Goal: Task Accomplishment & Management: Use online tool/utility

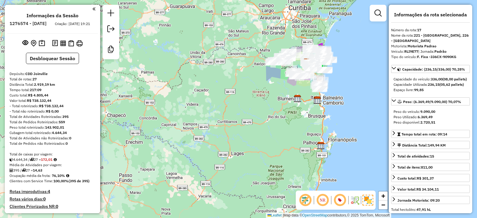
select select "*********"
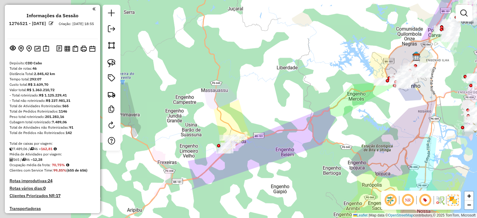
click at [424, 122] on div "Janela de atendimento Grade de atendimento Capacidade Transportadoras Veículos …" at bounding box center [238, 109] width 477 height 218
click at [237, 138] on div "Janela de atendimento Grade de atendimento Capacidade Transportadoras Veículos …" at bounding box center [238, 109] width 477 height 218
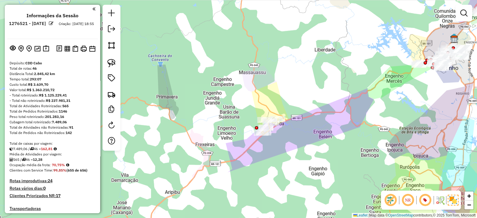
scroll to position [988, 0]
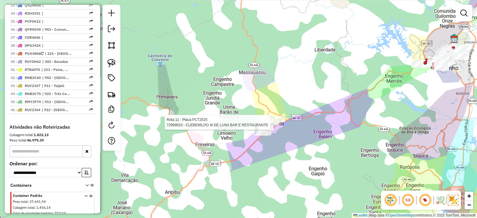
select select "*********"
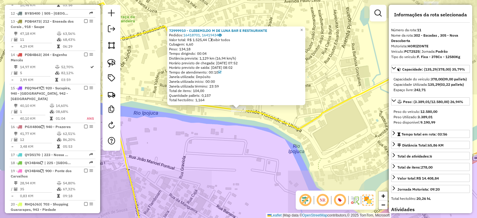
scroll to position [502, 0]
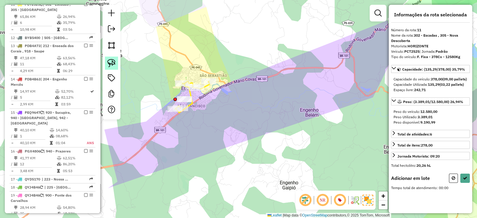
click at [108, 59] on img at bounding box center [111, 63] width 8 height 8
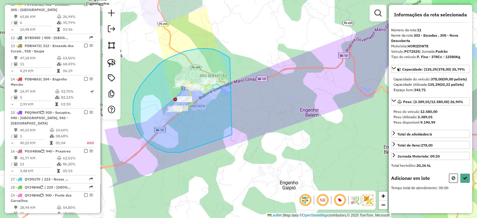
drag, startPoint x: 230, startPoint y: 59, endPoint x: 232, endPoint y: 135, distance: 76.0
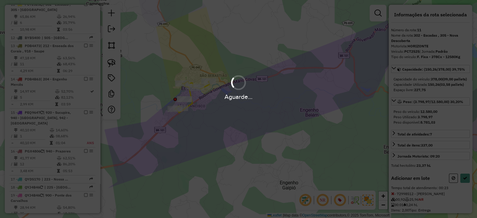
select select "*********"
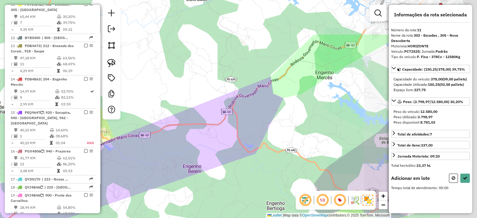
drag, startPoint x: 317, startPoint y: 62, endPoint x: 192, endPoint y: 116, distance: 136.0
click at [194, 120] on div "Janela de atendimento Grade de atendimento Capacidade Transportadoras Veículos …" at bounding box center [238, 109] width 477 height 218
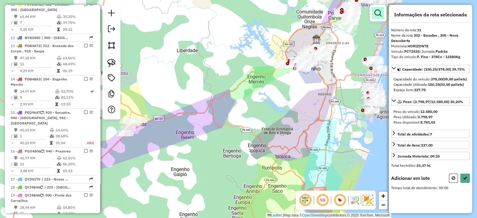
click at [380, 8] on link at bounding box center [378, 13] width 12 height 12
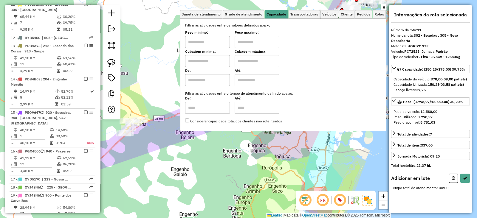
click at [216, 60] on input "text" at bounding box center [207, 61] width 45 height 12
type input "*****"
click at [249, 60] on input "text" at bounding box center [257, 61] width 45 height 12
type input "*********"
click at [189, 148] on div "Limpar filtros Janela de atendimento Grade de atendimento Capacidade Transporta…" at bounding box center [238, 109] width 477 height 218
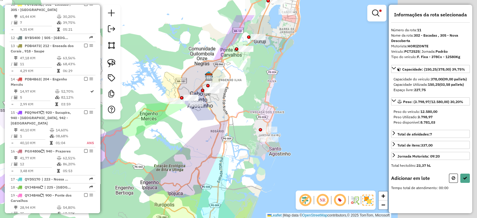
drag, startPoint x: 262, startPoint y: 107, endPoint x: 155, endPoint y: 144, distance: 113.7
click at [155, 144] on div "Limpar filtros Janela de atendimento Grade de atendimento Capacidade Transporta…" at bounding box center [238, 109] width 477 height 218
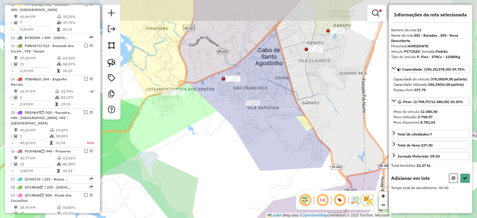
drag, startPoint x: 182, startPoint y: 111, endPoint x: 199, endPoint y: 134, distance: 28.4
click at [199, 134] on div "Limpar filtros Janela de atendimento Grade de atendimento Capacidade Transporta…" at bounding box center [238, 109] width 477 height 218
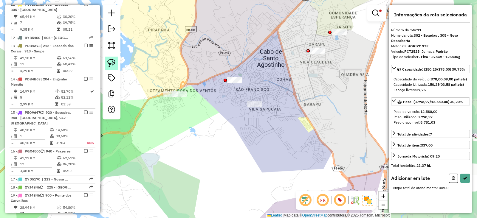
click at [113, 62] on img at bounding box center [111, 63] width 8 height 8
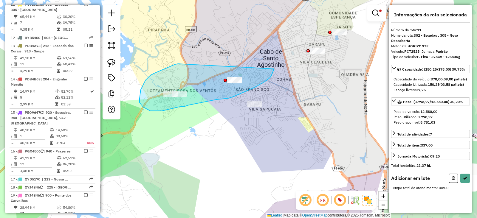
drag, startPoint x: 175, startPoint y: 64, endPoint x: 273, endPoint y: 69, distance: 98.5
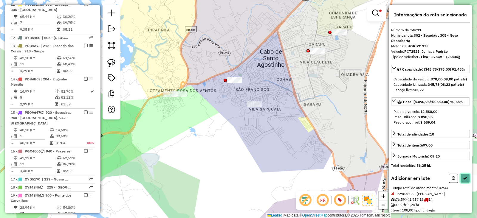
click at [465, 183] on button at bounding box center [465, 178] width 10 height 9
select select "*********"
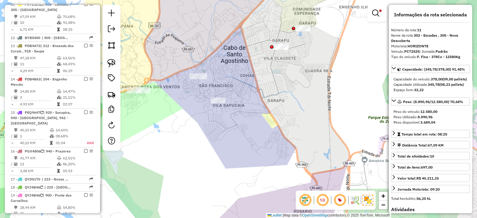
drag, startPoint x: 306, startPoint y: 94, endPoint x: 274, endPoint y: 75, distance: 37.5
click at [274, 75] on div "Limpar filtros Janela de atendimento Grade de atendimento Capacidade Transporta…" at bounding box center [238, 109] width 477 height 218
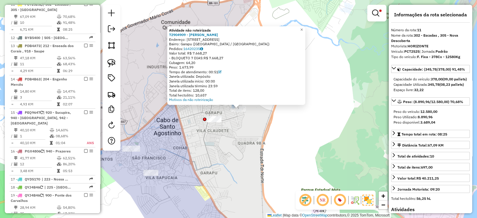
click at [254, 131] on div "Atividade não roteirizada 72904909 - LETICIA DE OLIVEIRA Endereço: Rua 68, 170 …" at bounding box center [238, 109] width 477 height 218
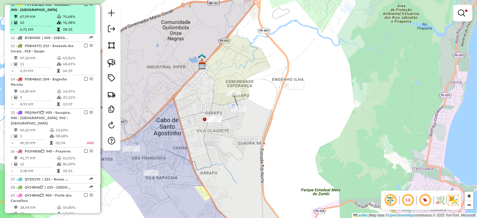
click at [58, 11] on span "| 302 - Escadas , 305 - Nova Descoberta" at bounding box center [41, 7] width 60 height 10
select select "*********"
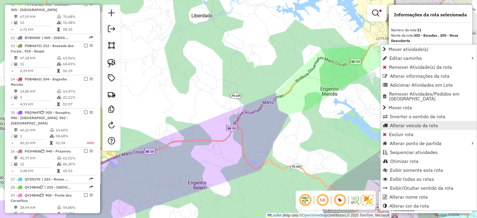
click at [404, 123] on span "Alterar veículo da rota" at bounding box center [414, 125] width 48 height 5
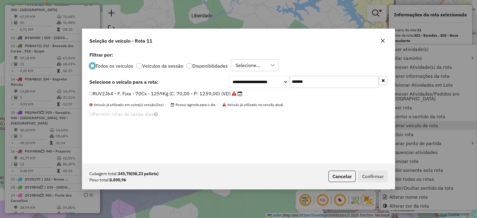
scroll to position [3, 2]
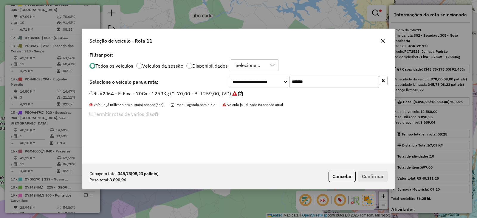
drag, startPoint x: 302, startPoint y: 84, endPoint x: 212, endPoint y: 91, distance: 90.9
click at [212, 91] on div "**********" at bounding box center [238, 106] width 312 height 113
paste input "text"
type input "*******"
click at [204, 94] on label "QYD5220 - F. Fixa - 378Cx - 12220Kg (C: 378,00 - P: 12220,00) (VD)" at bounding box center [169, 93] width 160 height 7
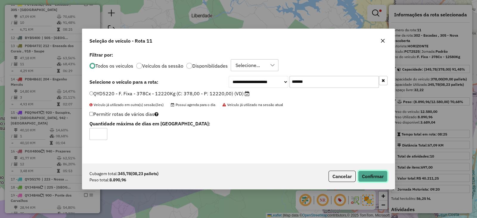
click at [375, 175] on button "Confirmar" at bounding box center [373, 176] width 30 height 11
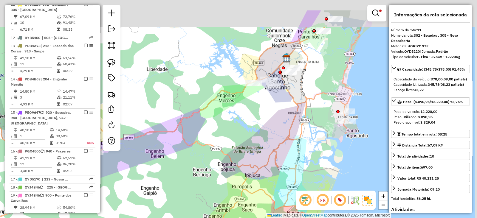
drag, startPoint x: 264, startPoint y: 77, endPoint x: 217, endPoint y: 110, distance: 57.3
click at [217, 110] on div "Limpar filtros Janela de atendimento Grade de atendimento Capacidade Transporta…" at bounding box center [238, 109] width 477 height 218
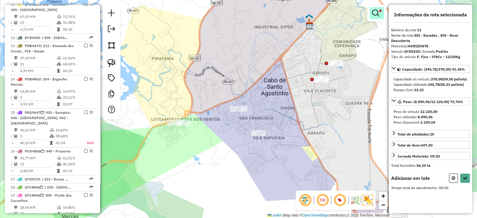
click at [379, 10] on em at bounding box center [375, 13] width 7 height 7
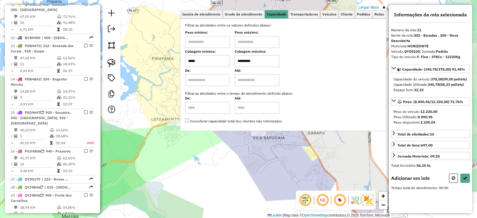
click at [223, 62] on input "*****" at bounding box center [207, 61] width 45 height 12
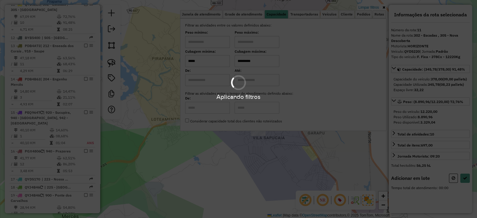
type input "*****"
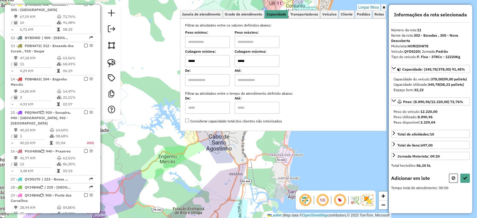
type input "*****"
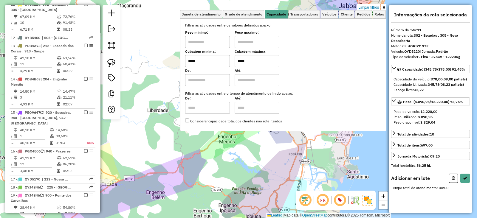
drag, startPoint x: 189, startPoint y: 172, endPoint x: 248, endPoint y: 152, distance: 62.6
click at [248, 152] on div "Limpar filtros Janela de atendimento Grade de atendimento Capacidade Transporta…" at bounding box center [238, 109] width 477 height 218
click at [219, 54] on label "Cubagem mínima:" at bounding box center [207, 51] width 45 height 5
click at [215, 58] on input "*****" at bounding box center [207, 61] width 45 height 12
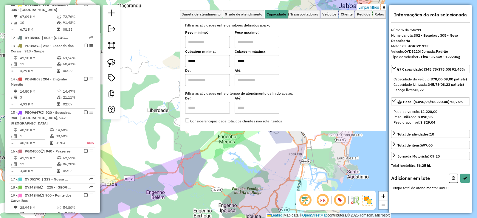
click at [215, 58] on input "*****" at bounding box center [207, 61] width 45 height 12
type input "*****"
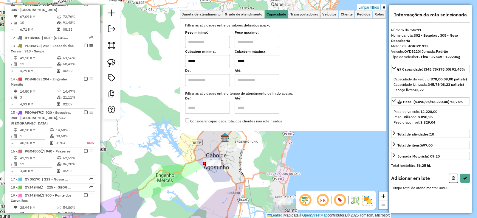
drag, startPoint x: 251, startPoint y: 147, endPoint x: 189, endPoint y: 185, distance: 73.1
click at [189, 185] on div "Limpar filtros Janela de atendimento Grade de atendimento Capacidade Transporta…" at bounding box center [238, 109] width 477 height 218
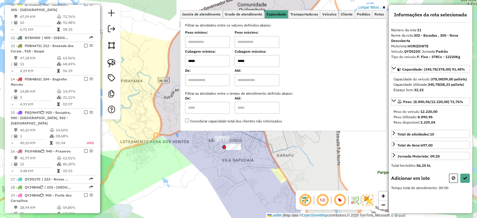
drag, startPoint x: 210, startPoint y: 166, endPoint x: 187, endPoint y: 174, distance: 24.1
click at [187, 174] on div "Limpar filtros Janela de atendimento Grade de atendimento Capacidade Transporta…" at bounding box center [238, 109] width 477 height 218
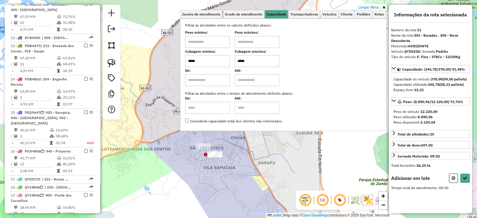
click at [205, 153] on div at bounding box center [205, 154] width 3 height 3
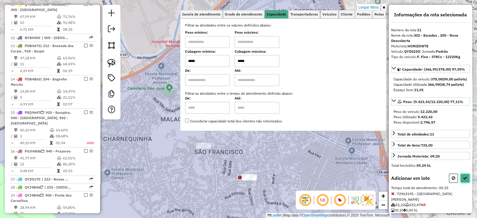
click at [463, 183] on button at bounding box center [465, 178] width 10 height 9
select select "*********"
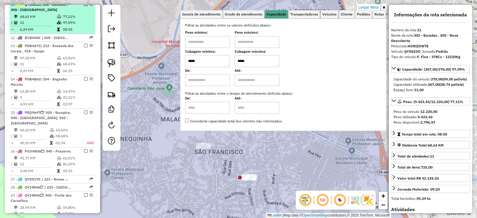
click at [84, 6] on em at bounding box center [86, 4] width 4 height 4
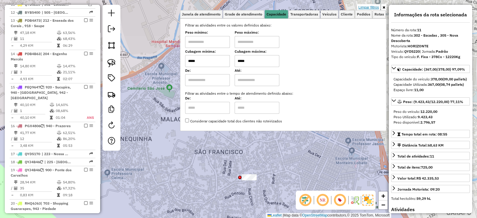
click at [370, 8] on link "Limpar filtros" at bounding box center [368, 7] width 23 height 7
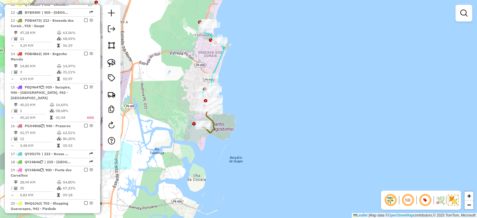
drag, startPoint x: 281, startPoint y: 138, endPoint x: 148, endPoint y: 68, distance: 151.2
click at [148, 68] on div "Janela de atendimento Grade de atendimento Capacidade Transportadoras Veículos …" at bounding box center [238, 109] width 477 height 218
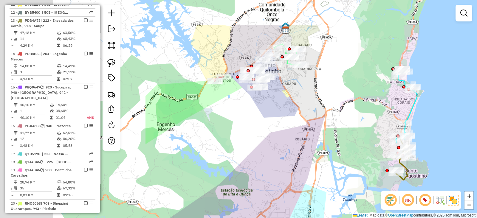
drag, startPoint x: 179, startPoint y: 69, endPoint x: 374, endPoint y: 114, distance: 200.8
click at [374, 114] on div "Janela de atendimento Grade de atendimento Capacidade Transportadoras Veículos …" at bounding box center [238, 109] width 477 height 218
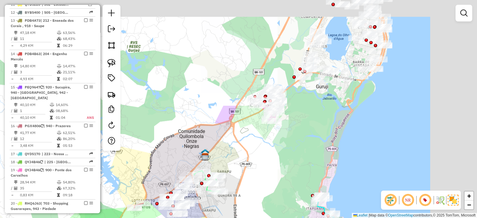
drag, startPoint x: 290, startPoint y: 90, endPoint x: 203, endPoint y: 226, distance: 160.9
click at [203, 218] on html "Aplicando filtros Pop-up bloqueado! Seu navegador bloqueou automáticamente a ab…" at bounding box center [238, 109] width 477 height 218
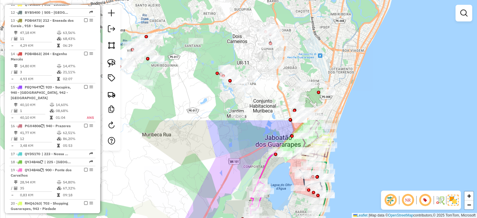
drag, startPoint x: 216, startPoint y: 73, endPoint x: 167, endPoint y: 199, distance: 135.7
click at [164, 213] on div "Janela de atendimento Grade de atendimento Capacidade Transportadoras Veículos …" at bounding box center [238, 109] width 477 height 218
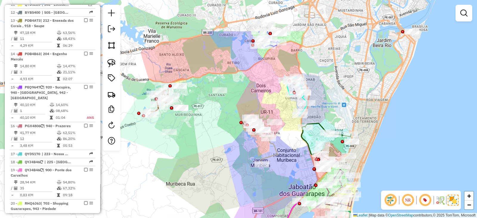
drag, startPoint x: 180, startPoint y: 139, endPoint x: 203, endPoint y: 192, distance: 57.6
click at [203, 192] on div "Janela de atendimento Grade de atendimento Capacidade Transportadoras Veículos …" at bounding box center [238, 109] width 477 height 218
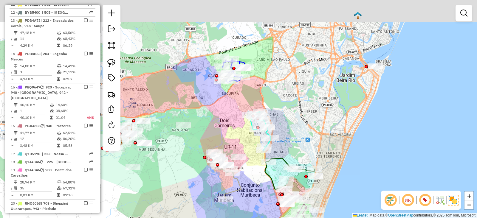
drag, startPoint x: 213, startPoint y: 186, endPoint x: 165, endPoint y: 235, distance: 68.7
click at [165, 218] on html "Aplicando filtros Pop-up bloqueado! Seu navegador bloqueou automáticamente a ab…" at bounding box center [238, 109] width 477 height 218
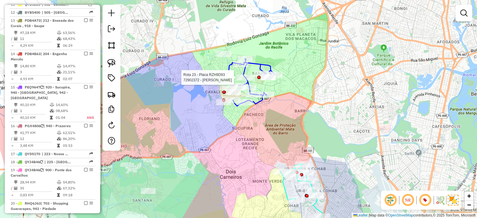
select select "*********"
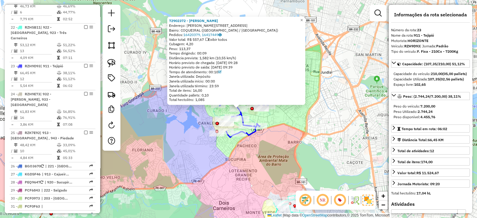
scroll to position [806, 0]
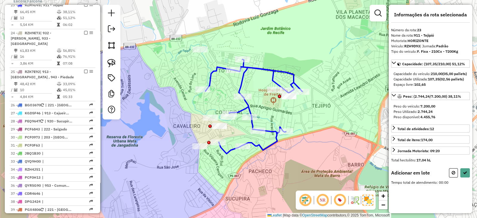
click at [103, 61] on div at bounding box center [112, 62] width 18 height 115
click at [110, 63] on img at bounding box center [111, 63] width 8 height 8
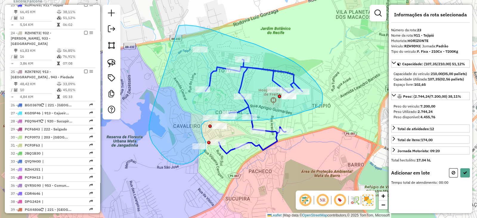
drag, startPoint x: 155, startPoint y: 101, endPoint x: 179, endPoint y: 26, distance: 79.4
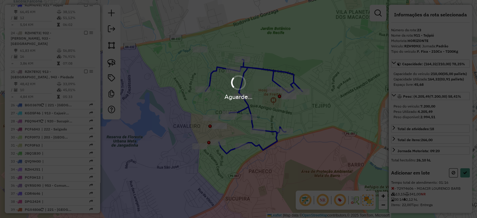
select select "*********"
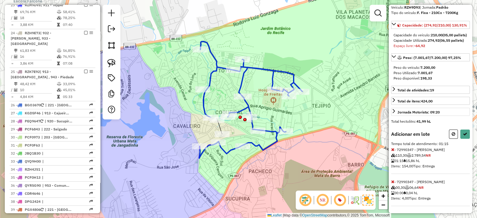
scroll to position [49, 0]
click at [454, 136] on button at bounding box center [453, 134] width 9 height 9
select select "*********"
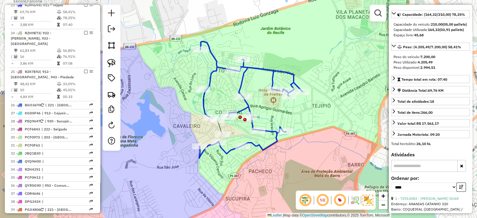
scroll to position [0, 0]
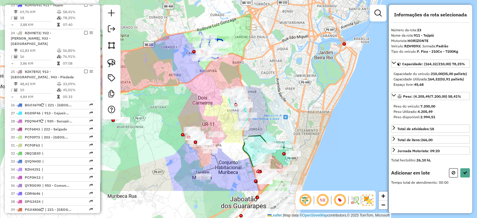
drag, startPoint x: 260, startPoint y: 128, endPoint x: 250, endPoint y: 75, distance: 54.7
click at [250, 75] on div "Janela de atendimento Grade de atendimento Capacidade Transportadoras Veículos …" at bounding box center [238, 109] width 477 height 218
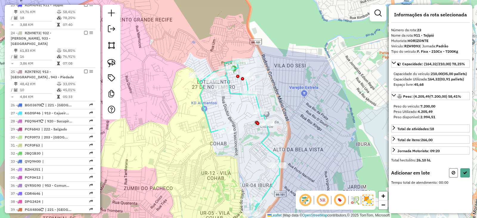
click at [452, 175] on icon at bounding box center [454, 173] width 4 height 4
select select "*********"
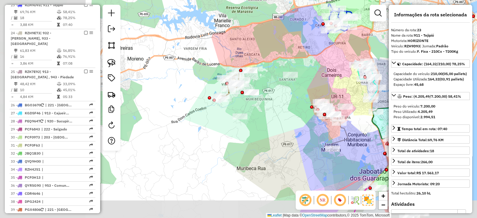
drag, startPoint x: 184, startPoint y: 106, endPoint x: 307, endPoint y: 79, distance: 125.5
click at [307, 79] on div "Janela de atendimento Grade de atendimento Capacidade Transportadoras Veículos …" at bounding box center [238, 109] width 477 height 218
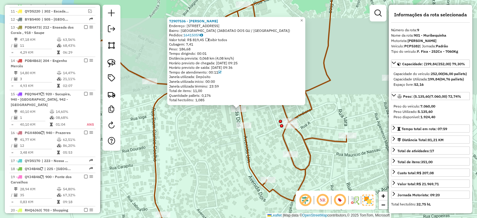
scroll to position [461, 0]
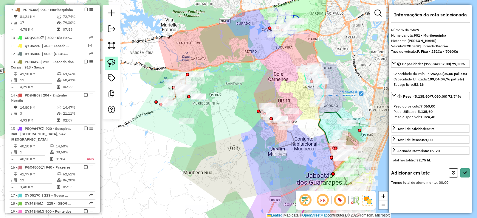
click at [110, 59] on img at bounding box center [111, 63] width 8 height 8
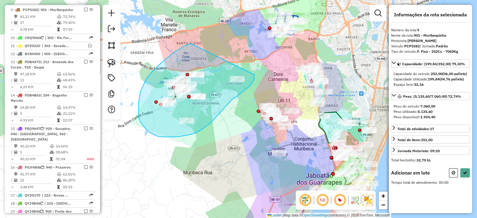
drag, startPoint x: 190, startPoint y: 44, endPoint x: 254, endPoint y: 75, distance: 71.0
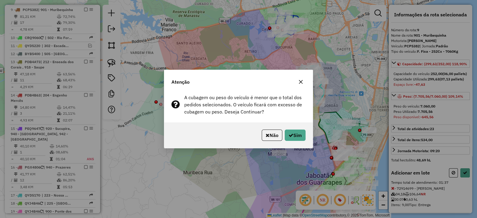
click at [306, 135] on div "Não Sim" at bounding box center [238, 135] width 148 height 26
click at [299, 136] on button "Sim" at bounding box center [295, 135] width 21 height 11
select select "*********"
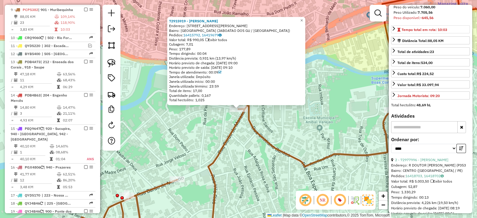
scroll to position [149, 0]
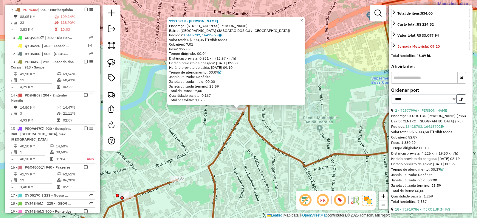
click at [460, 101] on icon "button" at bounding box center [461, 99] width 4 height 4
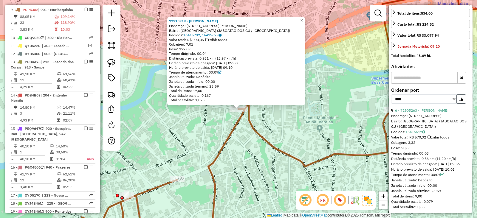
click at [460, 101] on icon "button" at bounding box center [461, 99] width 4 height 4
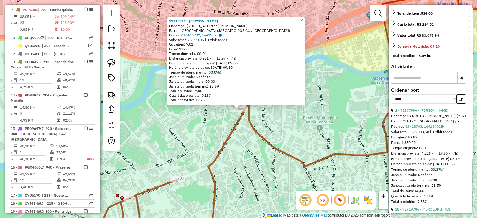
click at [433, 113] on link "2 - 72977996 - VALDEIR ANTONIO DOS" at bounding box center [421, 110] width 53 height 4
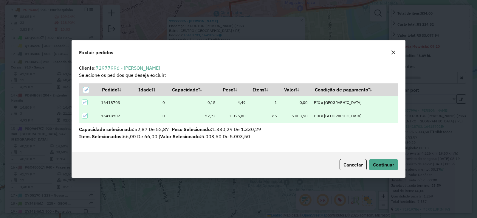
scroll to position [3, 1]
click at [386, 162] on span "Continuar" at bounding box center [383, 165] width 21 height 6
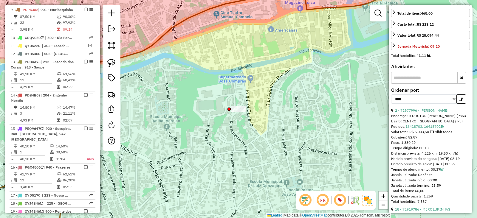
scroll to position [143, 0]
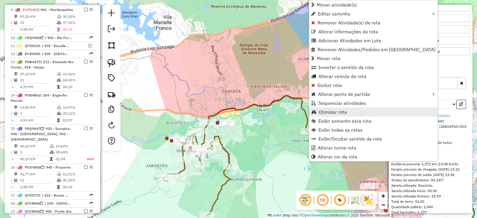
click at [325, 113] on span "Otimizar rota" at bounding box center [333, 112] width 28 height 5
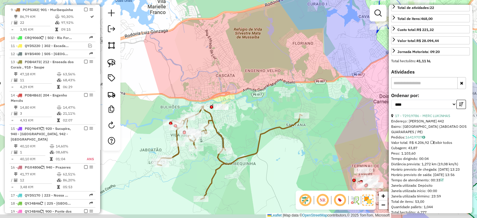
drag, startPoint x: 255, startPoint y: 120, endPoint x: 246, endPoint y: 101, distance: 20.5
click at [246, 101] on div "Janela de atendimento Grade de atendimento Capacidade Transportadoras Veículos …" at bounding box center [238, 109] width 477 height 218
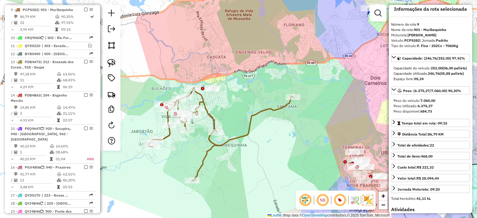
scroll to position [0, 0]
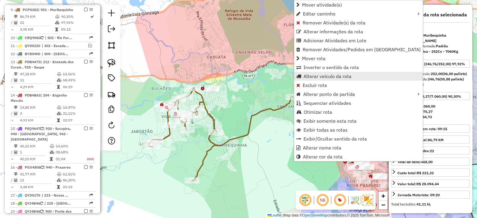
click at [309, 74] on span "Alterar veículo da rota" at bounding box center [327, 76] width 48 height 5
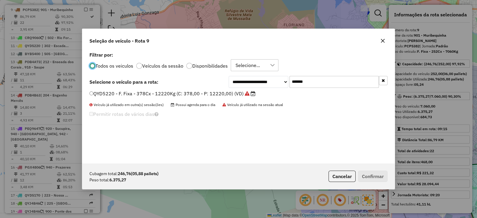
scroll to position [3, 2]
drag, startPoint x: 348, startPoint y: 81, endPoint x: 219, endPoint y: 89, distance: 129.6
click at [229, 86] on div "**********" at bounding box center [308, 82] width 159 height 12
paste input "text"
type input "*******"
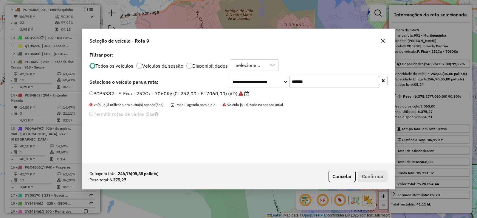
click at [208, 94] on label "PCP5382 - F. Fixa - 252Cx - 7060Kg (C: 252,00 - P: 7060,00) (VD)" at bounding box center [169, 93] width 160 height 7
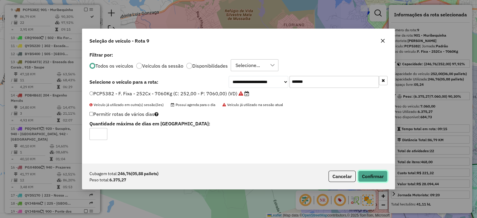
click at [375, 174] on button "Confirmar" at bounding box center [373, 176] width 30 height 11
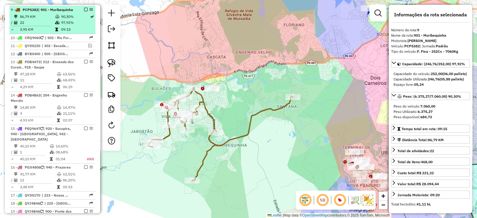
click at [85, 9] on em at bounding box center [86, 10] width 4 height 4
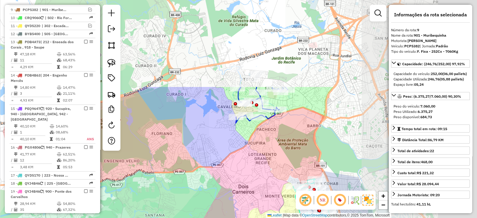
drag, startPoint x: 338, startPoint y: 84, endPoint x: 209, endPoint y: 193, distance: 169.2
click at [209, 193] on div "Janela de atendimento Grade de atendimento Capacidade Transportadoras Veículos …" at bounding box center [238, 109] width 477 height 218
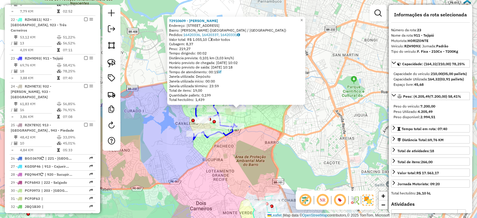
scroll to position [781, 0]
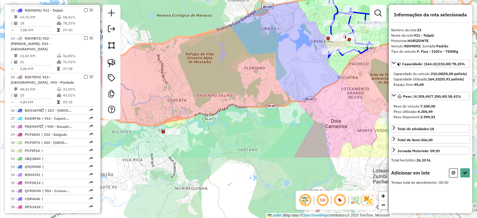
drag, startPoint x: 237, startPoint y: 168, endPoint x: 367, endPoint y: 87, distance: 152.9
click at [367, 87] on div "Janela de atendimento Grade de atendimento Capacidade Transportadoras Veículos …" at bounding box center [238, 109] width 477 height 218
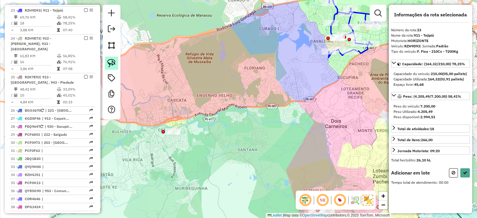
click at [115, 62] on img at bounding box center [111, 63] width 8 height 8
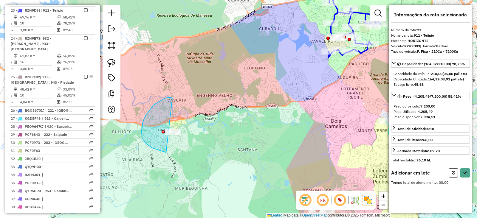
drag, startPoint x: 172, startPoint y: 98, endPoint x: 206, endPoint y: 133, distance: 49.1
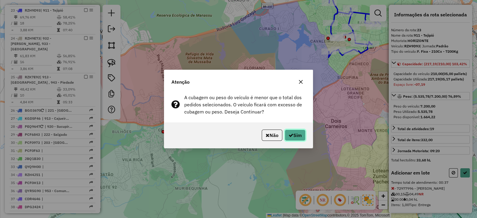
click at [295, 135] on button "Sim" at bounding box center [295, 135] width 21 height 11
select select "*********"
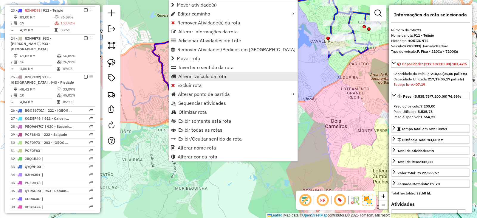
click at [187, 78] on span "Alterar veículo da rota" at bounding box center [202, 76] width 48 height 5
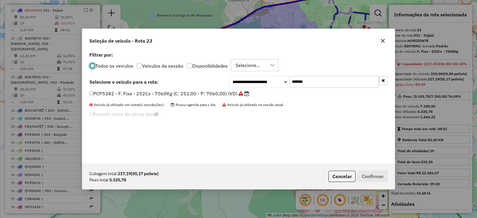
scroll to position [3, 2]
drag, startPoint x: 323, startPoint y: 79, endPoint x: 236, endPoint y: 89, distance: 87.5
click at [236, 89] on div "**********" at bounding box center [238, 106] width 312 height 113
paste input "text"
type input "*******"
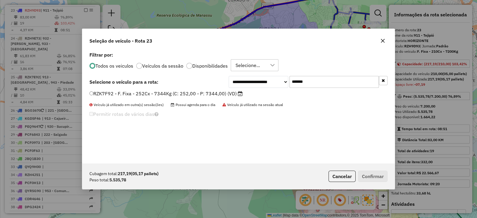
drag, startPoint x: 223, startPoint y: 94, endPoint x: 242, endPoint y: 106, distance: 22.9
click at [223, 94] on label "RZK7F92 - F. Fixa - 252Cx - 7344Kg (C: 252,00 - P: 7344,00) (VD)" at bounding box center [165, 93] width 153 height 7
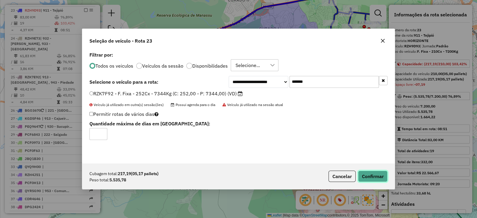
click at [380, 172] on button "Confirmar" at bounding box center [373, 176] width 30 height 11
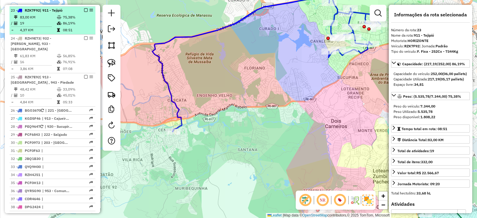
click at [85, 8] on em at bounding box center [86, 10] width 4 height 4
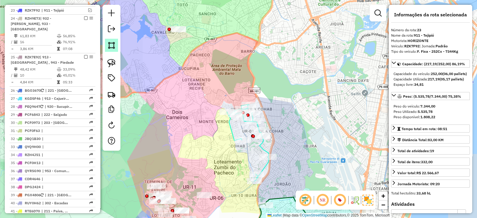
drag, startPoint x: 279, startPoint y: 54, endPoint x: 117, endPoint y: 42, distance: 162.6
click at [120, 45] on hb-router-mapa "Informações da Sessão 1276521 - 16/09/2025 Criação: 15/09/2025 18:55 Depósito: …" at bounding box center [238, 109] width 477 height 218
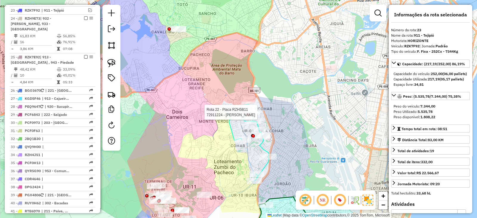
click at [247, 113] on div at bounding box center [247, 114] width 3 height 3
click at [248, 100] on div "Rota 22 - Placa RZH5B11 72901915 - VERONICA WERNECK ROD Janela de atendimento G…" at bounding box center [238, 109] width 477 height 218
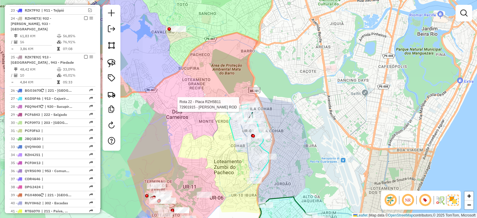
select select "*********"
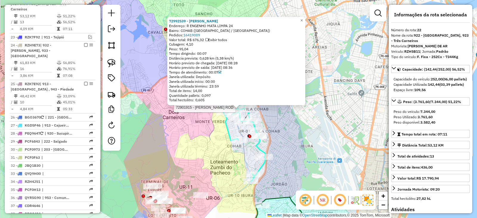
scroll to position [748, 0]
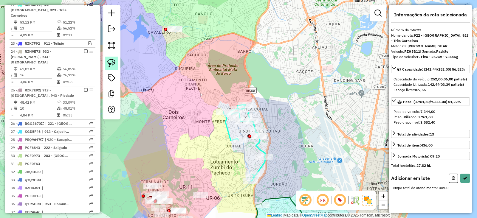
click at [115, 64] on img at bounding box center [111, 63] width 8 height 8
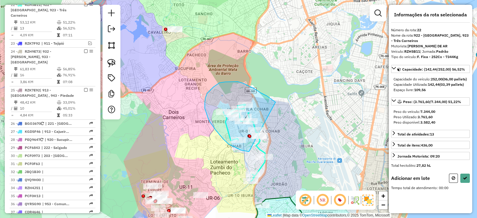
drag, startPoint x: 261, startPoint y: 93, endPoint x: 258, endPoint y: 152, distance: 58.8
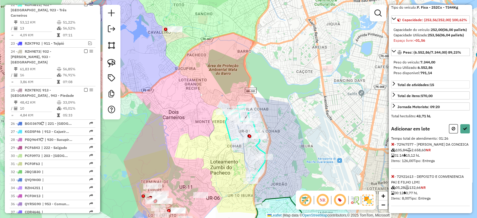
scroll to position [70, 0]
click at [393, 144] on icon at bounding box center [392, 144] width 3 height 4
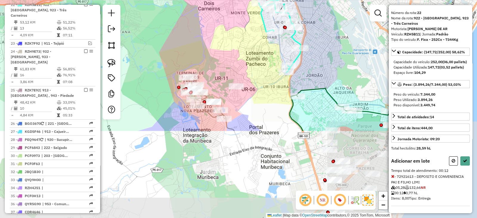
drag, startPoint x: 312, startPoint y: 163, endPoint x: 348, endPoint y: 54, distance: 114.4
click at [348, 54] on div "Janela de atendimento Grade de atendimento Capacidade Transportadoras Veículos …" at bounding box center [238, 109] width 477 height 218
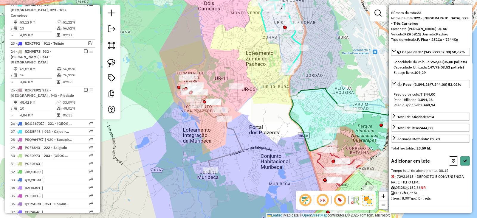
select select "*********"
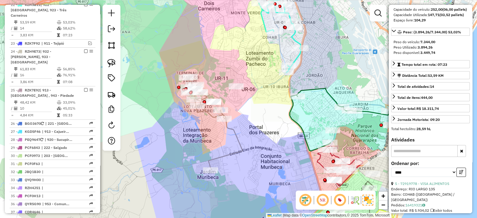
scroll to position [0, 0]
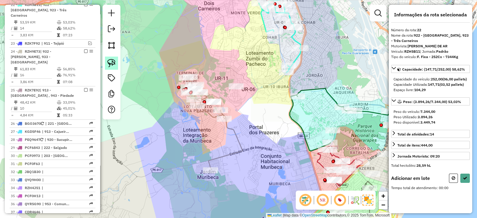
click at [115, 63] on img at bounding box center [111, 63] width 8 height 8
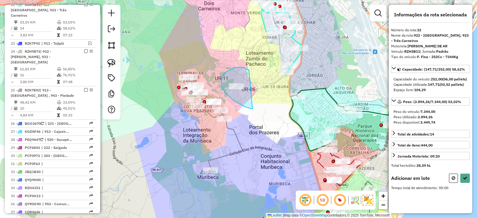
drag, startPoint x: 249, startPoint y: 70, endPoint x: 252, endPoint y: 109, distance: 39.2
select select "*********"
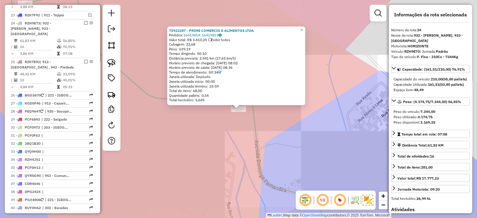
scroll to position [789, 0]
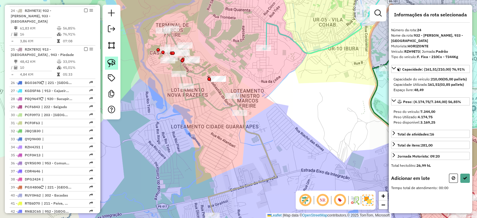
click at [107, 62] on img at bounding box center [111, 63] width 8 height 8
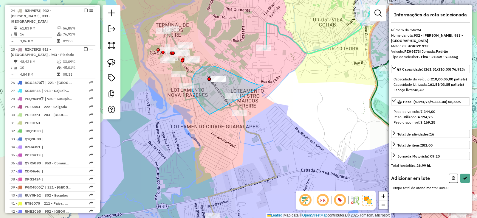
drag, startPoint x: 263, startPoint y: 85, endPoint x: 210, endPoint y: 114, distance: 61.2
select select "*********"
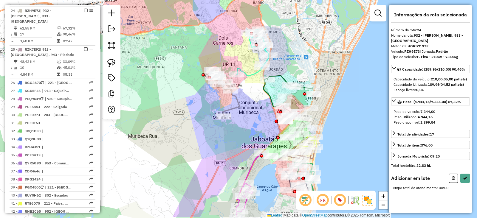
drag, startPoint x: 213, startPoint y: 166, endPoint x: 227, endPoint y: 143, distance: 27.0
click at [227, 143] on div "Janela de atendimento Grade de atendimento Capacidade Transportadoras Veículos …" at bounding box center [238, 109] width 477 height 218
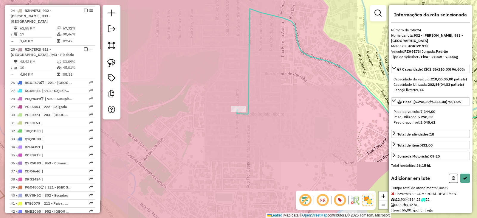
select select "*********"
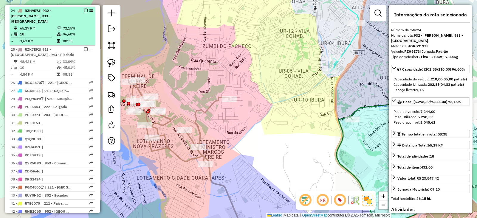
click at [84, 9] on em at bounding box center [86, 11] width 4 height 4
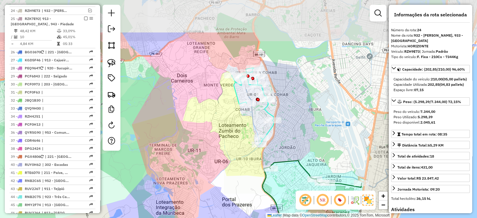
drag, startPoint x: 206, startPoint y: 116, endPoint x: 198, endPoint y: 156, distance: 40.4
click at [198, 156] on div "Janela de atendimento Grade de atendimento Capacidade Transportadoras Veículos …" at bounding box center [238, 109] width 477 height 218
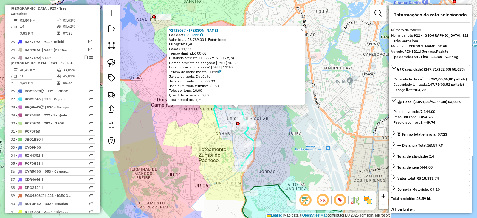
scroll to position [748, 0]
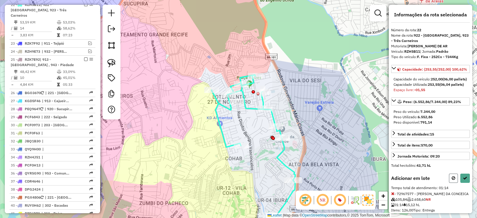
click at [453, 180] on icon at bounding box center [454, 178] width 4 height 4
select select "*********"
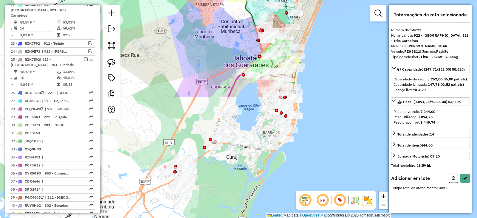
drag, startPoint x: 191, startPoint y: 157, endPoint x: 208, endPoint y: 14, distance: 143.8
click at [208, 14] on div "Janela de atendimento Grade de atendimento Capacidade Transportadoras Veículos …" at bounding box center [238, 109] width 477 height 218
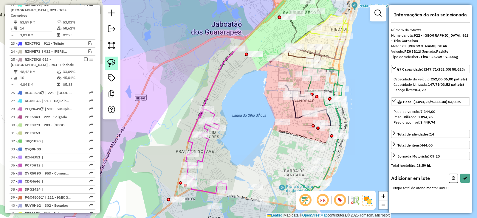
click at [115, 65] on img at bounding box center [111, 63] width 8 height 8
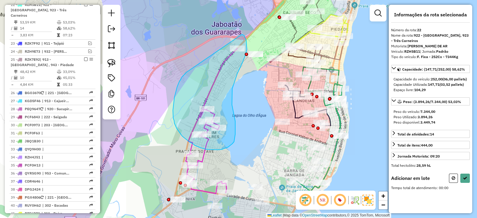
drag, startPoint x: 184, startPoint y: 75, endPoint x: 242, endPoint y: 34, distance: 71.3
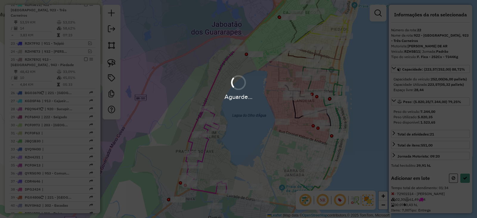
select select "*********"
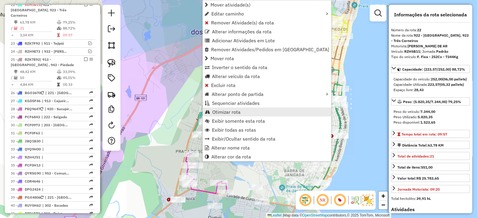
click at [225, 111] on span "Otimizar rota" at bounding box center [226, 112] width 28 height 5
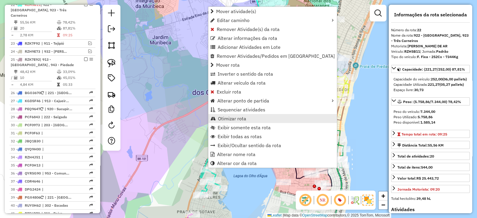
click at [232, 116] on span "Otimizar rota" at bounding box center [232, 118] width 28 height 5
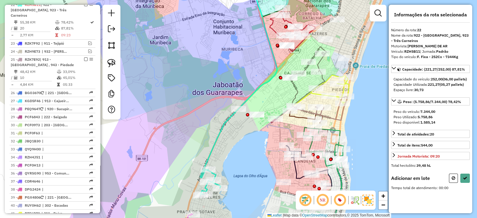
select select "*********"
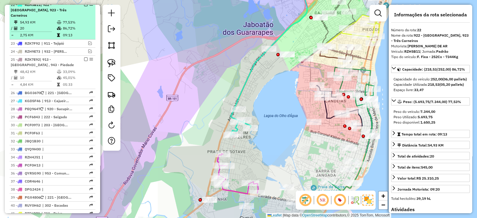
click at [84, 6] on em at bounding box center [86, 5] width 4 height 4
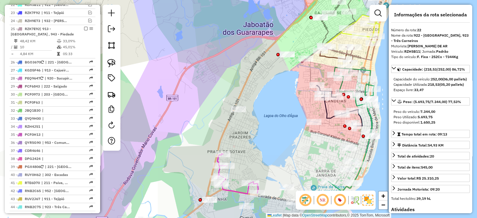
scroll to position [722, 0]
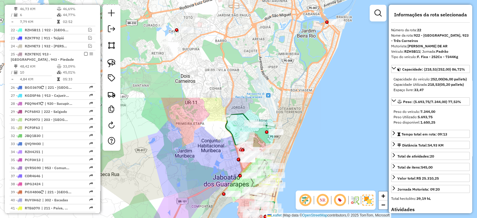
drag, startPoint x: 182, startPoint y: 81, endPoint x: 176, endPoint y: 203, distance: 121.8
click at [176, 203] on div "Janela de atendimento Grade de atendimento Capacidade Transportadoras Veículos …" at bounding box center [238, 109] width 477 height 218
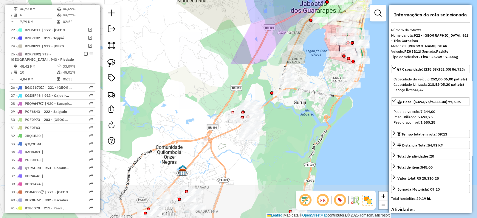
drag, startPoint x: 195, startPoint y: 168, endPoint x: 288, endPoint y: 0, distance: 192.5
click at [288, 0] on div "Janela de atendimento Grade de atendimento Capacidade Transportadoras Veículos …" at bounding box center [238, 109] width 477 height 218
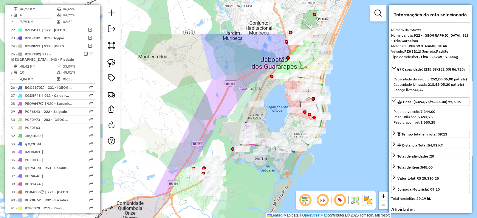
drag, startPoint x: 273, startPoint y: 153, endPoint x: 228, endPoint y: 209, distance: 72.3
click at [228, 214] on div "Janela de atendimento Grade de atendimento Capacidade Transportadoras Veículos …" at bounding box center [238, 109] width 477 height 218
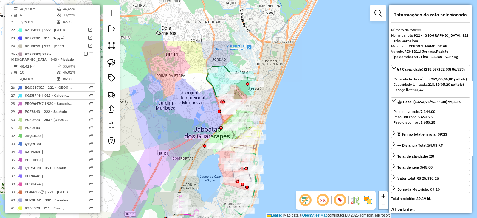
drag, startPoint x: 213, startPoint y: 123, endPoint x: 154, endPoint y: 186, distance: 86.0
click at [154, 186] on div "Janela de atendimento Grade de atendimento Capacidade Transportadoras Veículos …" at bounding box center [238, 109] width 477 height 218
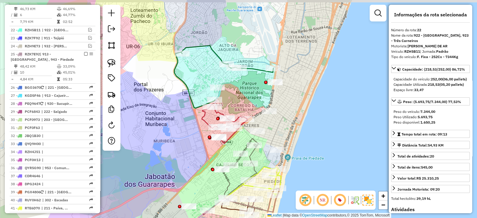
drag, startPoint x: 172, startPoint y: 127, endPoint x: 159, endPoint y: 135, distance: 15.4
click at [159, 134] on div "Janela de atendimento Grade de atendimento Capacidade Transportadoras Veículos …" at bounding box center [238, 109] width 477 height 218
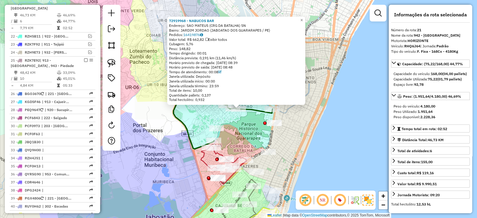
scroll to position [714, 0]
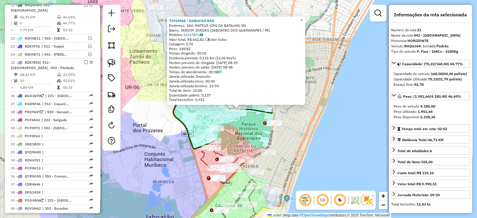
drag, startPoint x: 238, startPoint y: 136, endPoint x: 224, endPoint y: 87, distance: 50.9
click at [224, 87] on div "72919968 - NABUCOS BAR Endereço: SAO MATEUS (CRG DA BATALHA) SN Bairro: JARDIM …" at bounding box center [238, 109] width 477 height 218
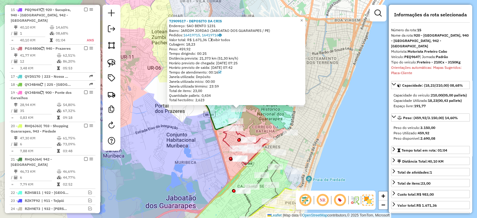
scroll to position [560, 0]
click at [235, 131] on div at bounding box center [235, 128] width 15 height 6
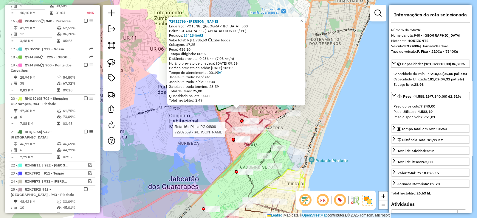
scroll to position [598, 0]
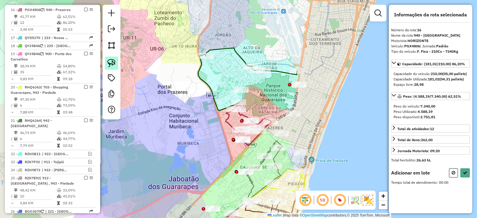
click at [111, 62] on img at bounding box center [111, 63] width 8 height 8
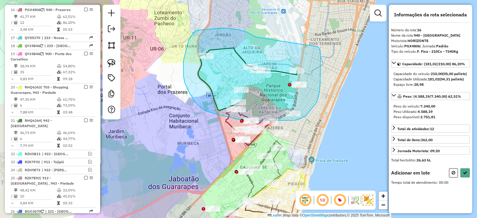
drag, startPoint x: 238, startPoint y: 30, endPoint x: 317, endPoint y: 47, distance: 81.1
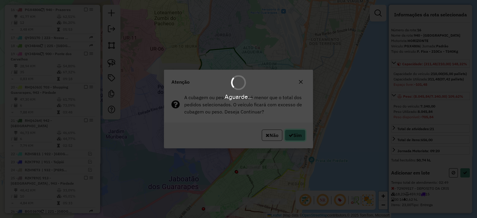
click at [293, 135] on button "Sim" at bounding box center [295, 135] width 21 height 11
select select "*********"
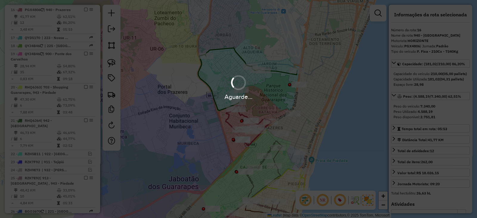
click at [295, 136] on div "Aguarde..." at bounding box center [238, 109] width 477 height 218
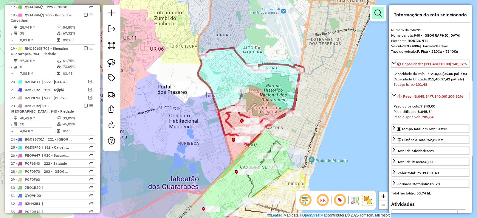
click at [378, 11] on em at bounding box center [377, 13] width 7 height 7
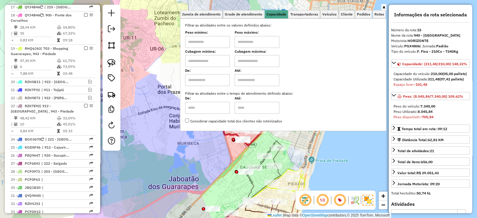
click at [211, 58] on input "text" at bounding box center [207, 61] width 45 height 12
type input "******"
click at [263, 57] on input "text" at bounding box center [257, 61] width 45 height 12
type input "*********"
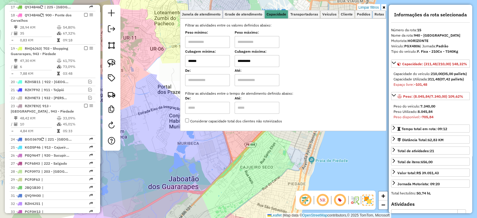
click at [211, 163] on div "Limpar filtros Janela de atendimento Grade de atendimento Capacidade Transporta…" at bounding box center [238, 109] width 477 height 218
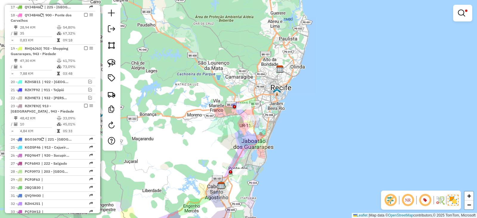
drag, startPoint x: 261, startPoint y: 148, endPoint x: 253, endPoint y: 82, distance: 66.0
click at [254, 85] on div "Limpar filtros Janela de atendimento Grade de atendimento Capacidade Transporta…" at bounding box center [238, 109] width 477 height 218
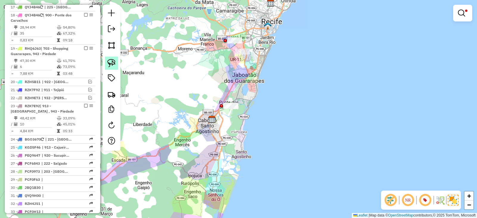
click at [110, 59] on img at bounding box center [111, 63] width 8 height 8
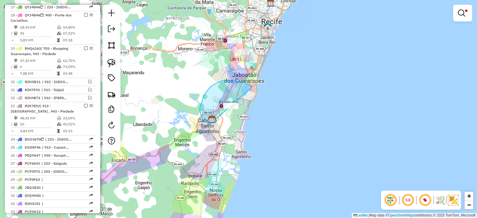
drag, startPoint x: 252, startPoint y: 87, endPoint x: 244, endPoint y: 136, distance: 50.3
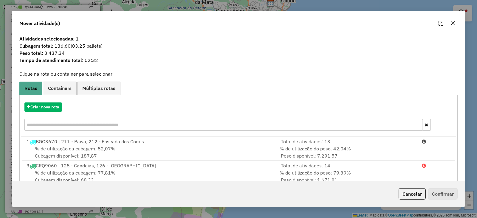
click at [455, 23] on button "button" at bounding box center [453, 23] width 10 height 10
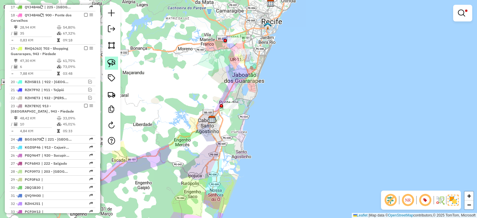
click at [111, 60] on img at bounding box center [111, 63] width 8 height 8
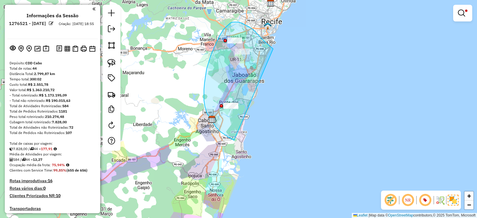
scroll to position [598, 0]
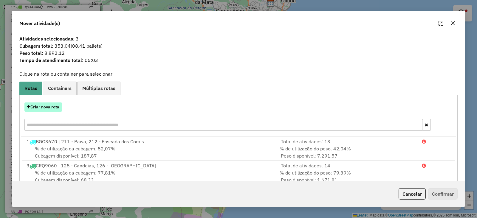
click at [45, 107] on button "Criar nova rota" at bounding box center [43, 107] width 38 height 9
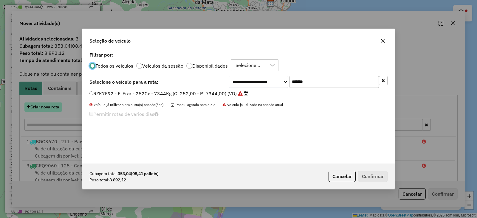
scroll to position [3, 2]
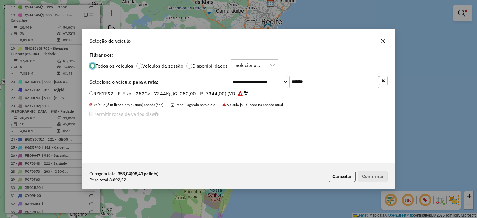
click at [334, 176] on button "Cancelar" at bounding box center [341, 176] width 27 height 11
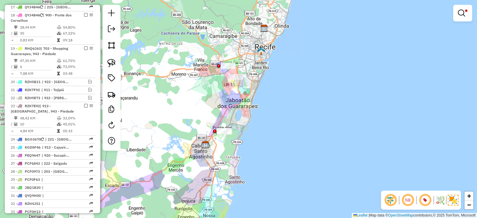
drag, startPoint x: 216, startPoint y: 87, endPoint x: 209, endPoint y: 115, distance: 28.8
click at [209, 115] on div "Limpar filtros Janela de atendimento Grade de atendimento Capacidade Transporta…" at bounding box center [238, 109] width 477 height 218
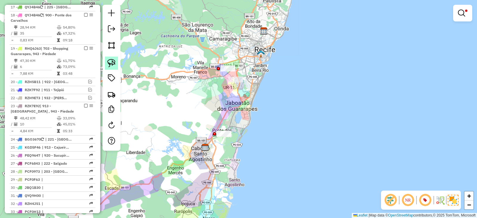
click at [109, 63] on img at bounding box center [111, 63] width 8 height 8
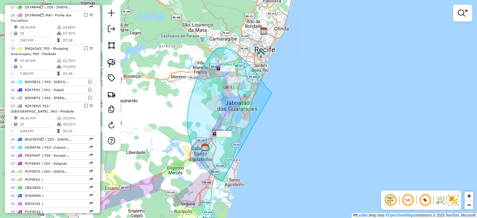
drag, startPoint x: 272, startPoint y: 93, endPoint x: 224, endPoint y: 180, distance: 99.9
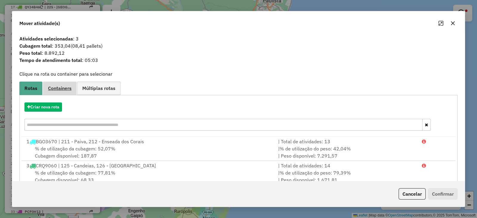
click at [66, 90] on span "Containers" at bounding box center [60, 88] width 24 height 5
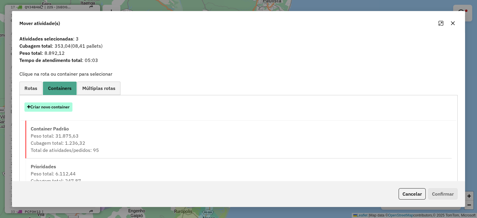
click at [59, 105] on button "Criar novo container" at bounding box center [48, 107] width 48 height 9
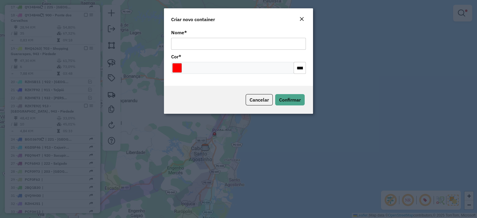
click at [249, 41] on input "Nome *" at bounding box center [238, 44] width 135 height 12
type input "**********"
click at [178, 68] on input "Select a color" at bounding box center [177, 68] width 10 height 10
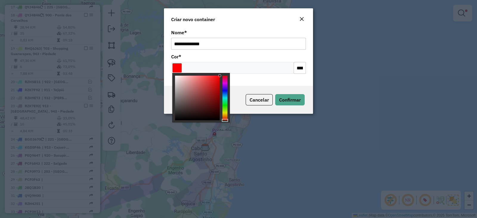
click at [218, 120] on div at bounding box center [201, 97] width 58 height 49
click at [217, 118] on div at bounding box center [197, 98] width 45 height 45
type input "*******"
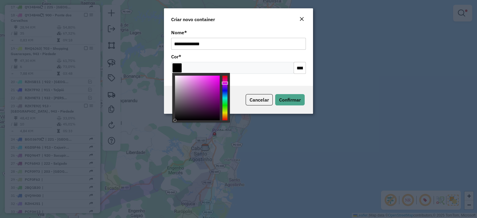
drag, startPoint x: 215, startPoint y: 118, endPoint x: 219, endPoint y: 120, distance: 4.1
click at [219, 120] on div at bounding box center [201, 97] width 58 height 49
click at [296, 98] on span "Confirmar" at bounding box center [290, 100] width 22 height 6
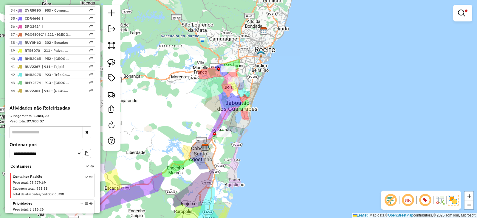
scroll to position [879, 0]
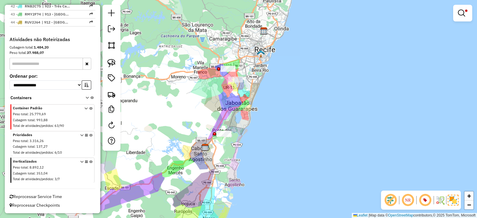
click at [89, 163] on icon at bounding box center [90, 171] width 3 height 22
click at [460, 15] on em at bounding box center [461, 13] width 7 height 7
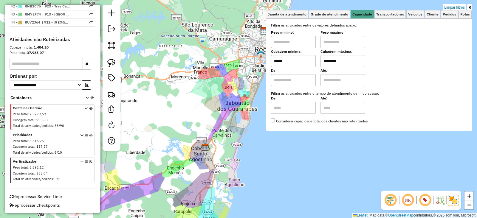
click at [457, 7] on link "Limpar filtros" at bounding box center [454, 7] width 23 height 7
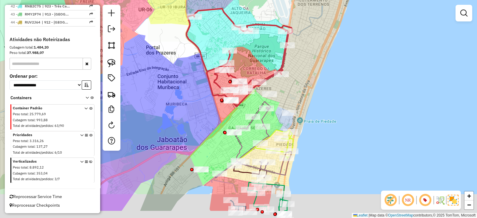
drag, startPoint x: 198, startPoint y: 118, endPoint x: 186, endPoint y: 76, distance: 43.5
click at [186, 76] on div "Janela de atendimento Grade de atendimento Capacidade Transportadoras Veículos …" at bounding box center [238, 109] width 477 height 218
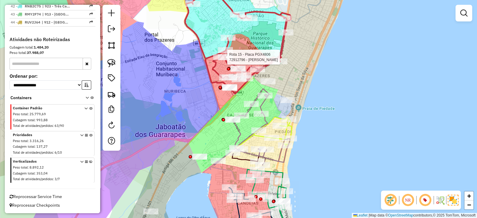
select select "*********"
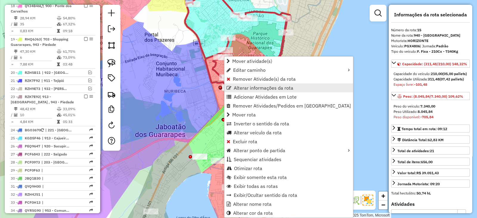
scroll to position [560, 0]
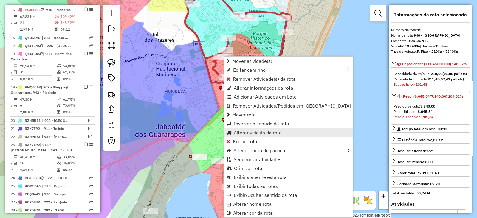
click at [237, 132] on span "Alterar veículo da rota" at bounding box center [258, 132] width 48 height 5
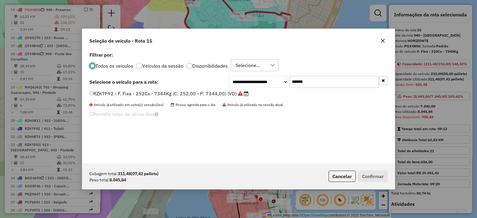
scroll to position [3, 2]
drag, startPoint x: 325, startPoint y: 82, endPoint x: 225, endPoint y: 87, distance: 100.0
click at [228, 86] on div "**********" at bounding box center [238, 82] width 298 height 12
paste input "text"
type input "*******"
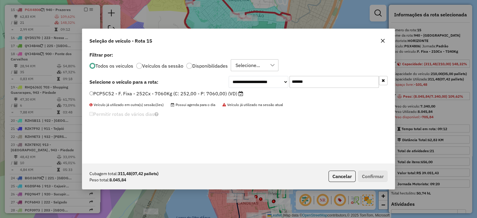
click at [204, 90] on label "PCP5C52 - F. Fixa - 252Cx - 7060Kg (C: 252,00 - P: 7060,00) (VD)" at bounding box center [166, 93] width 154 height 7
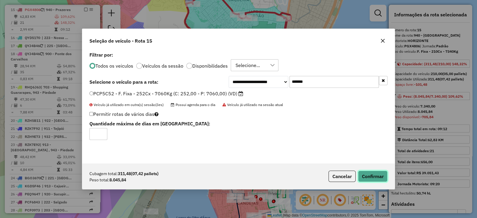
click at [382, 174] on button "Confirmar" at bounding box center [373, 176] width 30 height 11
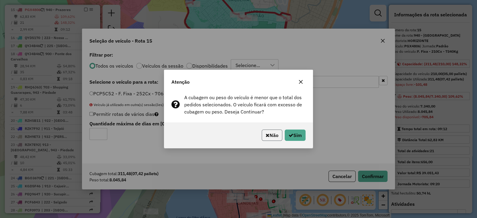
click at [279, 130] on button "Não" at bounding box center [272, 135] width 21 height 11
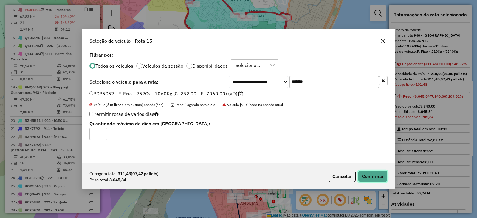
click at [370, 175] on button "Confirmar" at bounding box center [373, 176] width 30 height 11
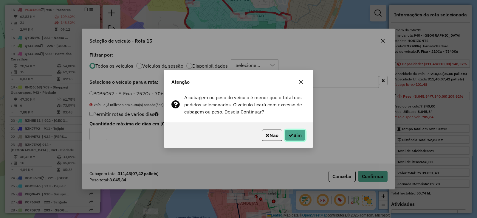
click at [296, 136] on button "Sim" at bounding box center [295, 135] width 21 height 11
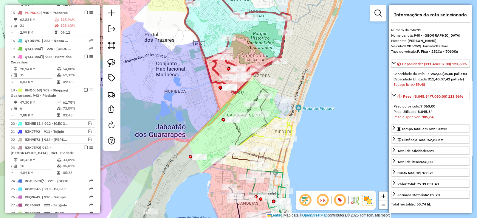
scroll to position [560, 0]
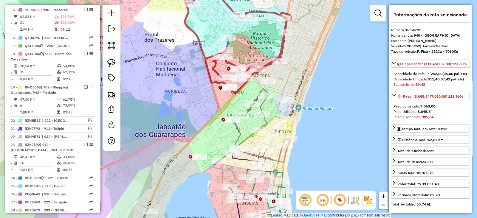
click at [277, 66] on div "Janela de atendimento Grade de atendimento Capacidade Transportadoras Veículos …" at bounding box center [238, 109] width 477 height 218
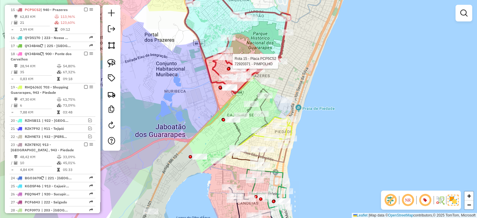
select select "*********"
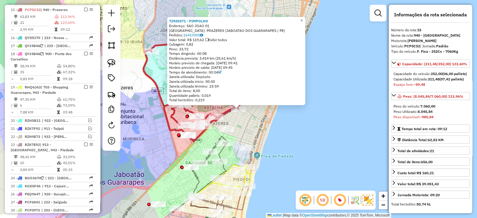
click at [252, 124] on div "72920371 - PIMPOLHO Endereço: SAO JOAO 01 Bairro: PRAZERES (JABOATAO DOS GUARAR…" at bounding box center [238, 109] width 477 height 218
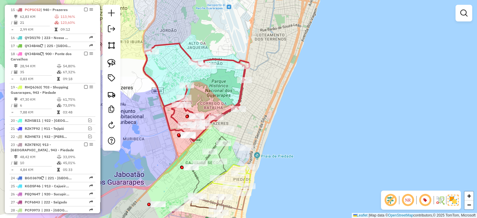
click at [243, 77] on icon at bounding box center [197, 93] width 106 height 98
select select "*********"
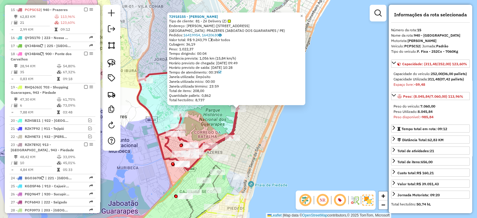
click at [247, 121] on div "72918155 - MATHEUS MENEZES Tipo de cliente: 81 - Zé Delivery (Z) Endereço: ARMI…" at bounding box center [238, 109] width 477 height 218
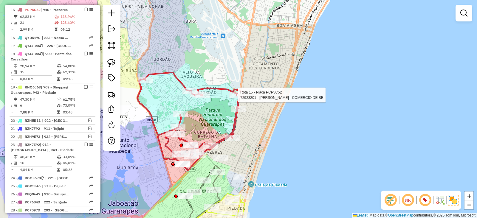
select select "*********"
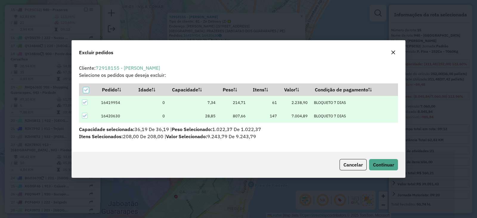
scroll to position [0, 0]
click at [384, 165] on span "Continuar" at bounding box center [383, 165] width 21 height 6
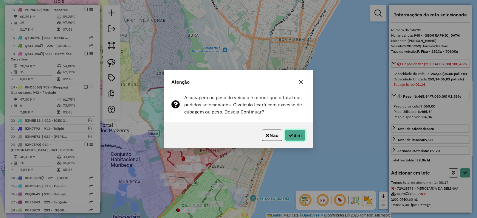
click at [296, 134] on button "Sim" at bounding box center [295, 135] width 21 height 11
select select "*********"
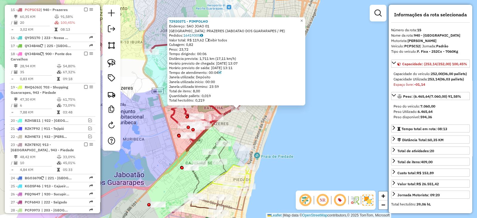
click at [244, 134] on div "72920371 - PIMPOLHO Endereço: SAO JOAO 01 Bairro: PRAZERES (JABOATAO DOS GUARAR…" at bounding box center [238, 109] width 477 height 218
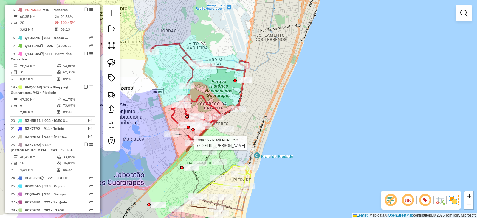
select select "*********"
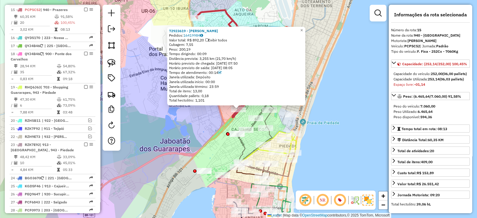
click at [206, 121] on div "72923619 - ALYVERTON OLIVEIRA Pedidos: 16419984 Valor total: R$ 892,20 Exibir t…" at bounding box center [238, 109] width 477 height 218
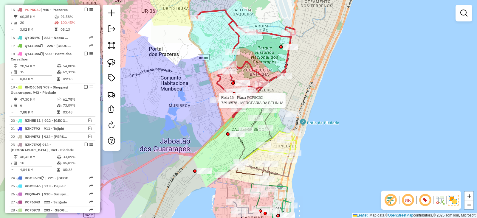
select select "*********"
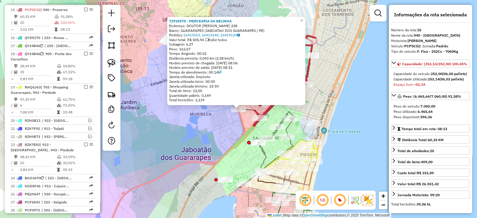
click at [250, 122] on icon at bounding box center [266, 72] width 99 height 107
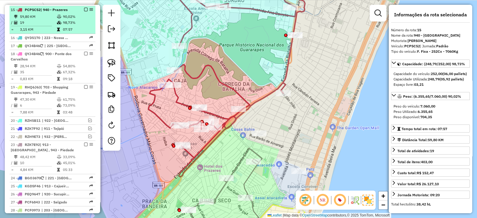
click at [84, 8] on em at bounding box center [86, 10] width 4 height 4
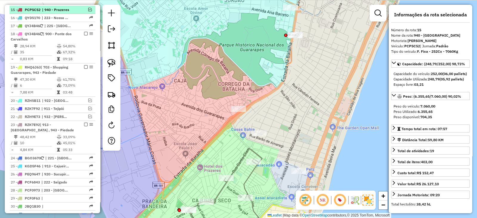
scroll to position [540, 0]
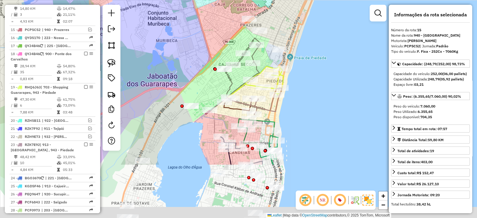
drag, startPoint x: 253, startPoint y: 87, endPoint x: 289, endPoint y: 10, distance: 84.6
click at [289, 10] on div "Janela de atendimento Grade de atendimento Capacidade Transportadoras Veículos …" at bounding box center [238, 109] width 477 height 218
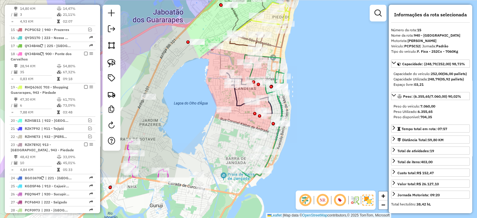
drag, startPoint x: 302, startPoint y: 102, endPoint x: 307, endPoint y: 40, distance: 62.5
click at [307, 40] on div "Janela de atendimento Grade de atendimento Capacidade Transportadoras Veículos …" at bounding box center [238, 109] width 477 height 218
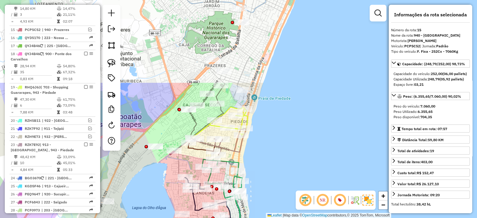
drag, startPoint x: 195, startPoint y: 86, endPoint x: 155, endPoint y: 182, distance: 104.6
click at [153, 191] on div "Janela de atendimento Grade de atendimento Capacidade Transportadoras Veículos …" at bounding box center [238, 109] width 477 height 218
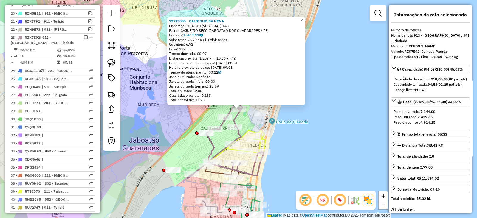
scroll to position [674, 0]
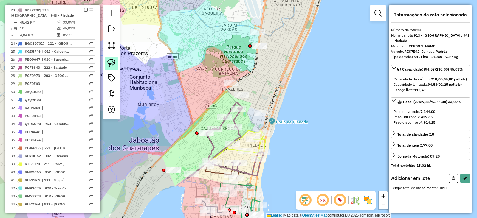
click at [111, 61] on img at bounding box center [111, 63] width 8 height 8
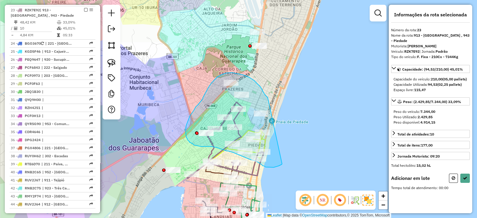
drag, startPoint x: 268, startPoint y: 98, endPoint x: 283, endPoint y: 163, distance: 67.3
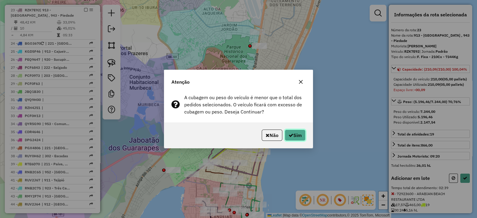
click at [298, 138] on button "Sim" at bounding box center [295, 135] width 21 height 11
select select "*********"
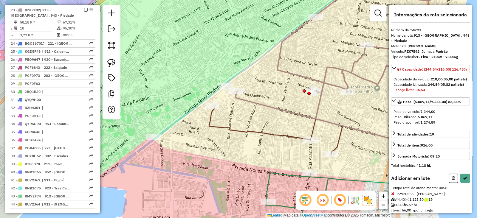
scroll to position [27, 0]
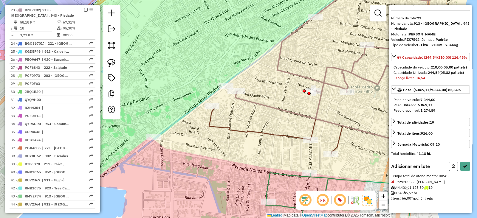
click at [449, 165] on button at bounding box center [453, 166] width 9 height 9
select select "*********"
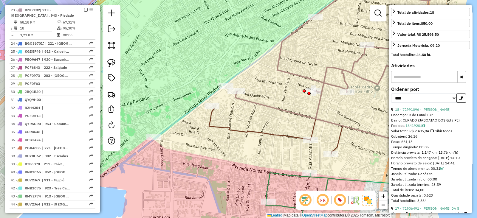
scroll to position [176, 0]
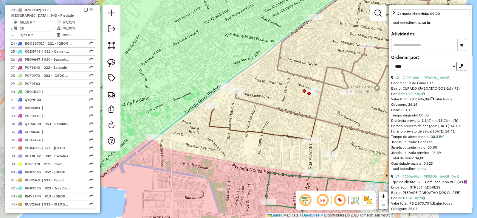
click at [463, 71] on button "button" at bounding box center [461, 66] width 10 height 9
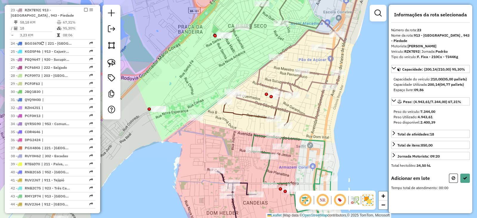
scroll to position [0, 0]
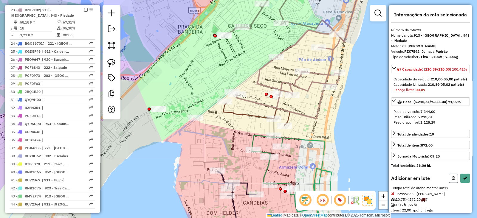
click at [449, 183] on button at bounding box center [453, 178] width 9 height 9
select select "*********"
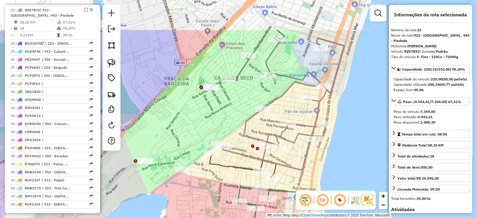
drag, startPoint x: 346, startPoint y: 112, endPoint x: 332, endPoint y: 165, distance: 55.4
click at [332, 165] on div "Janela de atendimento Grade de atendimento Capacidade Transportadoras Veículos …" at bounding box center [238, 109] width 477 height 218
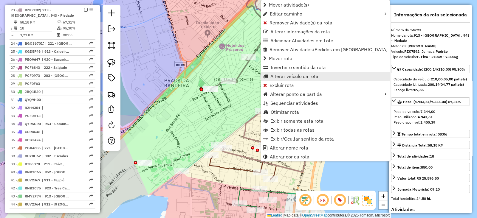
click at [276, 74] on span "Alterar veículo da rota" at bounding box center [294, 76] width 48 height 5
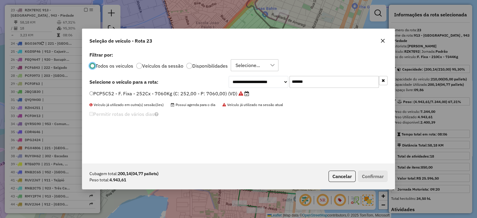
scroll to position [3, 2]
drag, startPoint x: 331, startPoint y: 75, endPoint x: 284, endPoint y: 81, distance: 48.1
click at [283, 81] on div "**********" at bounding box center [238, 106] width 312 height 113
click at [311, 84] on input "*******" at bounding box center [333, 82] width 89 height 12
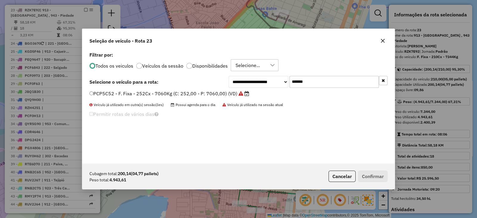
paste input "text"
type input "*******"
click at [230, 92] on label "PDB4B63 - F. Fixa - 210Cx - 8500Kg (C: 210,00 - P: 8500,00) (VD)" at bounding box center [169, 93] width 160 height 7
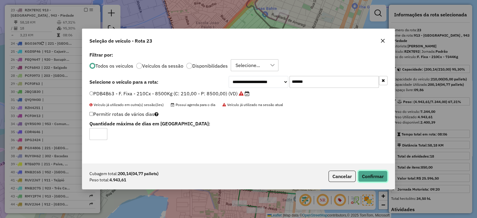
click at [376, 175] on button "Confirmar" at bounding box center [373, 176] width 30 height 11
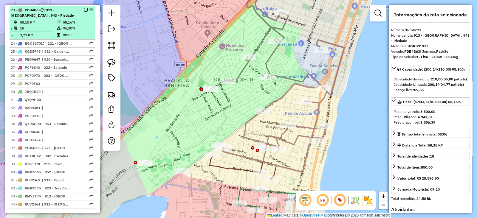
click at [85, 8] on em at bounding box center [86, 10] width 4 height 4
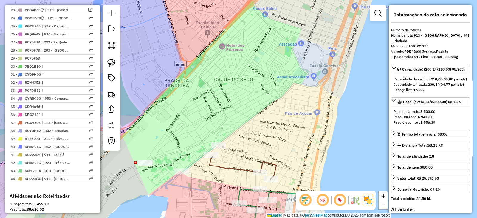
scroll to position [649, 0]
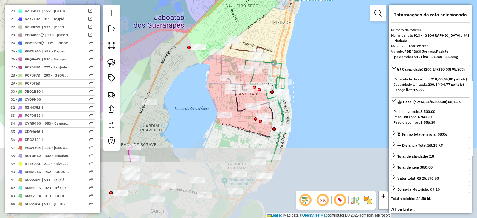
drag, startPoint x: 259, startPoint y: 96, endPoint x: 263, endPoint y: 18, distance: 77.9
click at [263, 18] on div "Janela de atendimento Grade de atendimento Capacidade Transportadoras Veículos …" at bounding box center [238, 109] width 477 height 218
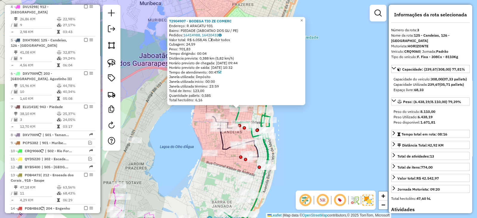
scroll to position [292, 0]
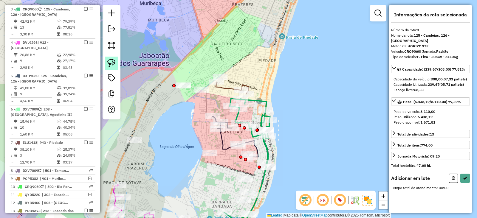
click at [112, 62] on img at bounding box center [111, 63] width 8 height 8
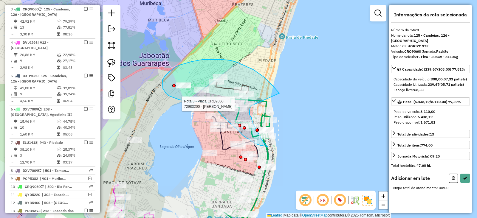
click at [250, 106] on div "Rota 3 - Placa CRQ9060 72983200 - ANA PATRICIA DA SILV Janela de atendimento Gr…" at bounding box center [238, 109] width 477 height 218
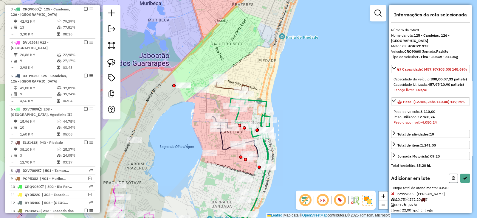
click at [452, 180] on icon at bounding box center [454, 178] width 4 height 4
select select "*********"
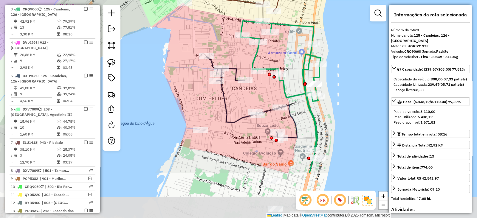
drag, startPoint x: 249, startPoint y: 115, endPoint x: 270, endPoint y: 49, distance: 69.9
click at [270, 49] on div "Janela de atendimento Grade de atendimento Capacidade Transportadoras Veículos …" at bounding box center [238, 109] width 477 height 218
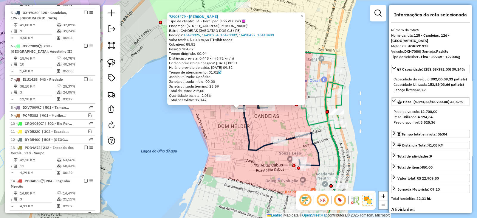
scroll to position [359, 0]
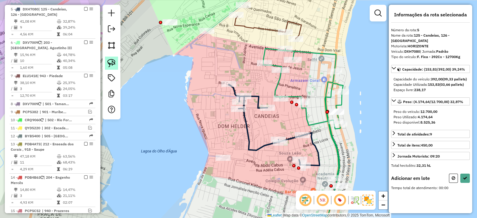
click at [106, 60] on link at bounding box center [111, 63] width 13 height 13
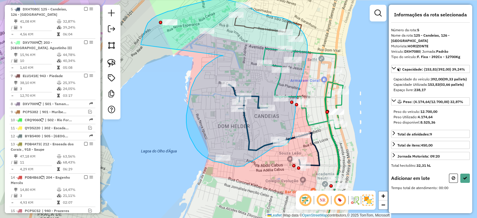
drag, startPoint x: 223, startPoint y: 56, endPoint x: 140, endPoint y: 45, distance: 83.6
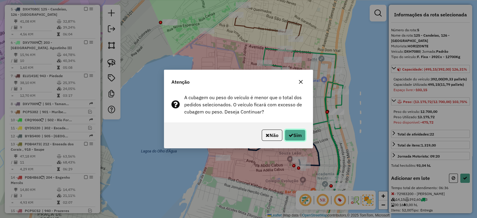
click at [299, 134] on button "Sim" at bounding box center [295, 135] width 21 height 11
select select "*********"
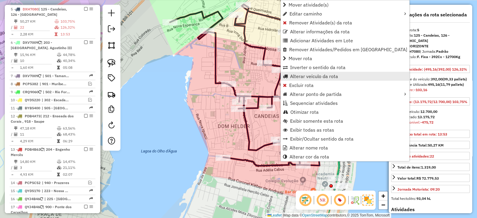
click at [307, 78] on span "Alterar veículo da rota" at bounding box center [314, 76] width 48 height 5
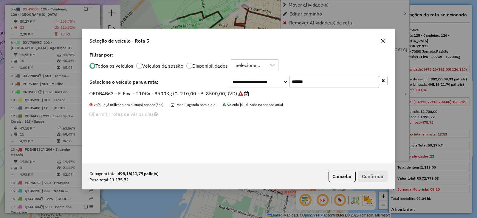
scroll to position [3, 2]
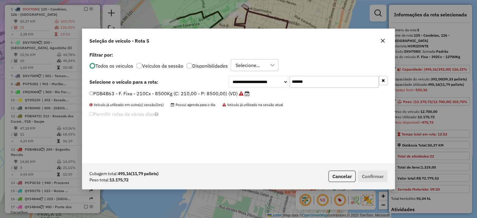
drag, startPoint x: 293, startPoint y: 79, endPoint x: 237, endPoint y: 77, distance: 56.1
click at [238, 77] on div "**********" at bounding box center [308, 82] width 159 height 12
paste input "text"
type input "*******"
drag, startPoint x: 214, startPoint y: 94, endPoint x: 240, endPoint y: 112, distance: 31.7
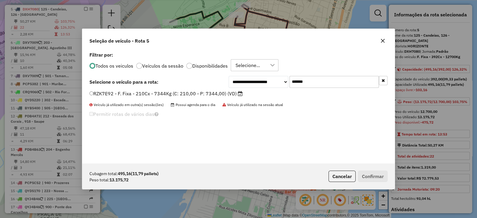
click at [214, 94] on label "RZK7E92 - F. Fixa - 210Cx - 7344Kg (C: 210,00 - P: 7344,00) (VD)" at bounding box center [165, 93] width 153 height 7
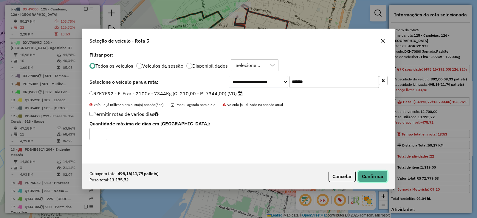
click at [375, 178] on button "Confirmar" at bounding box center [373, 176] width 30 height 11
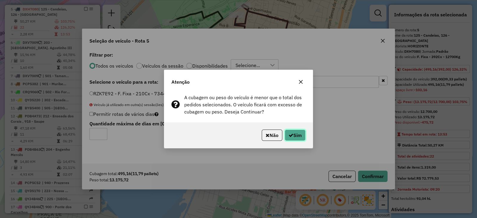
click at [290, 132] on button "Sim" at bounding box center [295, 135] width 21 height 11
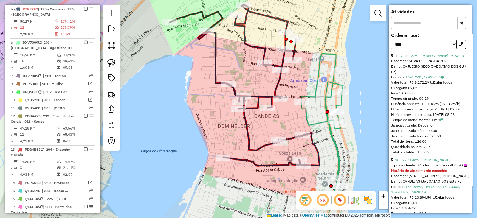
scroll to position [198, 0]
click at [459, 46] on icon "button" at bounding box center [461, 43] width 4 height 4
click at [441, 57] on link "1 - 72911279 - OSEIAS NEVES DE BARR" at bounding box center [429, 55] width 69 height 4
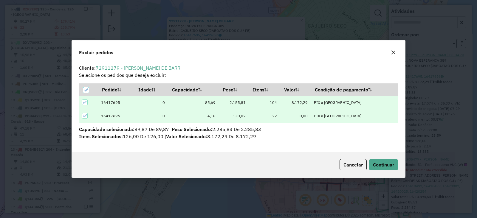
scroll to position [0, 0]
click at [391, 167] on span "Continuar" at bounding box center [383, 165] width 21 height 6
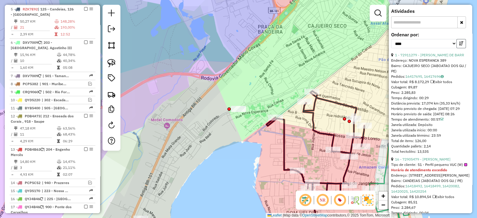
click at [462, 48] on button "button" at bounding box center [461, 43] width 10 height 9
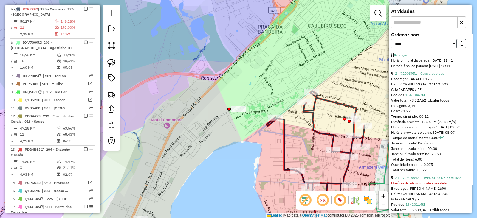
click at [462, 48] on button "button" at bounding box center [461, 43] width 10 height 9
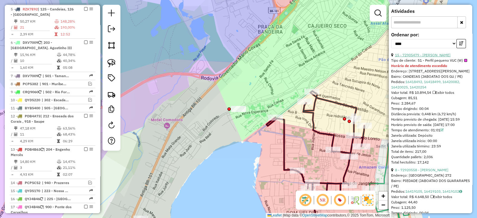
click at [431, 57] on link "15 - 72905479 - MARIO ANTONIO VIANA" at bounding box center [422, 55] width 55 height 4
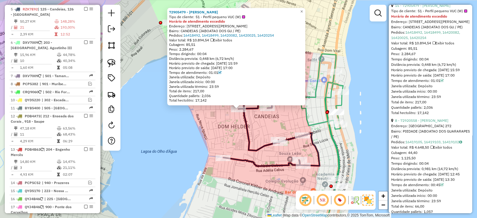
scroll to position [298, 0]
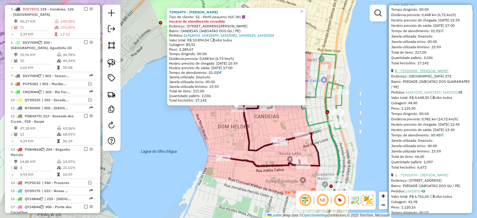
click at [421, 73] on link "8 - 72920558 - JANAINA LIMA" at bounding box center [421, 71] width 53 height 4
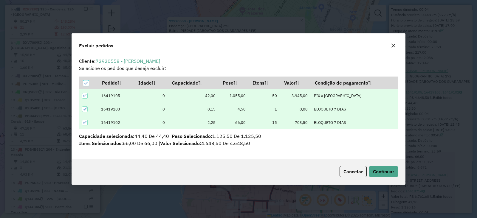
scroll to position [0, 0]
click at [383, 169] on span "Continuar" at bounding box center [383, 172] width 21 height 6
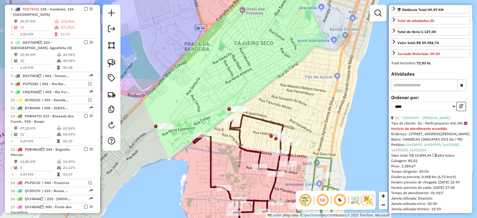
scroll to position [128, 0]
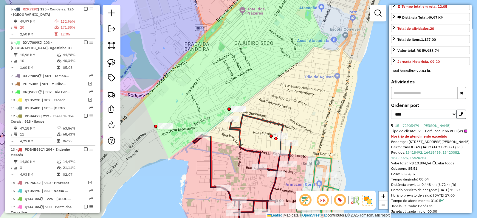
click at [456, 119] on button "button" at bounding box center [461, 114] width 10 height 9
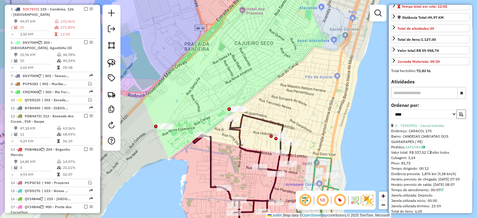
click at [456, 119] on button "button" at bounding box center [461, 114] width 10 height 9
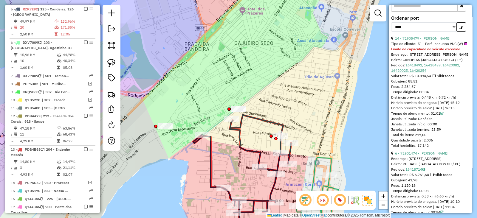
scroll to position [227, 0]
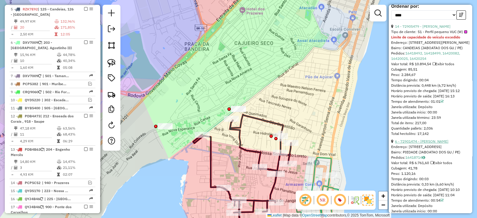
click at [431, 144] on link "6 - 72901474 - MARCIO FLORENCIO DO" at bounding box center [421, 141] width 53 height 4
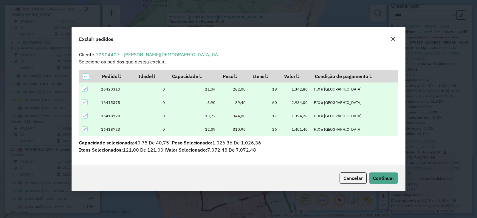
scroll to position [0, 0]
click at [385, 176] on span "Continuar" at bounding box center [383, 178] width 21 height 6
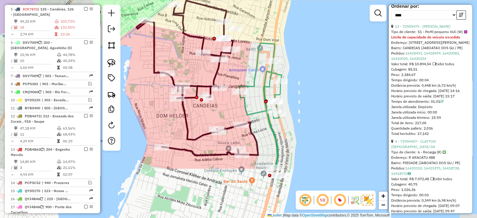
drag, startPoint x: 269, startPoint y: 129, endPoint x: 255, endPoint y: 58, distance: 72.8
click at [255, 58] on icon at bounding box center [261, 106] width 42 height 126
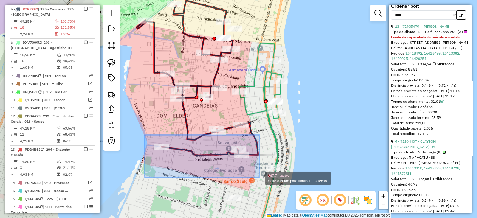
drag, startPoint x: 145, startPoint y: 135, endPoint x: 263, endPoint y: 179, distance: 126.7
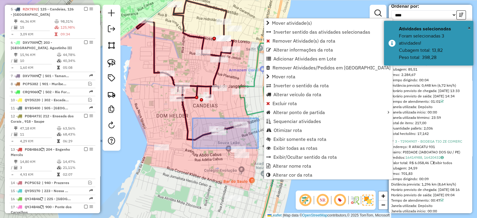
drag, startPoint x: 197, startPoint y: 125, endPoint x: 258, endPoint y: 148, distance: 65.4
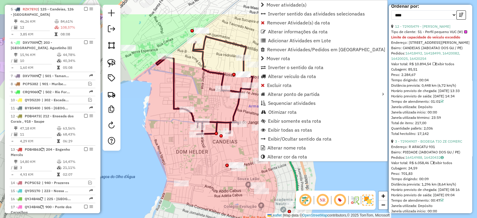
drag, startPoint x: 189, startPoint y: 53, endPoint x: 210, endPoint y: 91, distance: 43.5
click at [210, 91] on div "Janela de atendimento Grade de atendimento Capacidade Transportadoras Veículos …" at bounding box center [238, 109] width 477 height 218
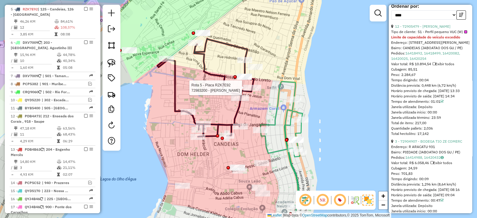
click at [252, 91] on div at bounding box center [252, 88] width 18 height 6
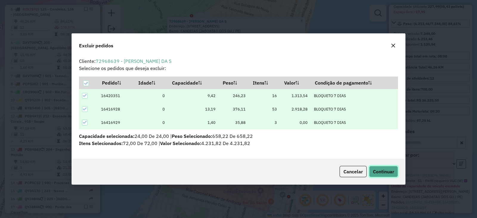
click at [396, 170] on button "Continuar" at bounding box center [383, 171] width 29 height 11
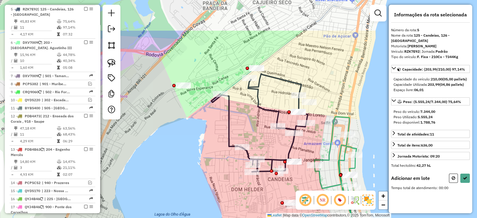
drag, startPoint x: 170, startPoint y: 125, endPoint x: 226, endPoint y: 178, distance: 76.7
click at [226, 178] on div "Janela de atendimento Grade de atendimento Capacidade Transportadoras Veículos …" at bounding box center [238, 109] width 477 height 218
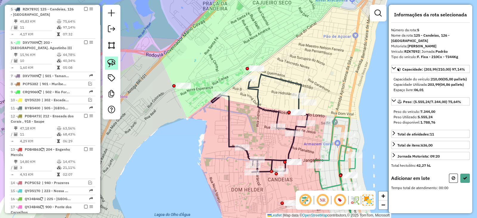
click at [112, 64] on img at bounding box center [111, 63] width 8 height 8
drag, startPoint x: 326, startPoint y: 96, endPoint x: 320, endPoint y: 107, distance: 12.7
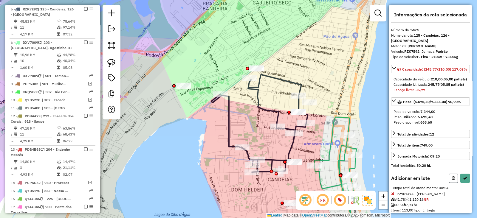
click at [452, 180] on icon at bounding box center [454, 178] width 4 height 4
select select "*********"
click at [453, 180] on icon at bounding box center [454, 178] width 4 height 4
select select "*********"
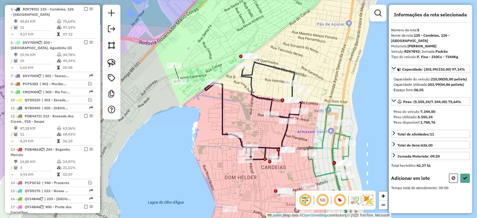
drag, startPoint x: 298, startPoint y: 182, endPoint x: 264, endPoint y: 117, distance: 73.6
click at [264, 117] on div "Janela de atendimento Grade de atendimento Capacidade Transportadoras Veículos …" at bounding box center [238, 109] width 477 height 218
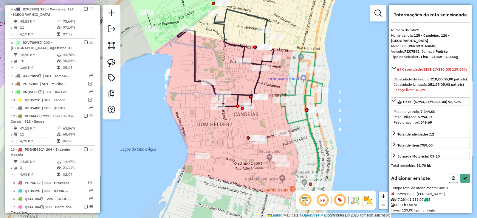
click at [454, 183] on button at bounding box center [453, 178] width 9 height 9
select select "*********"
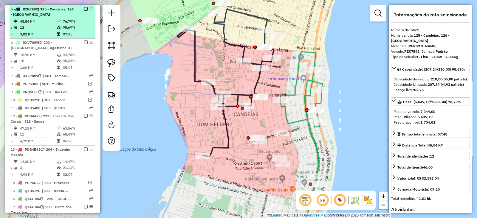
click at [84, 8] on em at bounding box center [86, 9] width 4 height 4
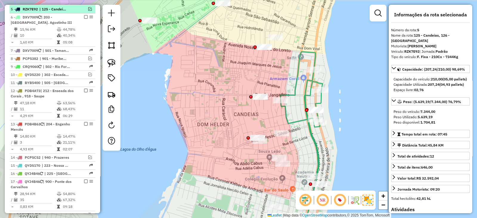
scroll to position [333, 0]
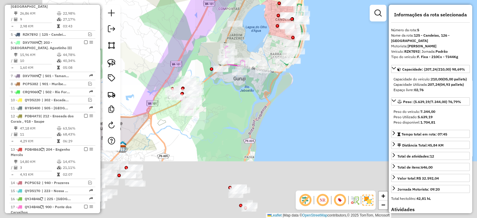
drag, startPoint x: 207, startPoint y: 126, endPoint x: 283, endPoint y: 18, distance: 131.6
click at [283, 18] on div "Janela de atendimento Grade de atendimento Capacidade Transportadoras Veículos …" at bounding box center [238, 109] width 477 height 218
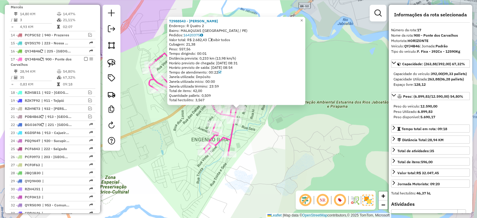
scroll to position [530, 0]
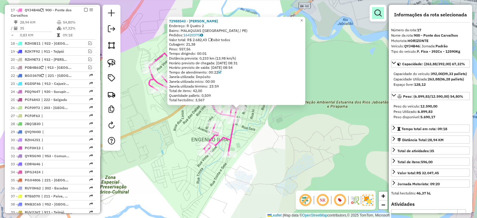
click at [376, 13] on em at bounding box center [377, 13] width 7 height 7
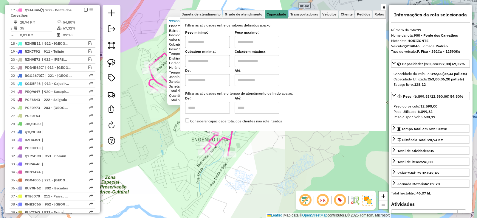
click at [272, 170] on div "72988543 - SANDRO MODESTO DA SI Endereço: R Quatro 2 Bairro: MALAQUIAS (CABO DE…" at bounding box center [238, 109] width 477 height 218
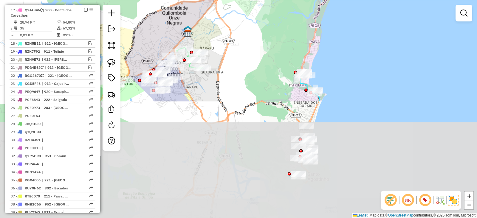
drag, startPoint x: 232, startPoint y: 188, endPoint x: 239, endPoint y: 50, distance: 138.7
click at [239, 50] on div "Janela de atendimento Grade de atendimento Capacidade Transportadoras Veículos …" at bounding box center [238, 109] width 477 height 218
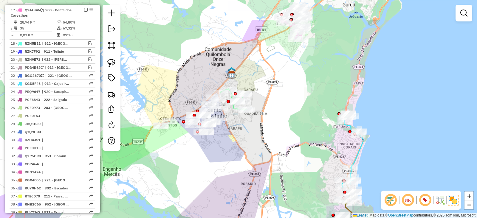
drag, startPoint x: 196, startPoint y: 117, endPoint x: 241, endPoint y: 158, distance: 60.7
click at [241, 158] on div "Janela de atendimento Grade de atendimento Capacidade Transportadoras Veículos …" at bounding box center [238, 109] width 477 height 218
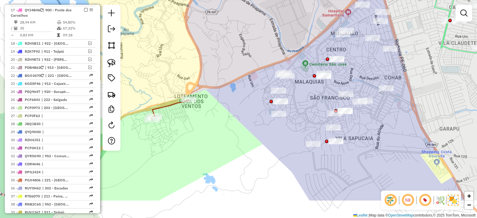
drag, startPoint x: 151, startPoint y: 180, endPoint x: 268, endPoint y: 141, distance: 123.8
click at [268, 141] on div "Janela de atendimento Grade de atendimento Capacidade Transportadoras Veículos …" at bounding box center [238, 109] width 477 height 218
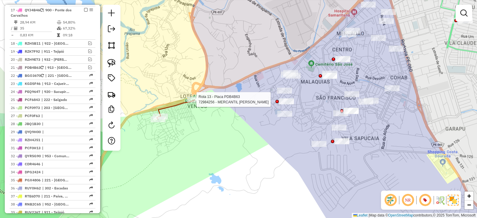
select select "*********"
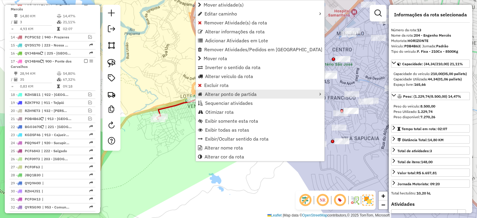
scroll to position [473, 0]
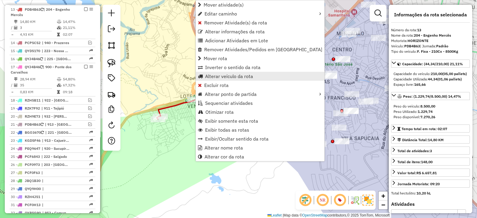
click at [214, 75] on span "Alterar veículo da rota" at bounding box center [229, 76] width 48 height 5
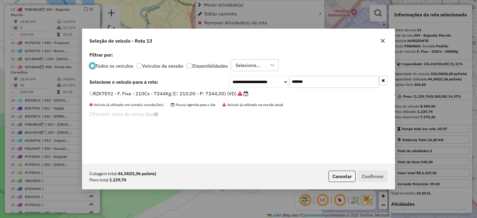
scroll to position [3, 2]
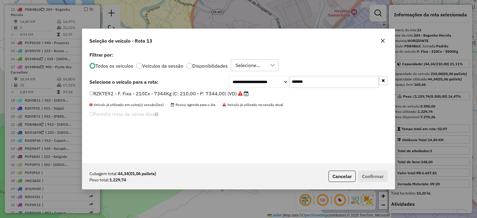
drag, startPoint x: 310, startPoint y: 78, endPoint x: 235, endPoint y: 76, distance: 74.5
click at [237, 76] on div "**********" at bounding box center [308, 82] width 159 height 12
paste input "text"
type input "*******"
click at [213, 93] on label "PDB4A73 - F. Fixa - 252Cx - 7060Kg (C: 252,00 - P: 7060,00) (VD)" at bounding box center [169, 93] width 160 height 7
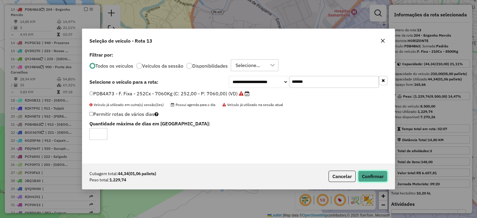
click at [367, 177] on button "Confirmar" at bounding box center [373, 176] width 30 height 11
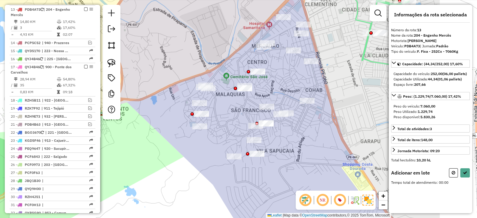
drag, startPoint x: 268, startPoint y: 155, endPoint x: 183, endPoint y: 167, distance: 86.4
click at [183, 167] on div "Janela de atendimento Grade de atendimento Capacidade Transportadoras Veículos …" at bounding box center [238, 109] width 477 height 218
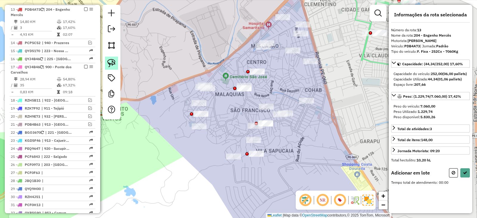
click at [113, 63] on img at bounding box center [111, 63] width 8 height 8
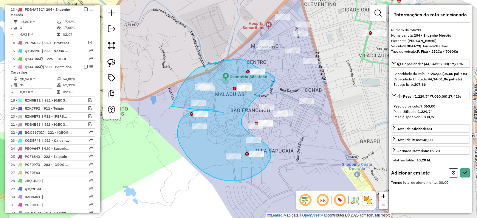
drag, startPoint x: 224, startPoint y: 112, endPoint x: 171, endPoint y: 106, distance: 52.5
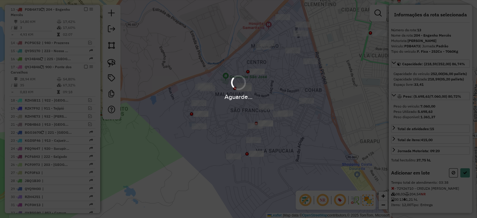
select select "*********"
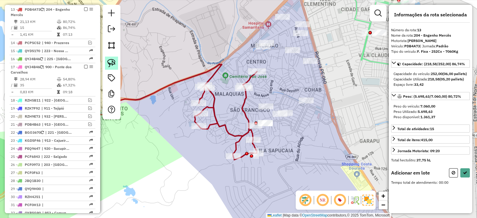
click at [115, 66] on img at bounding box center [111, 63] width 8 height 8
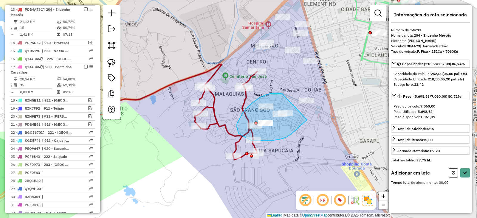
drag, startPoint x: 282, startPoint y: 94, endPoint x: 307, endPoint y: 120, distance: 35.4
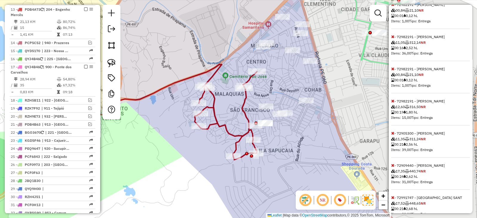
scroll to position [278, 0]
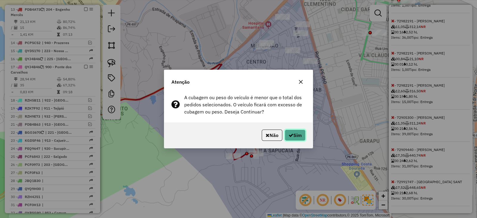
click at [293, 137] on button "Sim" at bounding box center [295, 135] width 21 height 11
select select "*********"
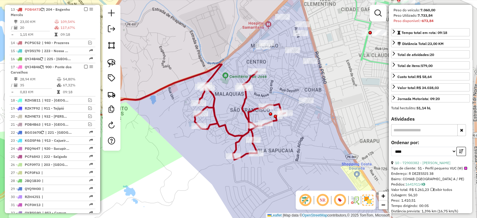
scroll to position [85, 0]
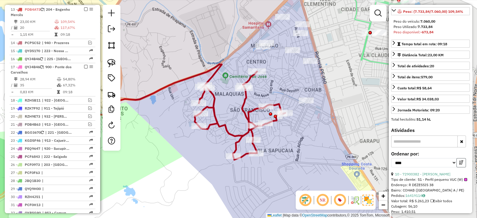
click at [460, 165] on icon "button" at bounding box center [461, 163] width 4 height 4
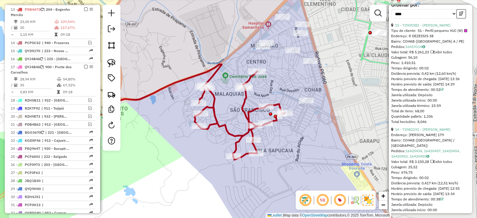
scroll to position [284, 0]
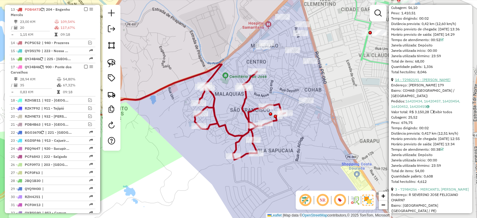
click at [437, 82] on link "14 - 72982191 - BENEDITA SOARES DE O" at bounding box center [422, 79] width 55 height 4
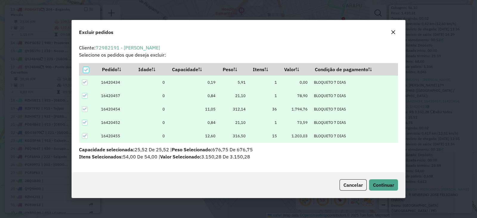
scroll to position [0, 0]
click at [377, 182] on span "Continuar" at bounding box center [383, 185] width 21 height 6
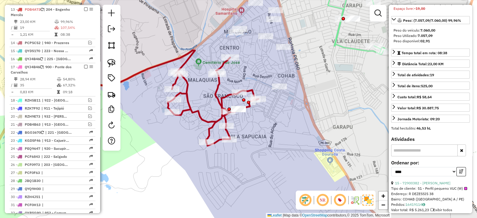
scroll to position [75, 0]
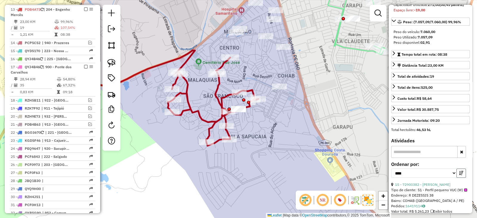
click at [462, 178] on button "button" at bounding box center [461, 173] width 10 height 9
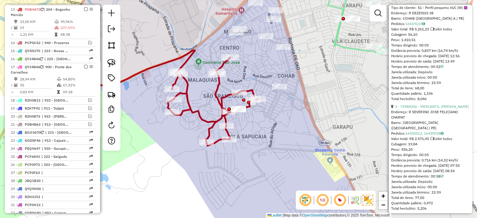
scroll to position [273, 0]
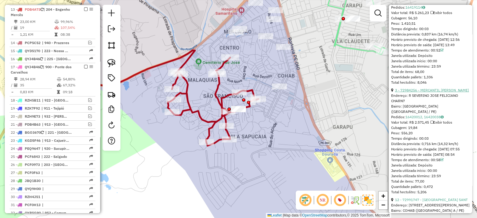
click at [438, 92] on link "3 - 72984256 - MERCANTIL ELI DE ALI" at bounding box center [432, 90] width 74 height 4
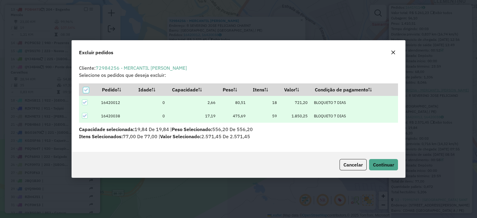
scroll to position [0, 0]
click at [379, 165] on span "Continuar" at bounding box center [383, 165] width 21 height 6
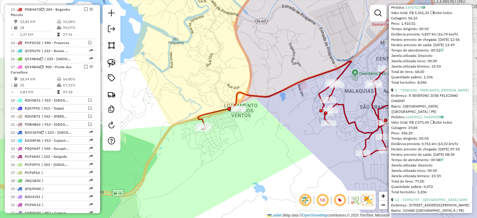
scroll to position [158, 0]
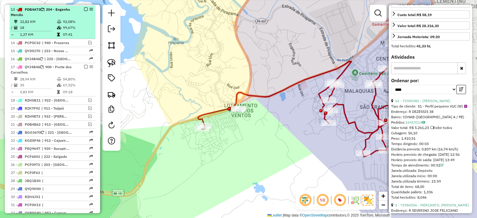
click at [84, 7] on em at bounding box center [86, 9] width 4 height 4
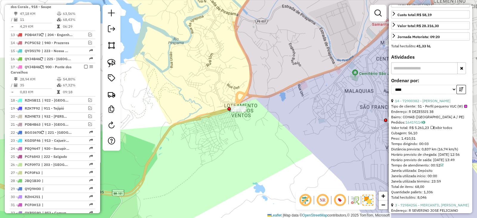
click at [243, 136] on div "Janela de atendimento Grade de atendimento Capacidade Transportadoras Veículos …" at bounding box center [238, 109] width 477 height 218
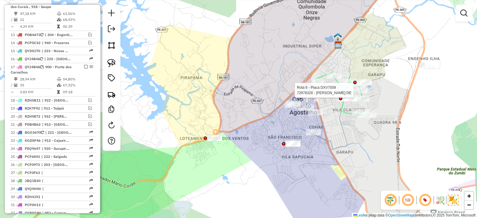
select select "*********"
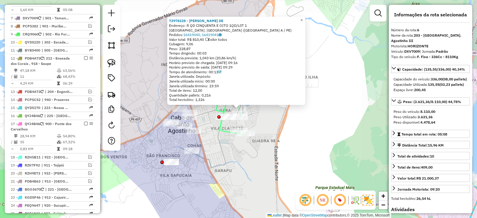
scroll to position [367, 0]
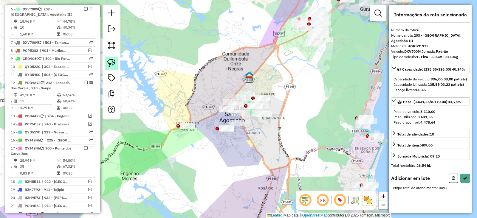
click at [109, 61] on img at bounding box center [111, 63] width 8 height 8
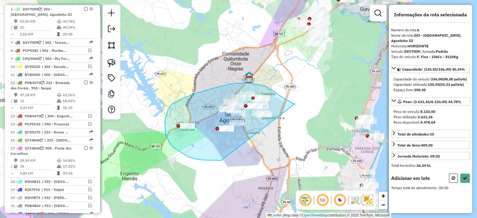
drag, startPoint x: 264, startPoint y: 86, endPoint x: 221, endPoint y: 160, distance: 86.0
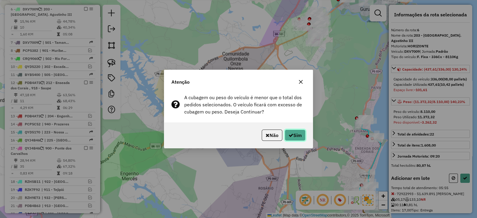
click at [292, 136] on icon "button" at bounding box center [291, 135] width 5 height 5
select select "*********"
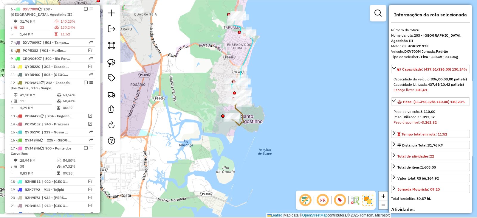
drag, startPoint x: 292, startPoint y: 162, endPoint x: 164, endPoint y: 58, distance: 164.5
click at [164, 58] on div "Janela de atendimento Grade de atendimento Capacidade Transportadoras Veículos …" at bounding box center [238, 109] width 477 height 218
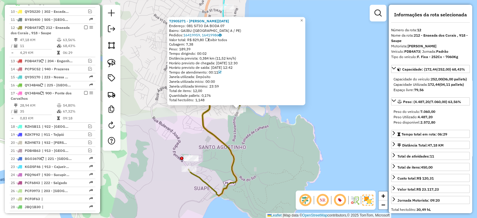
scroll to position [440, 0]
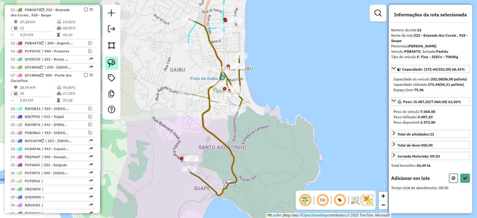
click at [108, 61] on img at bounding box center [111, 63] width 8 height 8
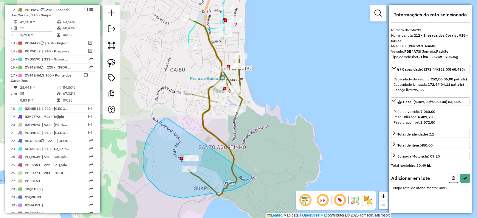
drag, startPoint x: 153, startPoint y: 129, endPoint x: 253, endPoint y: 173, distance: 108.8
select select "*********"
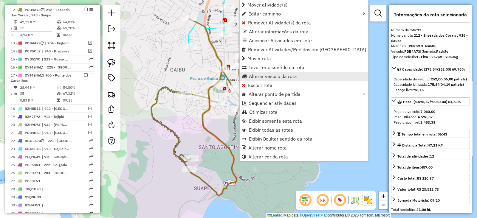
click at [265, 74] on span "Alterar veículo da rota" at bounding box center [273, 76] width 48 height 5
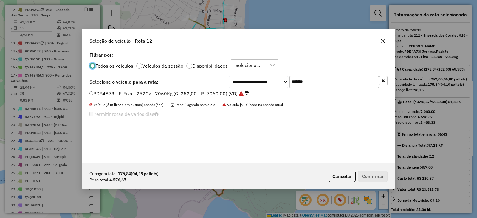
scroll to position [3, 2]
drag, startPoint x: 330, startPoint y: 81, endPoint x: 212, endPoint y: 90, distance: 117.7
click at [235, 82] on div "**********" at bounding box center [308, 82] width 159 height 12
paste input "text"
type input "*******"
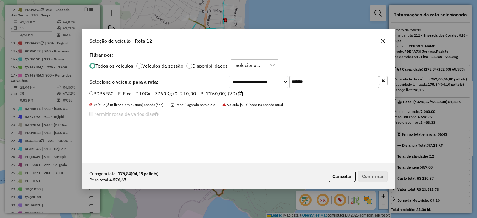
click at [210, 93] on label "PCP5E82 - F. Fixa - 210Cx - 7760Kg (C: 210,00 - P: 7760,00) (VD)" at bounding box center [165, 93] width 153 height 7
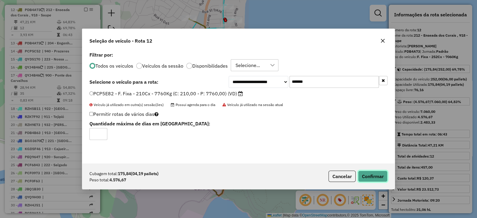
click at [374, 174] on button "Confirmar" at bounding box center [373, 176] width 30 height 11
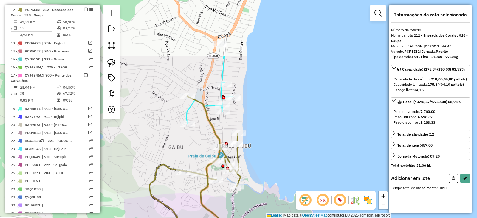
drag, startPoint x: 259, startPoint y: 81, endPoint x: 257, endPoint y: 158, distance: 77.2
click at [257, 158] on div "Janela de atendimento Grade de atendimento Capacidade Transportadoras Veículos …" at bounding box center [238, 109] width 477 height 218
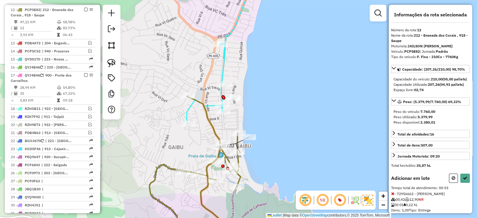
select select "*********"
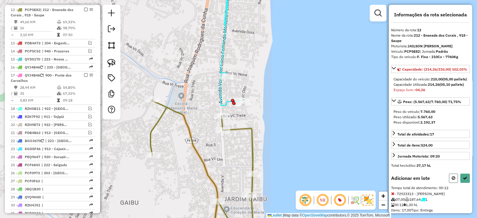
click at [453, 180] on icon at bounding box center [454, 178] width 4 height 4
select select "*********"
click at [452, 180] on icon at bounding box center [454, 178] width 4 height 4
select select "*********"
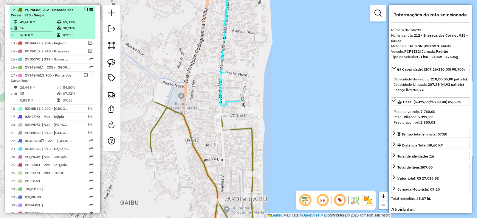
click at [84, 8] on em at bounding box center [86, 10] width 4 height 4
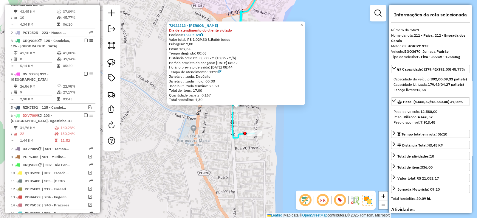
scroll to position [250, 0]
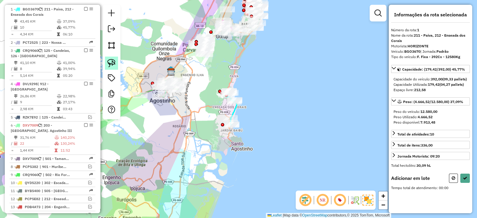
click at [112, 59] on img at bounding box center [111, 63] width 8 height 8
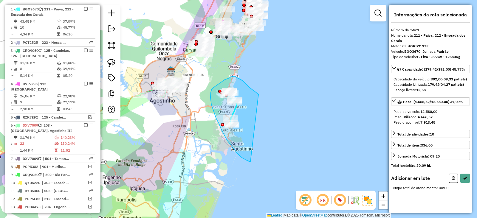
drag, startPoint x: 258, startPoint y: 94, endPoint x: 250, endPoint y: 162, distance: 67.8
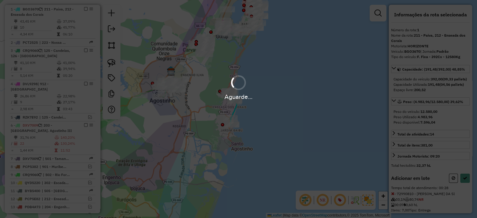
select select "*********"
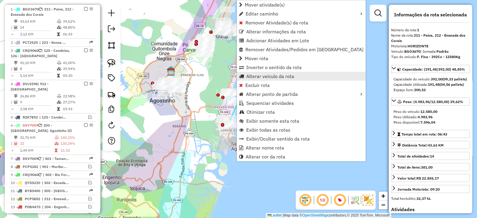
click at [252, 77] on span "Alterar veículo da rota" at bounding box center [270, 76] width 48 height 5
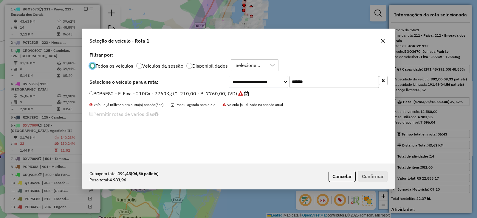
scroll to position [3, 2]
drag, startPoint x: 311, startPoint y: 83, endPoint x: 235, endPoint y: 88, distance: 75.9
click at [236, 88] on div "**********" at bounding box center [238, 106] width 312 height 113
paste input "text"
type input "*******"
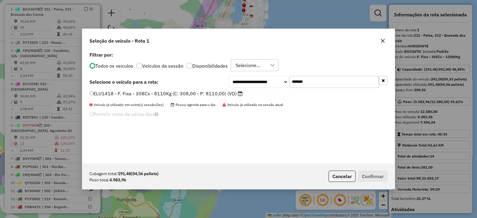
drag, startPoint x: 235, startPoint y: 88, endPoint x: 243, endPoint y: 109, distance: 22.7
click at [219, 93] on label "ELU1418 - F. Fixa - 308Cx - 8110Kg (C: 308,00 - P: 8110,00) (VD)" at bounding box center [165, 93] width 153 height 7
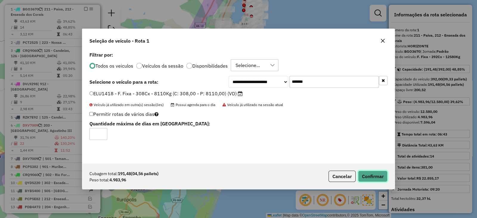
click at [385, 177] on button "Confirmar" at bounding box center [373, 176] width 30 height 11
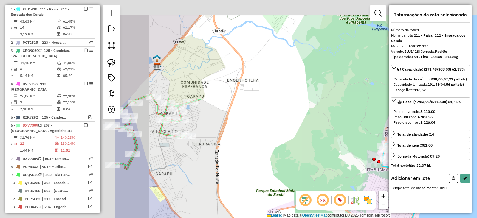
drag, startPoint x: 186, startPoint y: 127, endPoint x: 362, endPoint y: 164, distance: 179.2
click at [362, 164] on div "Janela de atendimento Grade de atendimento Capacidade Transportadoras Veículos …" at bounding box center [238, 109] width 477 height 218
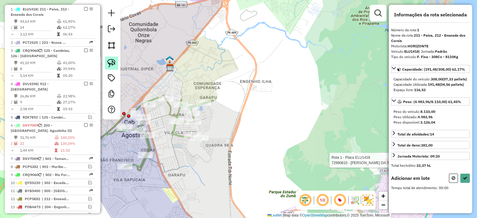
click at [110, 62] on img at bounding box center [111, 63] width 8 height 8
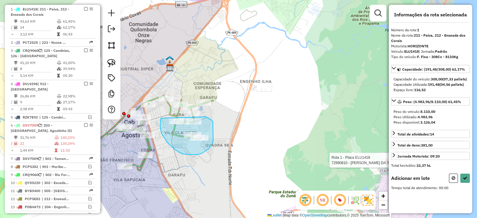
drag, startPoint x: 164, startPoint y: 137, endPoint x: 206, endPoint y: 117, distance: 46.5
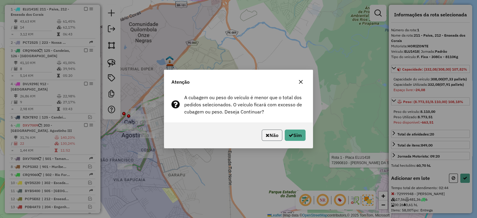
click at [269, 136] on button "Não" at bounding box center [272, 135] width 21 height 11
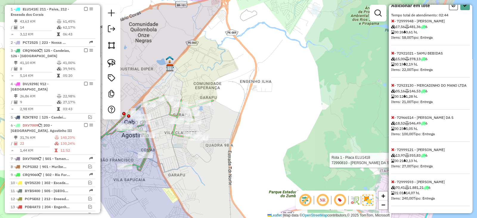
scroll to position [187, 0]
click at [392, 183] on icon at bounding box center [392, 182] width 3 height 4
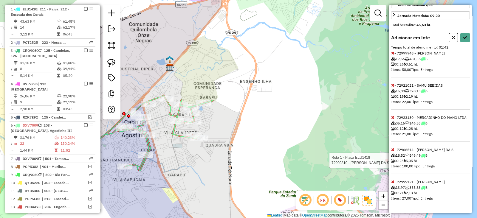
select select "*********"
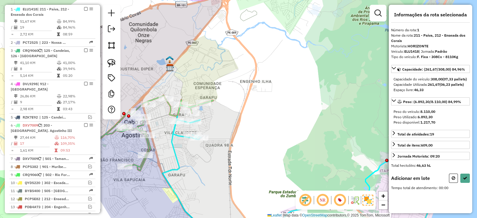
scroll to position [0, 0]
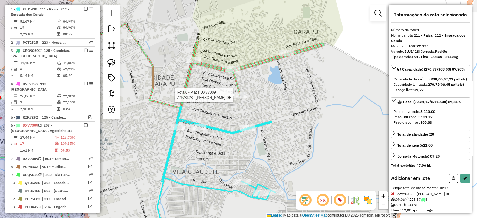
select select "*********"
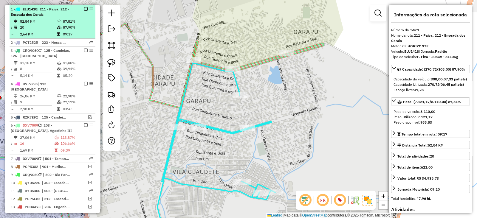
click at [86, 7] on div at bounding box center [84, 9] width 18 height 4
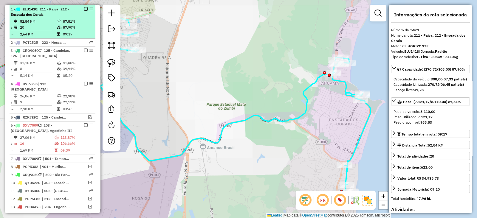
click at [84, 7] on em at bounding box center [86, 9] width 4 height 4
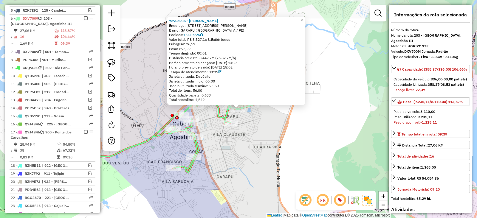
scroll to position [341, 0]
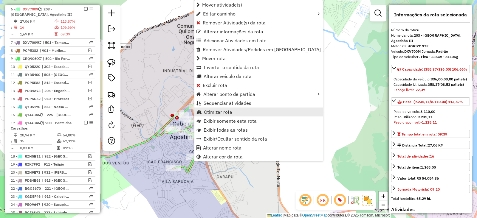
click at [223, 113] on span "Otimizar rota" at bounding box center [218, 112] width 28 height 5
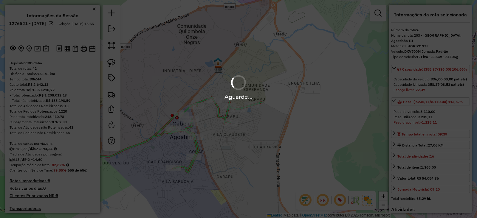
select select "*********"
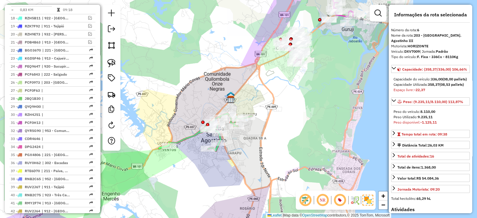
scroll to position [441, 0]
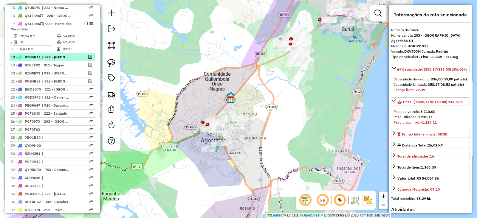
click at [89, 55] on em at bounding box center [90, 57] width 4 height 4
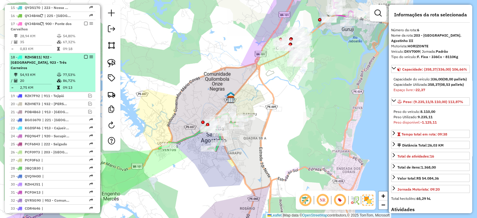
click at [61, 61] on div "18 - RZH5B11 | 922 - Monte Verde, 923 - Três Carneiros" at bounding box center [42, 63] width 63 height 16
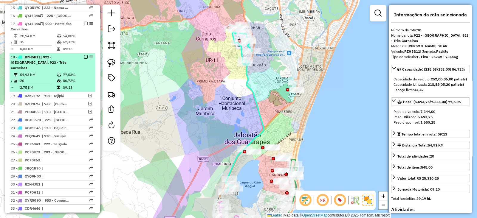
click at [84, 56] on em at bounding box center [86, 57] width 4 height 4
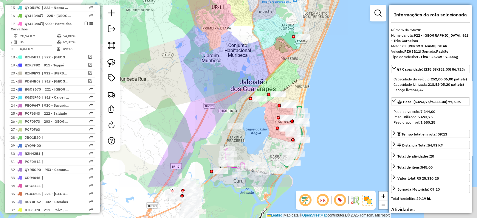
drag, startPoint x: 186, startPoint y: 179, endPoint x: 183, endPoint y: 46, distance: 132.7
click at [183, 46] on div "Janela de atendimento Grade de atendimento Capacidade Transportadoras Veículos …" at bounding box center [238, 109] width 477 height 218
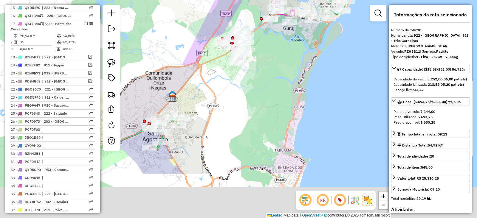
drag, startPoint x: 165, startPoint y: 163, endPoint x: 232, endPoint y: 82, distance: 105.4
click at [232, 82] on div "Janela de atendimento Grade de atendimento Capacidade Transportadoras Veículos …" at bounding box center [238, 109] width 477 height 218
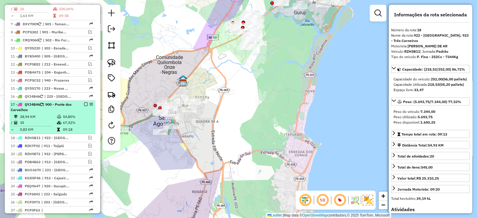
scroll to position [341, 0]
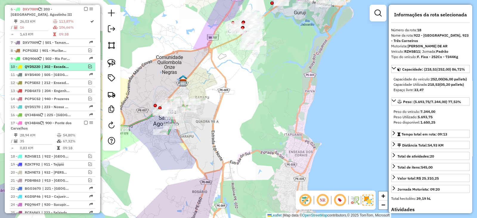
click at [88, 66] on em at bounding box center [90, 67] width 4 height 4
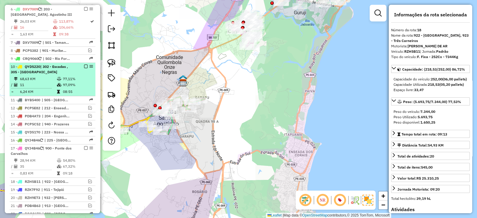
click at [66, 74] on li "10 - QYD5220 | 302 - Escadas , 305 - Nova Descoberta 68,63 KM 77,11% / 11 97,09…" at bounding box center [53, 79] width 86 height 33
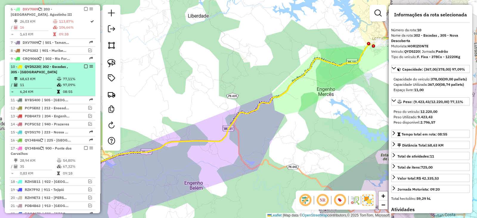
click at [74, 78] on td "77,11%" at bounding box center [78, 79] width 30 height 6
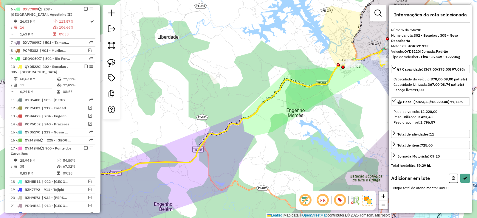
drag, startPoint x: 338, startPoint y: 115, endPoint x: 199, endPoint y: 185, distance: 154.7
click at [199, 185] on div "Janela de atendimento Grade de atendimento Capacidade Transportadoras Veículos …" at bounding box center [238, 109] width 477 height 218
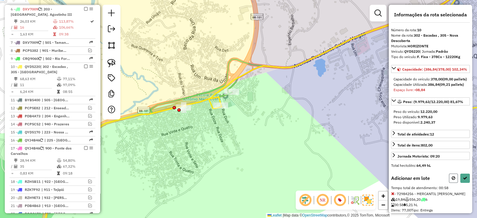
click at [452, 180] on icon at bounding box center [454, 178] width 4 height 4
select select "*********"
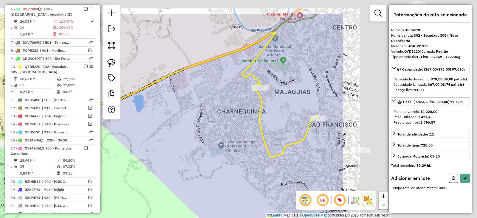
drag, startPoint x: 324, startPoint y: 112, endPoint x: 100, endPoint y: 158, distance: 228.7
click at [100, 158] on hb-router-mapa "Informações da Sessão 1276521 - 16/09/2025 Criação: 15/09/2025 18:55 Depósito: …" at bounding box center [238, 109] width 477 height 218
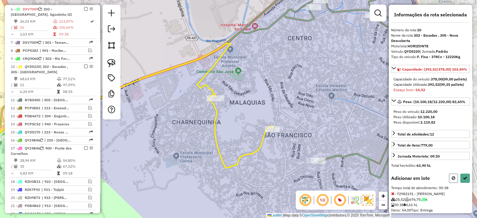
click at [452, 180] on icon at bounding box center [454, 178] width 4 height 4
select select "*********"
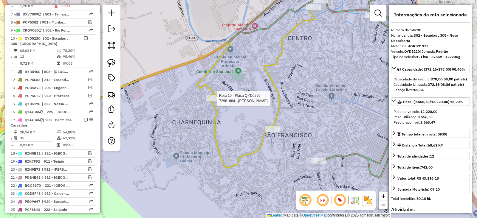
scroll to position [398, 0]
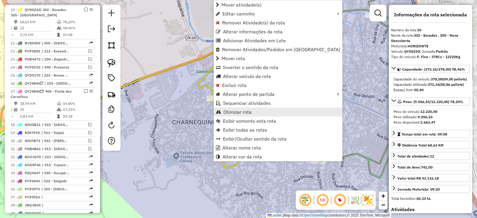
click at [225, 111] on span "Otimizar rota" at bounding box center [237, 112] width 28 height 5
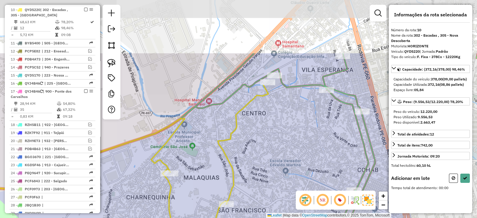
drag, startPoint x: 338, startPoint y: 51, endPoint x: 292, endPoint y: 126, distance: 88.0
click at [292, 126] on div "Janela de atendimento Grade de atendimento Capacidade Transportadoras Veículos …" at bounding box center [238, 109] width 477 height 218
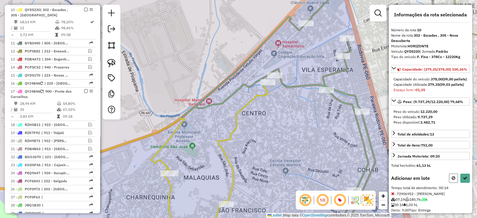
click at [452, 180] on icon at bounding box center [454, 178] width 4 height 4
select select "*********"
click at [454, 183] on button at bounding box center [453, 178] width 9 height 9
select select "*********"
click at [452, 180] on icon at bounding box center [454, 178] width 4 height 4
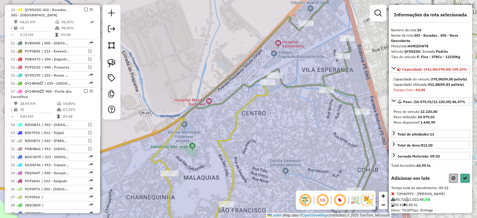
select select "*********"
click at [452, 180] on icon at bounding box center [454, 178] width 4 height 4
select select "*********"
click at [449, 183] on div at bounding box center [459, 178] width 21 height 9
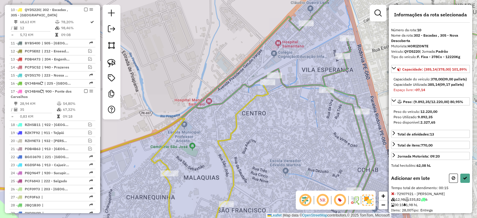
click at [452, 180] on icon at bounding box center [454, 178] width 4 height 4
select select "*********"
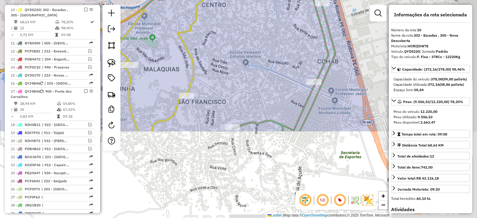
drag, startPoint x: 331, startPoint y: 159, endPoint x: 290, endPoint y: 49, distance: 116.5
click at [290, 49] on div "Janela de atendimento Grade de atendimento Capacidade Transportadoras Veículos …" at bounding box center [238, 109] width 477 height 218
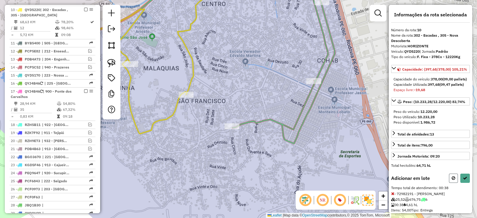
click at [454, 183] on button at bounding box center [453, 178] width 9 height 9
select select "*********"
click at [452, 180] on icon at bounding box center [454, 178] width 4 height 4
select select "*********"
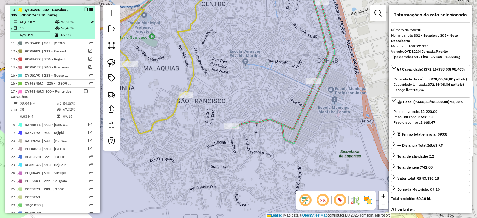
click at [84, 8] on em at bounding box center [86, 10] width 4 height 4
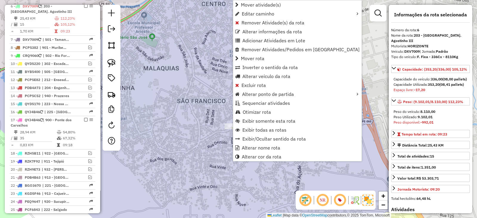
scroll to position [341, 0]
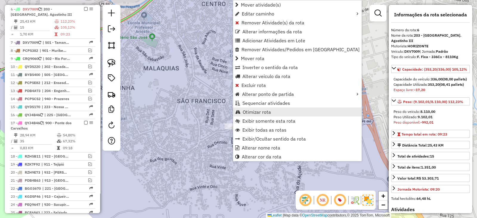
click at [262, 111] on span "Otimizar rota" at bounding box center [257, 112] width 28 height 5
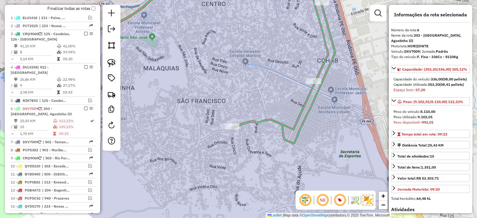
scroll to position [192, 0]
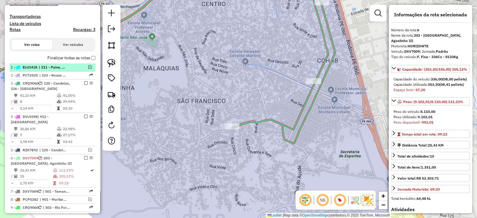
click at [89, 67] on em at bounding box center [90, 67] width 4 height 4
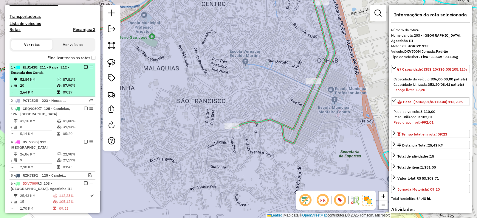
click at [66, 78] on td "87,81%" at bounding box center [78, 80] width 30 height 6
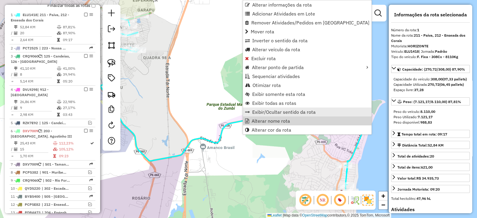
scroll to position [250, 0]
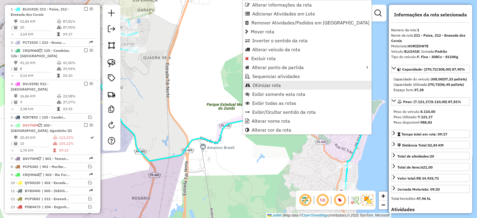
click at [267, 85] on span "Otimizar rota" at bounding box center [266, 85] width 28 height 5
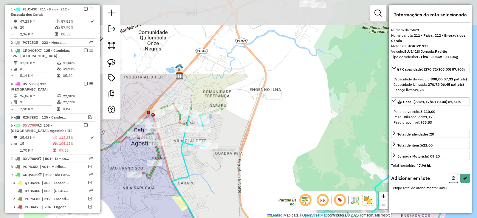
drag, startPoint x: 183, startPoint y: 53, endPoint x: 255, endPoint y: 149, distance: 119.6
click at [255, 149] on div "Janela de atendimento Grade de atendimento Capacidade Transportadoras Veículos …" at bounding box center [238, 109] width 477 height 218
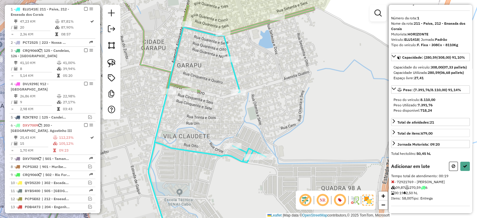
scroll to position [21, 0]
click at [452, 168] on icon at bounding box center [454, 166] width 4 height 4
select select "*********"
click at [449, 166] on button at bounding box center [453, 166] width 9 height 9
select select "*********"
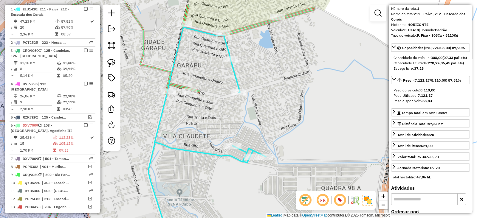
scroll to position [0, 0]
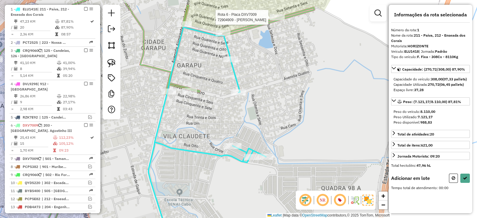
click at [277, 20] on div at bounding box center [277, 17] width 15 height 6
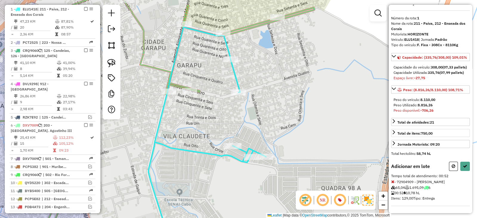
scroll to position [27, 0]
click at [452, 166] on icon at bounding box center [454, 166] width 4 height 4
select select "*********"
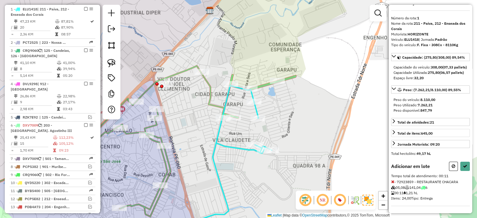
scroll to position [21, 0]
select select "*********"
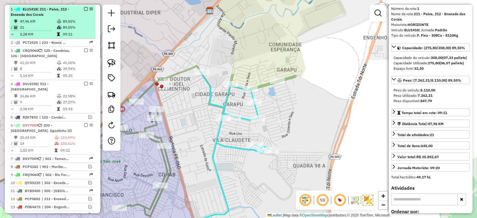
click at [85, 8] on em at bounding box center [86, 9] width 4 height 4
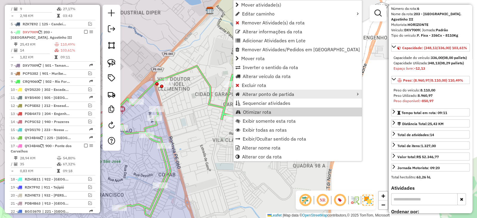
scroll to position [341, 0]
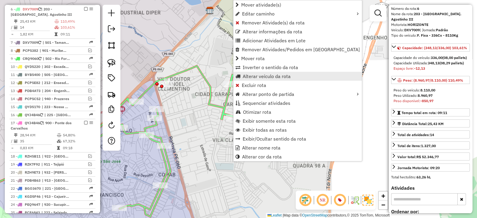
click at [252, 78] on span "Alterar veículo da rota" at bounding box center [267, 76] width 48 height 5
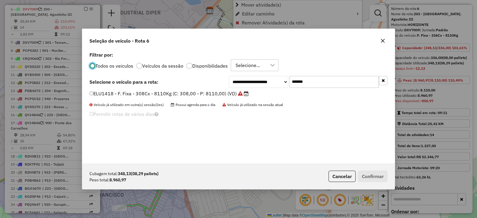
scroll to position [3, 2]
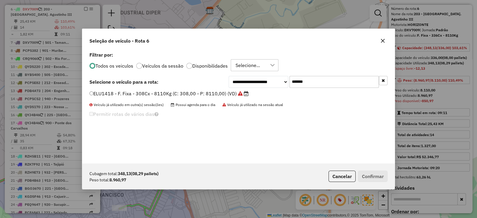
drag, startPoint x: 329, startPoint y: 83, endPoint x: 236, endPoint y: 80, distance: 93.0
click at [237, 80] on div "**********" at bounding box center [308, 82] width 159 height 12
paste input "text"
type input "*******"
click at [225, 93] on label "DXH7080 - F. Fixa - 392Cx - 12700Kg (C: 392,00 - P: 12700,00) (VD)" at bounding box center [169, 93] width 160 height 7
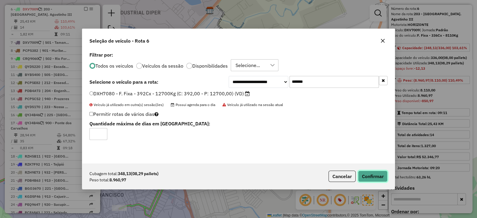
click at [381, 179] on button "Confirmar" at bounding box center [373, 176] width 30 height 11
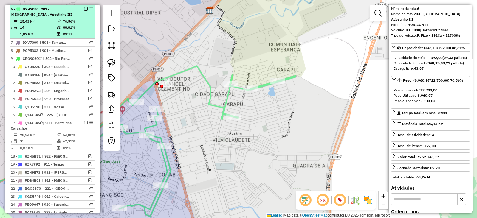
click at [85, 8] on em at bounding box center [86, 9] width 4 height 4
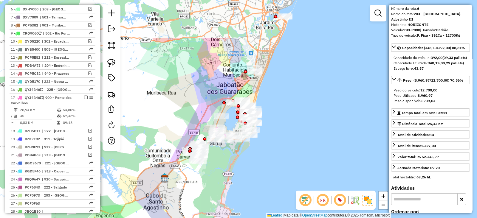
drag, startPoint x: 300, startPoint y: 122, endPoint x: 228, endPoint y: 182, distance: 93.1
click at [228, 182] on div "Janela de atendimento Grade de atendimento Capacidade Transportadoras Veículos …" at bounding box center [238, 109] width 477 height 218
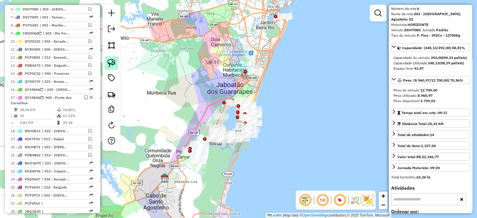
click at [112, 61] on img at bounding box center [111, 63] width 8 height 8
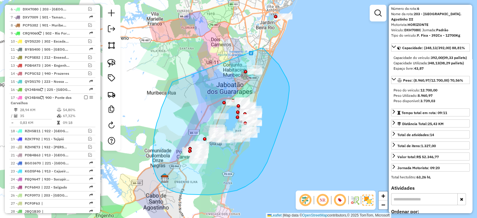
drag, startPoint x: 153, startPoint y: 141, endPoint x: 260, endPoint y: 48, distance: 141.6
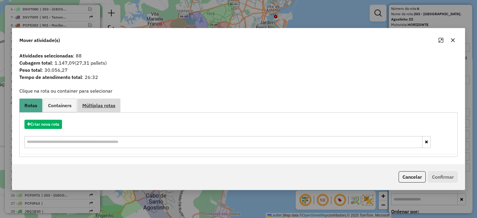
click at [94, 108] on span "Múltiplas rotas" at bounding box center [98, 105] width 33 height 5
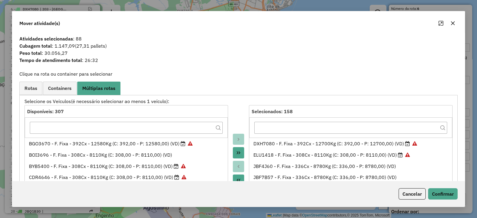
click at [236, 178] on icon "Move All to Source" at bounding box center [238, 180] width 5 height 5
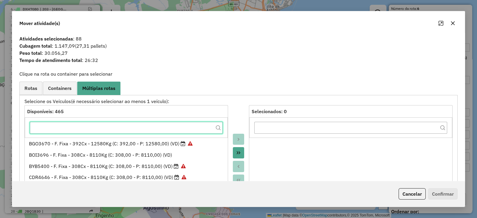
click at [72, 129] on input "text" at bounding box center [126, 128] width 193 height 12
paste input "*******"
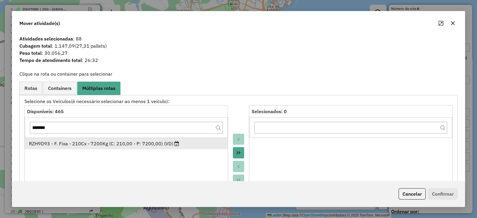
click at [72, 143] on div "RZH9D93 - F. Fixa - 210Cx - 7200Kg (C: 210,00 - P: 7200,00) (VD)" at bounding box center [126, 143] width 195 height 7
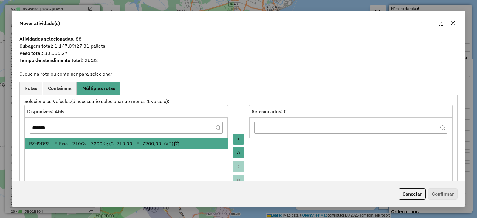
click at [236, 139] on icon "Move to Target" at bounding box center [238, 139] width 5 height 5
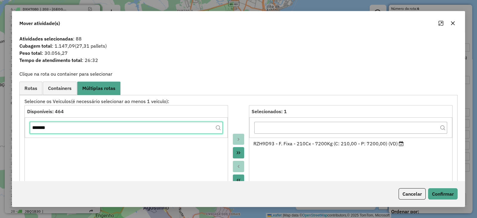
click at [99, 130] on input "*******" at bounding box center [126, 128] width 193 height 12
paste input "text"
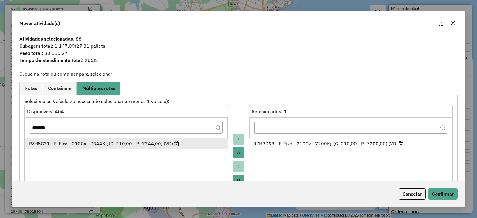
click at [91, 142] on div "RZH5C31 - F. Fixa - 210Cx - 7344Kg (C: 210,00 - P: 7344,00) (VD)" at bounding box center [126, 143] width 195 height 7
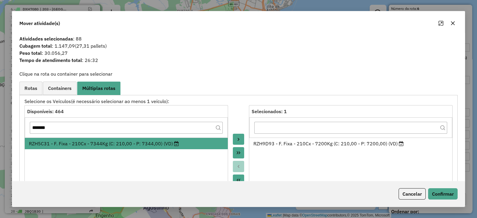
click at [236, 137] on icon "Move to Target" at bounding box center [238, 139] width 5 height 5
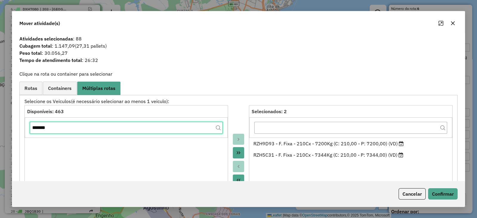
click at [114, 128] on input "*******" at bounding box center [126, 128] width 193 height 12
paste input "text"
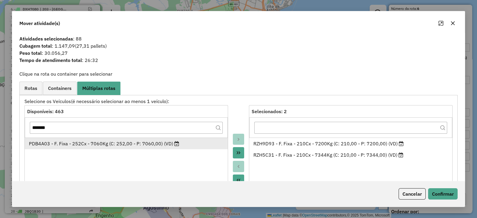
click at [111, 138] on li "PDB4A03 - F. Fixa - 252Cx - 7060Kg (C: 252,00 - P: 7060,00) (VD)" at bounding box center [126, 143] width 203 height 11
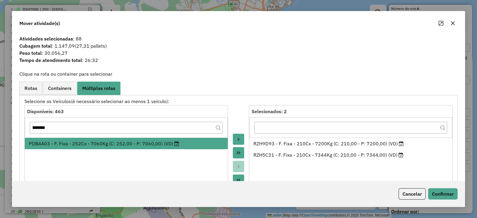
click at [236, 138] on icon "Move to Target" at bounding box center [238, 139] width 5 height 5
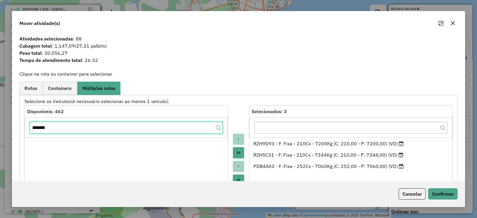
click at [115, 127] on input "*******" at bounding box center [126, 128] width 193 height 12
paste input "text"
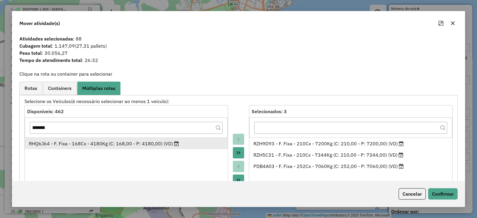
click at [103, 141] on div "RHQ6J64 - F. Fixa - 168Cx - 4180Kg (C: 168,00 - P: 4180,00) (VD)" at bounding box center [126, 143] width 195 height 7
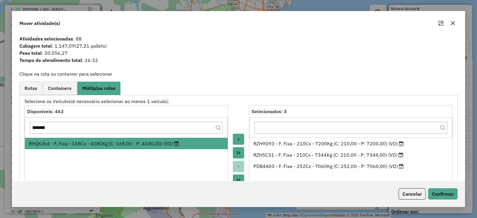
click at [234, 137] on button "Move to Target" at bounding box center [238, 139] width 11 height 11
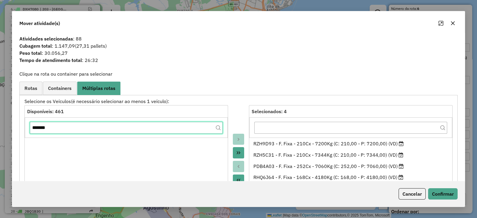
click at [117, 124] on input "*******" at bounding box center [126, 128] width 193 height 12
paste input "text"
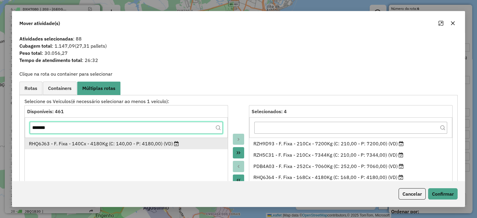
type input "*******"
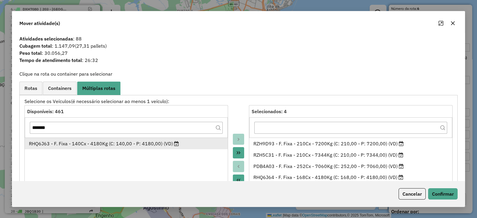
click at [119, 140] on div "RHQ6J63 - F. Fixa - 140Cx - 4180Kg (C: 140,00 - P: 4180,00) (VD)" at bounding box center [126, 143] width 195 height 7
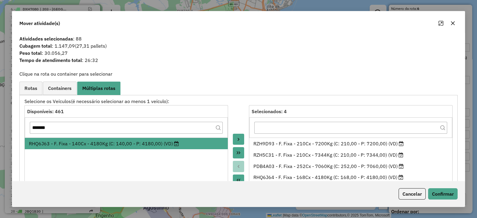
click at [239, 142] on button "Move to Target" at bounding box center [238, 139] width 11 height 11
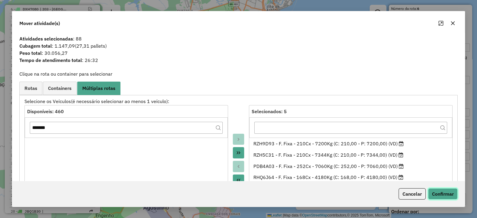
click at [447, 195] on button "Confirmar" at bounding box center [443, 193] width 30 height 11
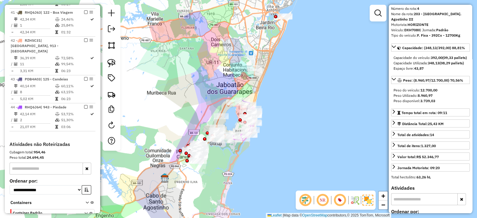
scroll to position [596, 0]
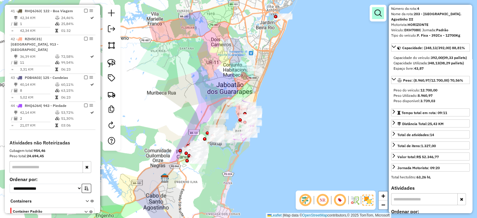
click at [376, 13] on em at bounding box center [377, 13] width 7 height 7
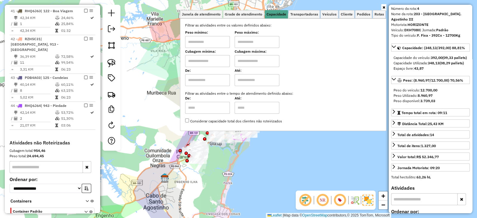
click at [204, 58] on input "text" at bounding box center [207, 61] width 45 height 12
type input "****"
click at [252, 62] on input "text" at bounding box center [257, 61] width 45 height 12
type input "*****"
click at [212, 181] on div "Rota 40 - Placa RZH9D93 72912779 - JOSE MILSON Limpar filtros Janela de atendim…" at bounding box center [238, 109] width 477 height 218
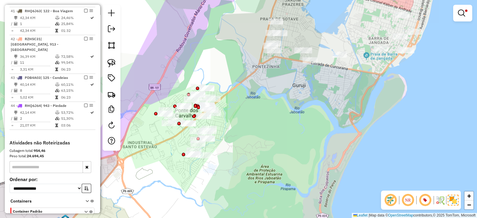
drag, startPoint x: 251, startPoint y: 163, endPoint x: 254, endPoint y: 144, distance: 19.2
click at [254, 144] on div "Limpar filtros Janela de atendimento Grade de atendimento Capacidade Transporta…" at bounding box center [238, 109] width 477 height 218
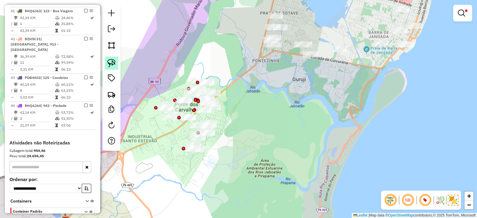
click at [112, 63] on img at bounding box center [111, 63] width 8 height 8
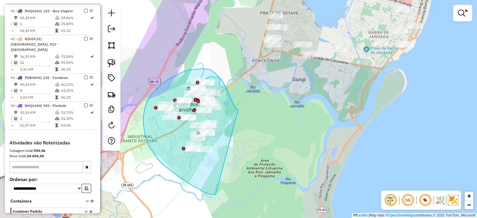
drag, startPoint x: 238, startPoint y: 110, endPoint x: 215, endPoint y: 195, distance: 87.9
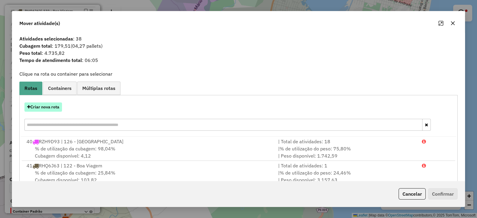
click at [45, 106] on button "Criar nova rota" at bounding box center [43, 107] width 38 height 9
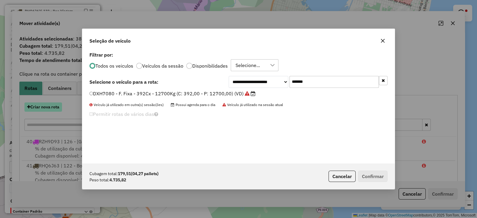
scroll to position [3, 2]
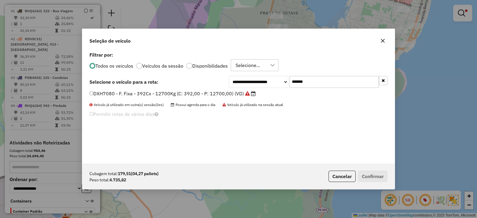
drag, startPoint x: 322, startPoint y: 77, endPoint x: 226, endPoint y: 86, distance: 96.1
click at [226, 86] on div "**********" at bounding box center [238, 82] width 298 height 12
paste input "text"
type input "*******"
click at [222, 91] on label "RHQ6J64 - F. Fixa - 168Cx - 4180Kg (C: 168,00 - P: 4180,00) (VD)" at bounding box center [169, 93] width 160 height 7
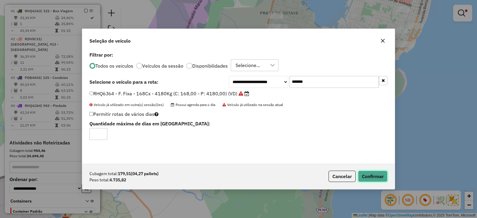
click at [378, 176] on button "Confirmar" at bounding box center [373, 176] width 30 height 11
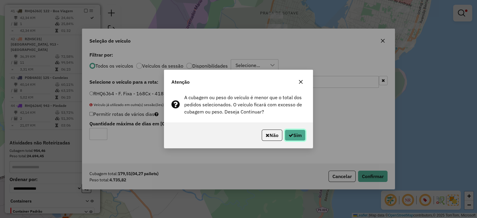
click at [292, 134] on button "Sim" at bounding box center [295, 135] width 21 height 11
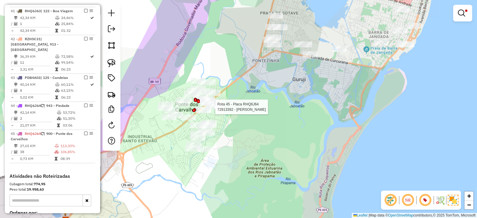
select select "*********"
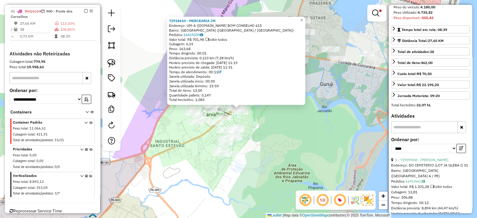
scroll to position [149, 0]
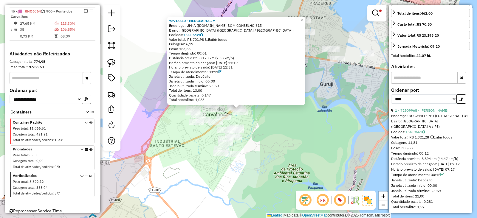
click at [434, 113] on link "1 - 72909968 - TATIANE INEZ" at bounding box center [421, 110] width 53 height 4
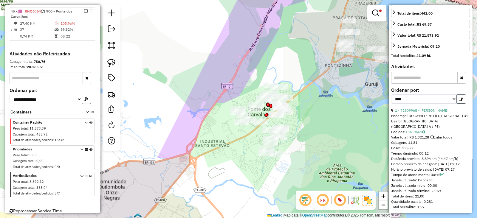
click at [459, 101] on icon "button" at bounding box center [461, 99] width 4 height 4
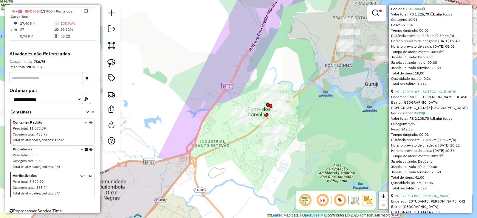
scroll to position [441, 0]
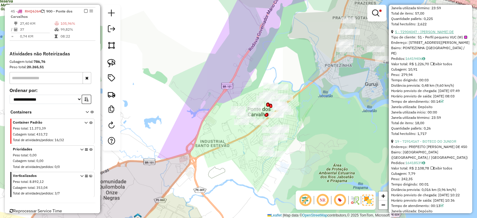
click at [452, 34] on link "5 - 72904047 - JOSIVALDO BARBOSA DE" at bounding box center [424, 32] width 59 height 4
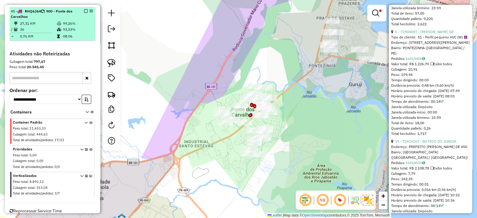
scroll to position [212, 0]
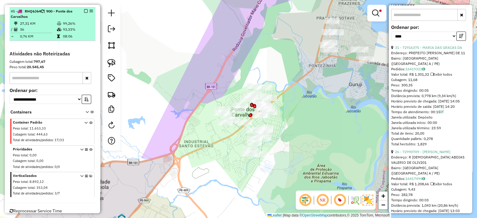
click at [85, 9] on em at bounding box center [86, 11] width 4 height 4
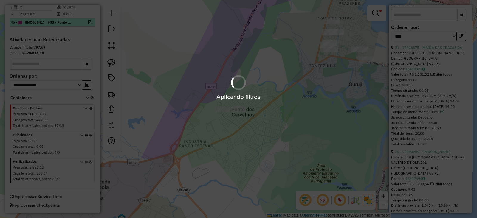
scroll to position [704, 0]
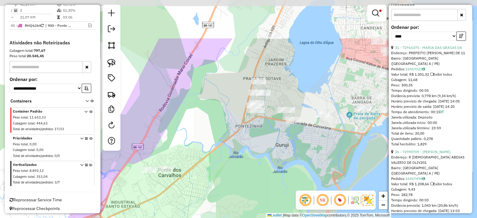
drag, startPoint x: 278, startPoint y: 78, endPoint x: 207, endPoint y: 139, distance: 93.3
click at [207, 139] on div "Limpar filtros Janela de atendimento Grade de atendimento Capacidade Transporta…" at bounding box center [238, 109] width 477 height 218
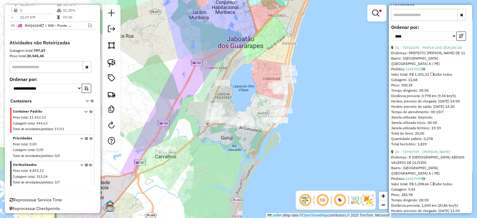
drag, startPoint x: 251, startPoint y: 176, endPoint x: 233, endPoint y: 171, distance: 18.1
click at [233, 171] on div "Limpar filtros Janela de atendimento Grade de atendimento Capacidade Transporta…" at bounding box center [238, 109] width 477 height 218
click at [112, 63] on img at bounding box center [111, 63] width 8 height 8
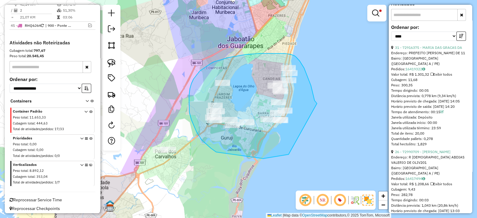
drag, startPoint x: 317, startPoint y: 103, endPoint x: 293, endPoint y: 154, distance: 56.0
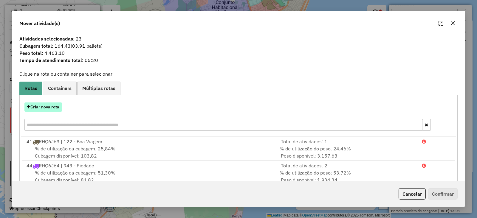
click at [44, 107] on button "Criar nova rota" at bounding box center [43, 107] width 38 height 9
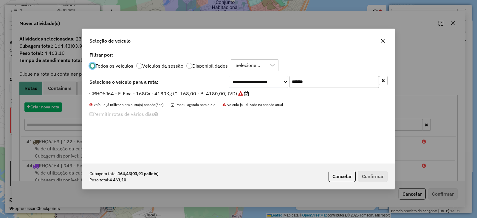
scroll to position [3, 2]
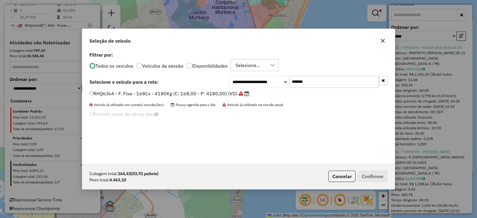
drag, startPoint x: 319, startPoint y: 81, endPoint x: 201, endPoint y: 87, distance: 117.6
click at [201, 87] on div "**********" at bounding box center [238, 82] width 298 height 12
paste input "text"
type input "*******"
drag, startPoint x: 186, startPoint y: 94, endPoint x: 210, endPoint y: 103, distance: 26.2
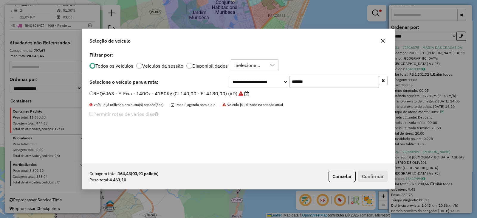
click at [186, 94] on label "RHQ6J63 - F. Fixa - 140Cx - 4180Kg (C: 140,00 - P: 4180,00) (VD)" at bounding box center [169, 93] width 160 height 7
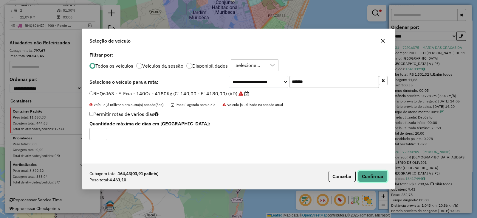
click at [382, 175] on button "Confirmar" at bounding box center [373, 176] width 30 height 11
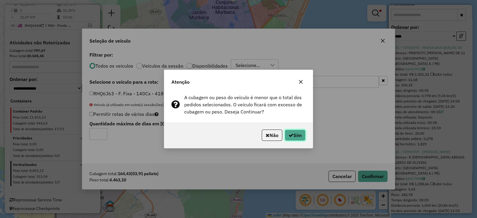
click at [297, 133] on button "Sim" at bounding box center [295, 135] width 21 height 11
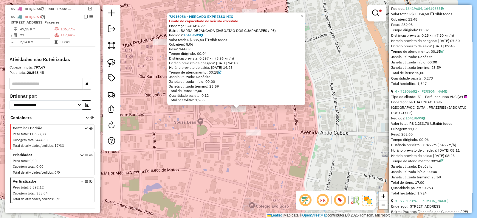
scroll to position [559, 0]
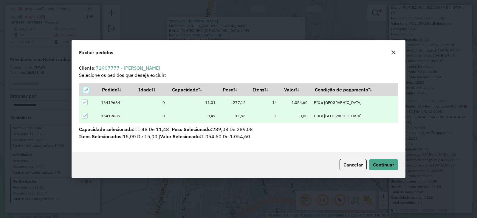
scroll to position [3, 1]
click at [386, 166] on span "Continuar" at bounding box center [383, 165] width 21 height 6
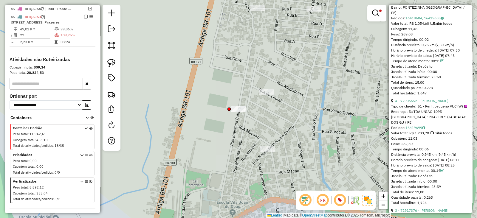
scroll to position [230, 0]
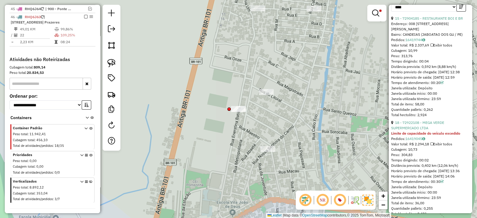
click at [84, 15] on em at bounding box center [86, 17] width 4 height 4
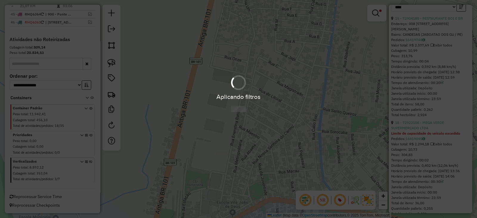
scroll to position [712, 0]
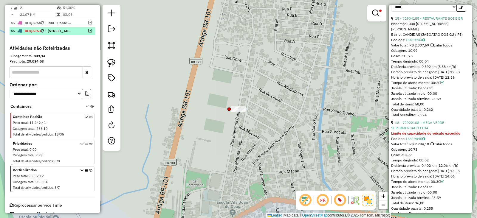
click at [89, 29] on em at bounding box center [90, 31] width 4 height 4
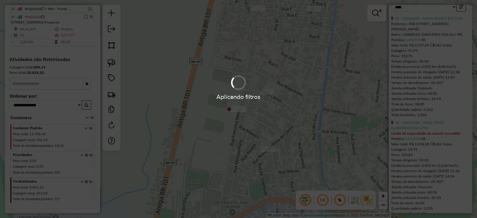
click at [74, 32] on td "109,25%" at bounding box center [76, 35] width 33 height 6
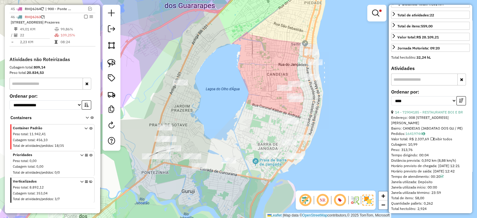
scroll to position [180, 0]
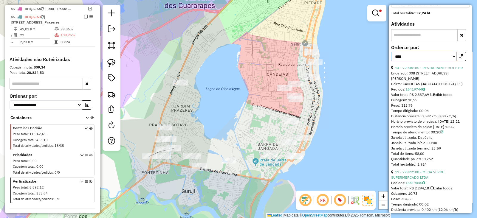
click at [414, 61] on select "**********" at bounding box center [424, 56] width 66 height 9
select select "**********"
click at [391, 61] on select "**********" at bounding box center [424, 56] width 66 height 9
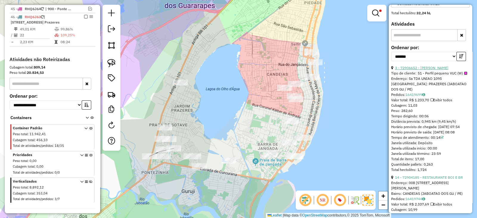
click at [431, 70] on link "3 - 72906652 - RUBENITA ALVES FREIR" at bounding box center [421, 68] width 53 height 4
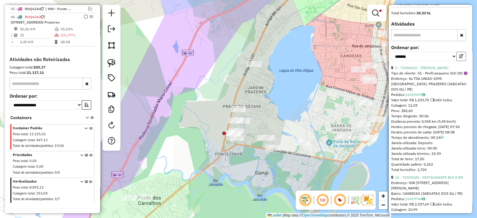
click at [460, 61] on button "button" at bounding box center [461, 56] width 10 height 9
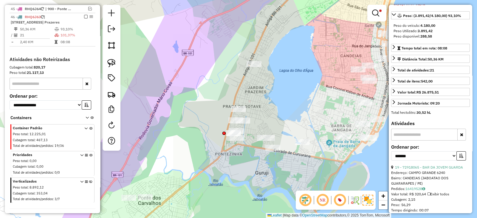
scroll to position [131, 0]
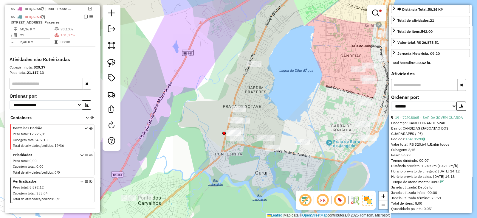
click at [429, 120] on link "19 - 72918065 - BAR DA JOVEM GUARDA" at bounding box center [429, 117] width 68 height 4
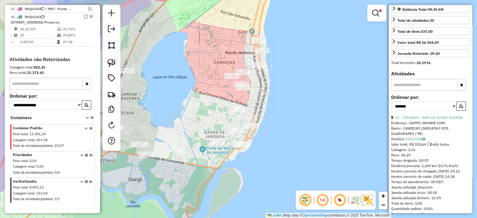
scroll to position [125, 0]
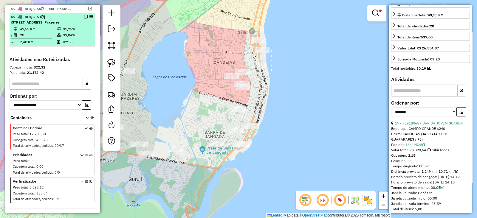
click at [84, 15] on em at bounding box center [86, 17] width 4 height 4
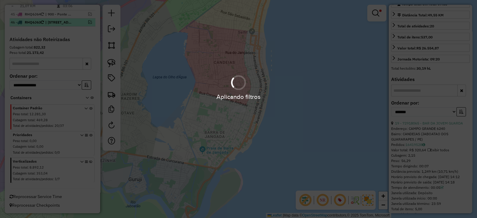
scroll to position [712, 0]
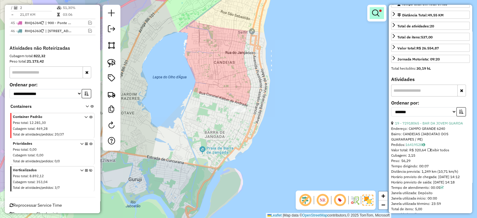
click at [379, 13] on link at bounding box center [377, 13] width 14 height 12
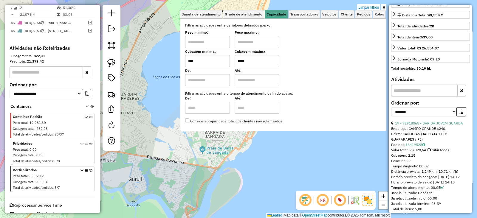
click at [373, 8] on link "Limpar filtros" at bounding box center [368, 7] width 23 height 7
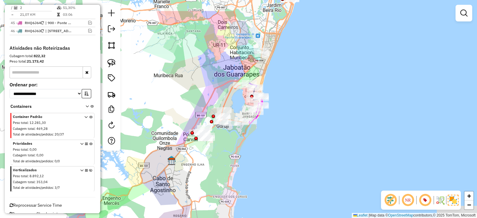
drag, startPoint x: 344, startPoint y: 55, endPoint x: 290, endPoint y: 71, distance: 56.6
click at [290, 71] on div "Janela de atendimento Grade de atendimento Capacidade Transportadoras Veículos …" at bounding box center [238, 109] width 477 height 218
click at [89, 169] on icon at bounding box center [90, 180] width 3 height 22
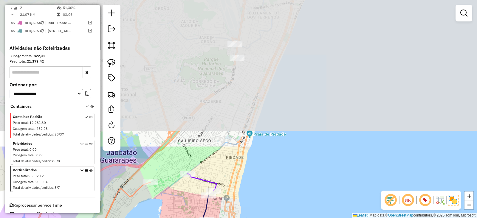
drag, startPoint x: 263, startPoint y: 22, endPoint x: 249, endPoint y: 193, distance: 171.7
click at [249, 193] on div "Janela de atendimento Grade de atendimento Capacidade Transportadoras Veículos …" at bounding box center [238, 109] width 477 height 218
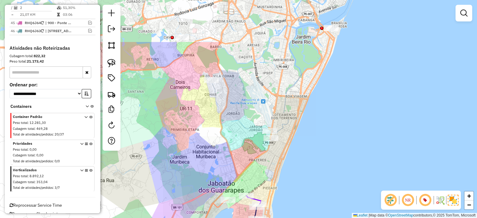
drag, startPoint x: 254, startPoint y: 115, endPoint x: 284, endPoint y: 180, distance: 71.7
click at [284, 180] on div "Janela de atendimento Grade de atendimento Capacidade Transportadoras Veículos …" at bounding box center [238, 109] width 477 height 218
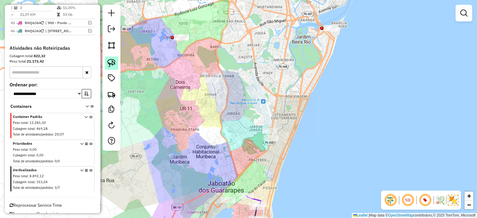
click at [108, 61] on img at bounding box center [111, 63] width 8 height 8
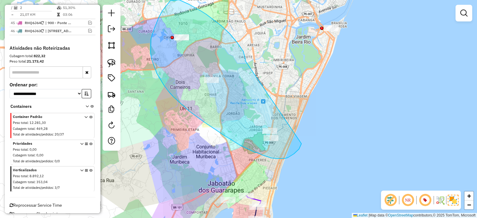
drag, startPoint x: 245, startPoint y: 61, endPoint x: 303, endPoint y: 129, distance: 89.6
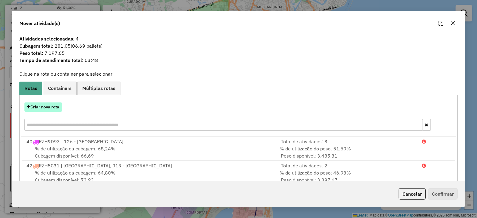
click at [52, 107] on button "Criar nova rota" at bounding box center [43, 107] width 38 height 9
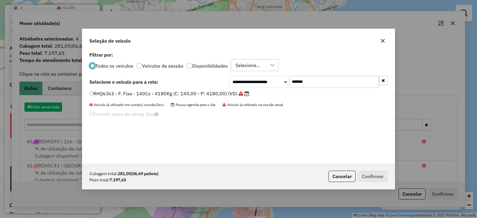
scroll to position [3, 2]
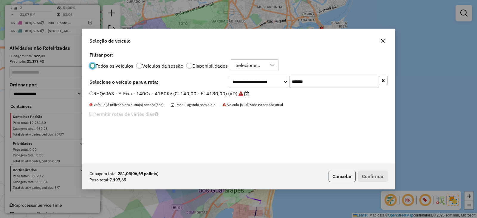
click at [353, 180] on button "Cancelar" at bounding box center [341, 176] width 27 height 11
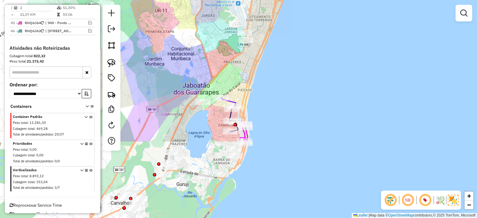
drag, startPoint x: 295, startPoint y: 166, endPoint x: 270, endPoint y: 68, distance: 101.2
click at [270, 68] on div "Janela de atendimento Grade de atendimento Capacidade Transportadoras Veículos …" at bounding box center [238, 109] width 477 height 218
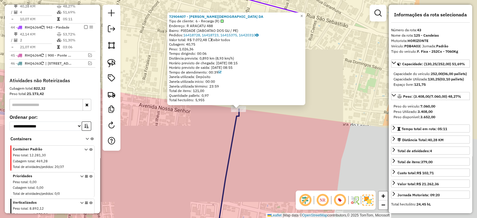
scroll to position [663, 0]
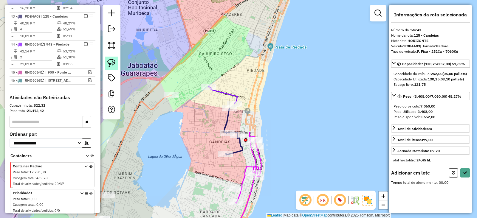
click at [114, 63] on img at bounding box center [111, 63] width 8 height 8
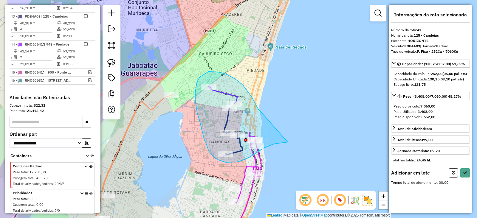
drag, startPoint x: 259, startPoint y: 110, endPoint x: 288, endPoint y: 142, distance: 42.6
click at [288, 142] on div "Janela de atendimento Grade de atendimento Capacidade Transportadoras Veículos …" at bounding box center [238, 109] width 477 height 218
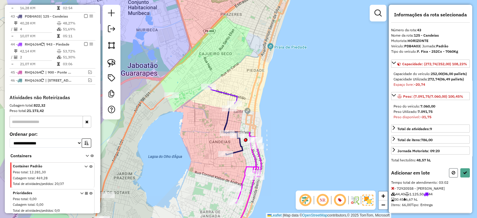
click at [449, 178] on button at bounding box center [453, 172] width 9 height 9
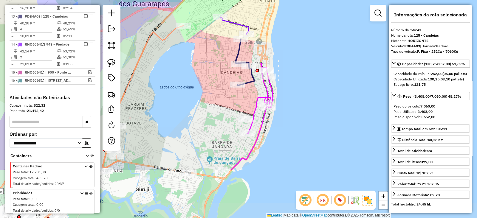
drag, startPoint x: 266, startPoint y: 148, endPoint x: 278, endPoint y: 79, distance: 70.4
click at [278, 79] on div "Janela de atendimento Grade de atendimento Capacidade Transportadoras Veículos …" at bounding box center [238, 109] width 477 height 218
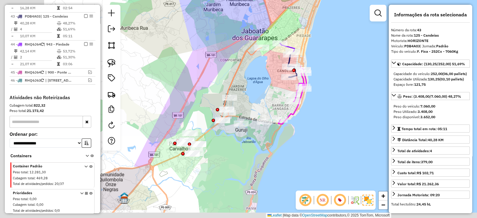
drag, startPoint x: 190, startPoint y: 175, endPoint x: 286, endPoint y: 131, distance: 105.4
click at [286, 131] on div "Janela de atendimento Grade de atendimento Capacidade Transportadoras Veículos …" at bounding box center [238, 109] width 477 height 218
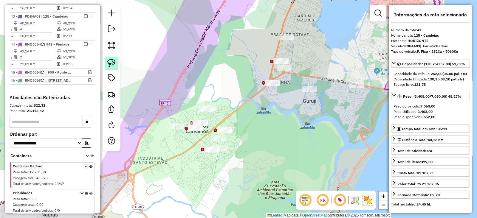
click at [114, 64] on img at bounding box center [111, 63] width 8 height 8
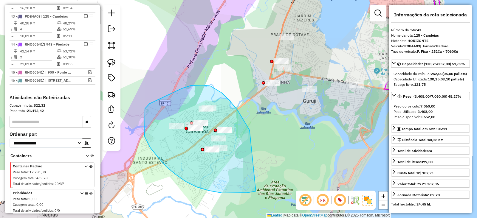
drag, startPoint x: 249, startPoint y: 130, endPoint x: 265, endPoint y: 185, distance: 57.5
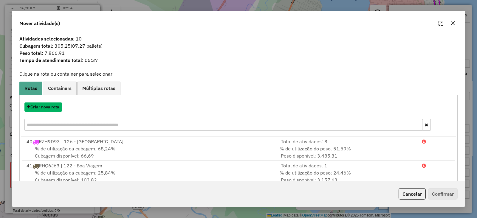
click at [40, 107] on button "Criar nova rota" at bounding box center [43, 107] width 38 height 9
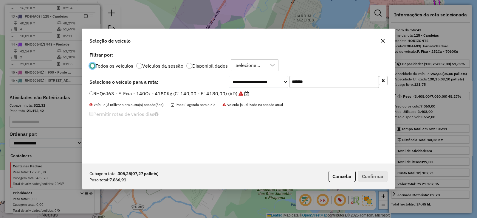
scroll to position [3, 2]
drag, startPoint x: 354, startPoint y: 78, endPoint x: 220, endPoint y: 82, distance: 134.2
click at [224, 79] on div "**********" at bounding box center [238, 82] width 298 height 12
paste input "text"
type input "*******"
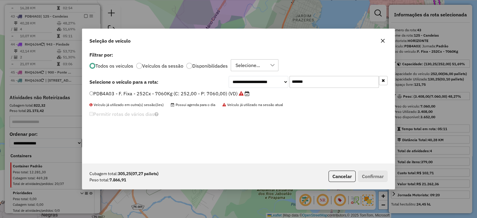
click at [204, 92] on label "PDB4A03 - F. Fixa - 252Cx - 7060Kg (C: 252,00 - P: 7060,00) (VD)" at bounding box center [169, 93] width 160 height 7
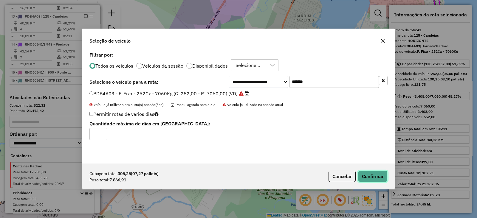
click at [369, 171] on button "Confirmar" at bounding box center [373, 176] width 30 height 11
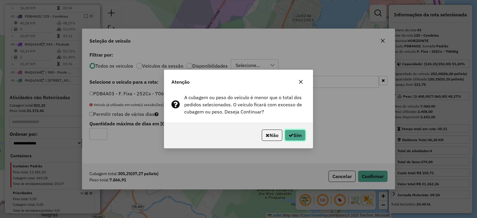
click at [294, 136] on button "Sim" at bounding box center [295, 135] width 21 height 11
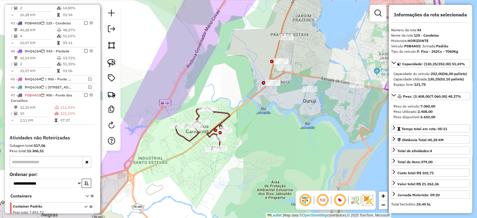
scroll to position [663, 0]
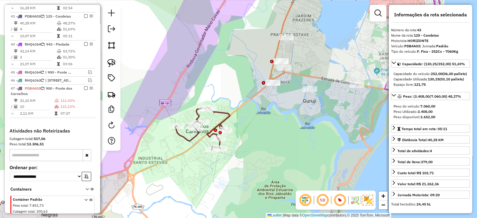
click at [206, 107] on icon at bounding box center [202, 128] width 55 height 43
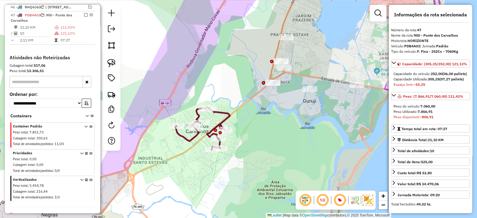
scroll to position [739, 0]
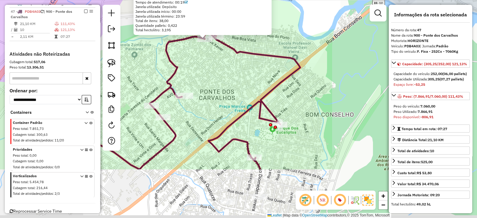
drag, startPoint x: 258, startPoint y: 152, endPoint x: 225, endPoint y: 82, distance: 78.0
click at [225, 82] on div "72970699 - EDILMA BATISTA DA CO Tipo de cliente: 51 - Perfil pequeno VUC (W) En…" at bounding box center [238, 109] width 477 height 218
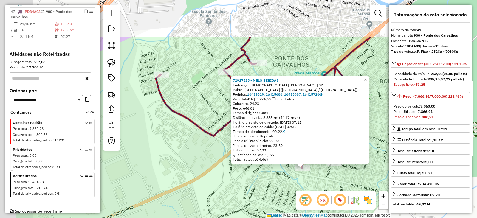
drag, startPoint x: 187, startPoint y: 120, endPoint x: 250, endPoint y: 179, distance: 86.9
click at [250, 179] on div "72917525 - MELO BEBIDAS Endereço: DIACONO ABDIAS VALERIO DE OLIV 82 Bairro: PON…" at bounding box center [238, 109] width 477 height 218
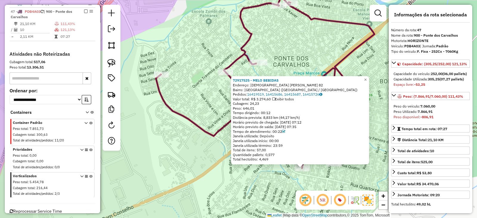
drag, startPoint x: 246, startPoint y: 176, endPoint x: 234, endPoint y: 157, distance: 22.2
click at [245, 176] on div "72917525 - MELO BEBIDAS Endereço: DIACONO ABDIAS VALERIO DE OLIV 82 Bairro: PON…" at bounding box center [238, 109] width 477 height 218
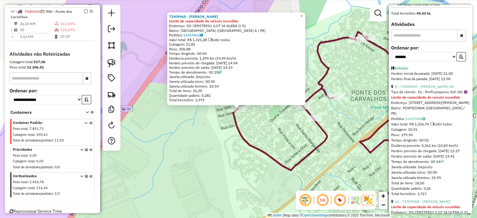
scroll to position [198, 0]
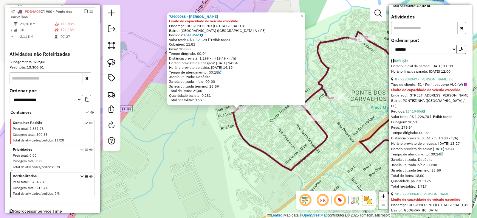
click at [459, 51] on icon "button" at bounding box center [461, 49] width 4 height 4
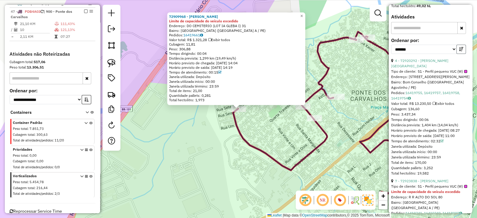
click at [459, 51] on icon "button" at bounding box center [461, 49] width 4 height 4
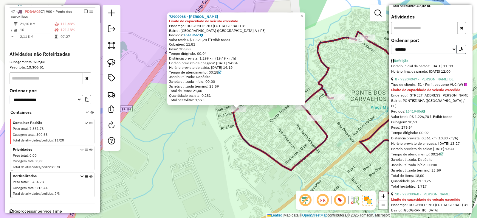
click at [459, 51] on icon "button" at bounding box center [461, 49] width 4 height 4
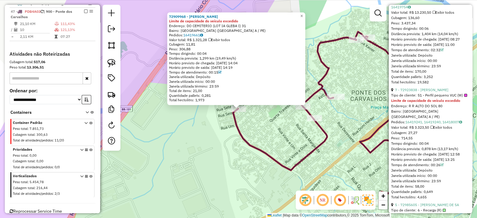
scroll to position [298, 0]
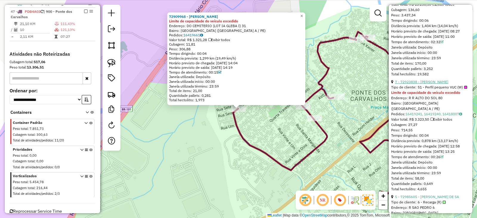
click at [447, 84] on link "7 - 72923838 - REGINALDO FRANCISCO" at bounding box center [421, 82] width 53 height 4
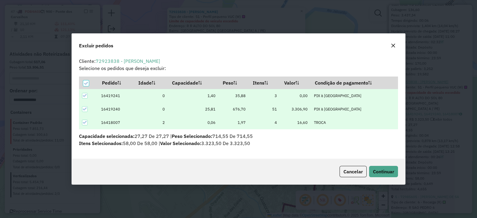
scroll to position [0, 0]
click at [387, 171] on span "Continuar" at bounding box center [383, 172] width 21 height 6
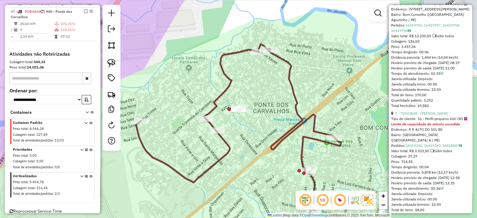
scroll to position [216, 0]
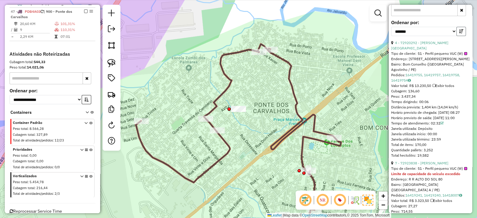
click at [460, 33] on icon "button" at bounding box center [461, 31] width 4 height 4
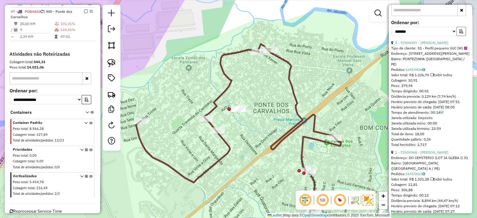
click at [460, 33] on icon "button" at bounding box center [461, 31] width 4 height 4
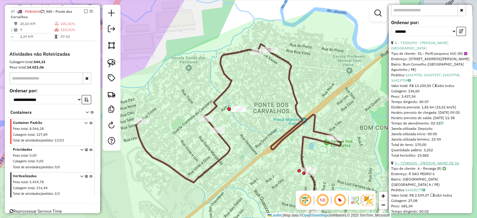
click at [441, 165] on link "5 - 72985605 - GEIBSON SANTOS DE SA" at bounding box center [427, 163] width 64 height 4
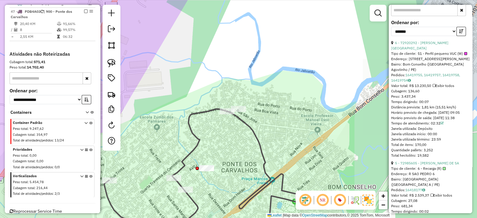
scroll to position [211, 0]
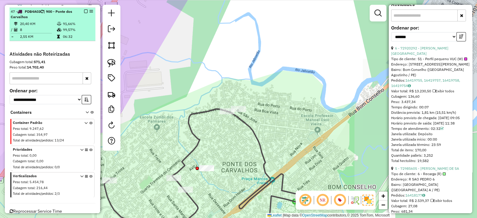
click at [85, 10] on em at bounding box center [86, 12] width 4 height 4
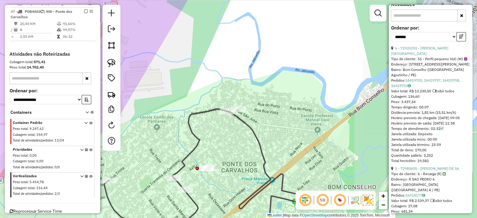
scroll to position [725, 0]
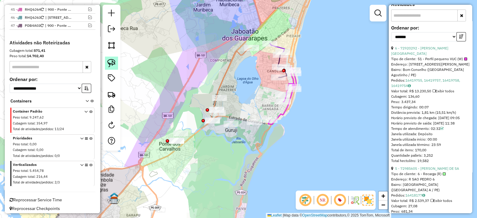
click at [114, 63] on img at bounding box center [111, 63] width 8 height 8
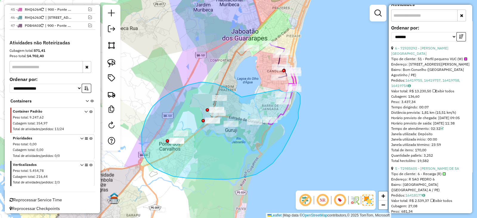
drag, startPoint x: 241, startPoint y: 97, endPoint x: 279, endPoint y: 90, distance: 38.3
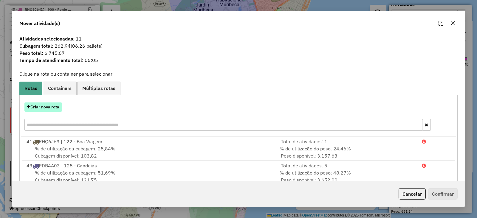
click at [49, 105] on button "Criar nova rota" at bounding box center [43, 107] width 38 height 9
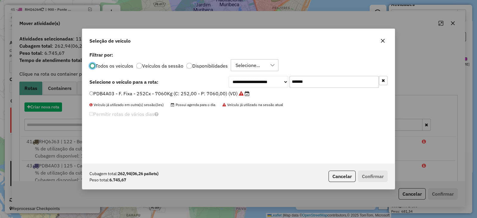
scroll to position [3, 2]
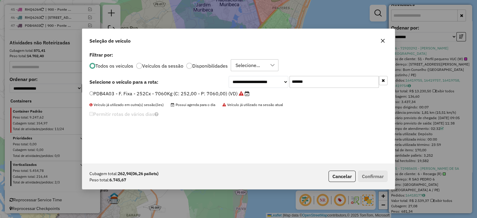
drag, startPoint x: 318, startPoint y: 83, endPoint x: 201, endPoint y: 91, distance: 117.1
click at [201, 91] on div "**********" at bounding box center [238, 106] width 312 height 113
paste input "text"
type input "*******"
click at [189, 96] on label "RZH5C31 - F. Fixa - 210Cx - 7344Kg (C: 210,00 - P: 7344,00) (VD)" at bounding box center [169, 93] width 160 height 7
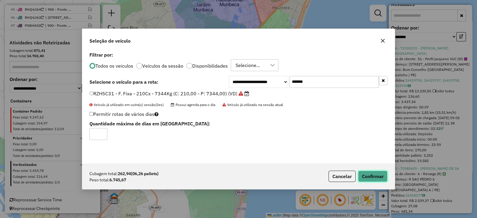
click at [370, 176] on button "Confirmar" at bounding box center [373, 176] width 30 height 11
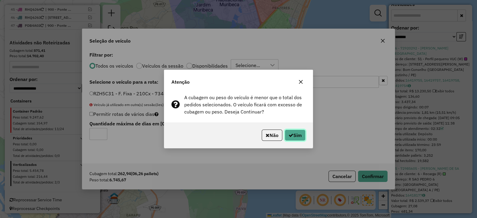
click at [290, 134] on icon "button" at bounding box center [291, 135] width 5 height 5
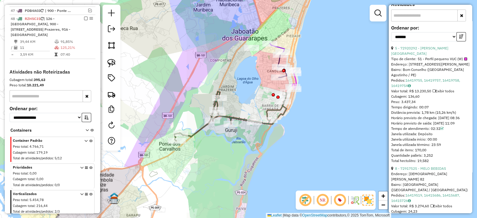
scroll to position [739, 0]
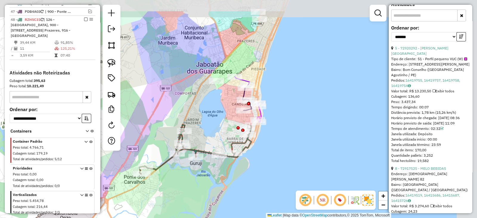
drag, startPoint x: 297, startPoint y: 115, endPoint x: 267, endPoint y: 137, distance: 37.3
click at [268, 139] on div "Janela de atendimento Grade de atendimento Capacidade Transportadoras Veículos …" at bounding box center [238, 109] width 477 height 218
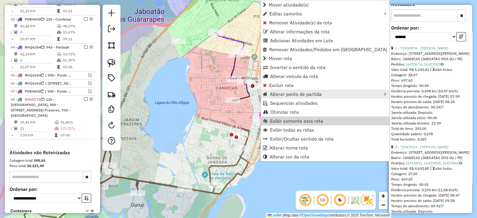
scroll to position [563, 0]
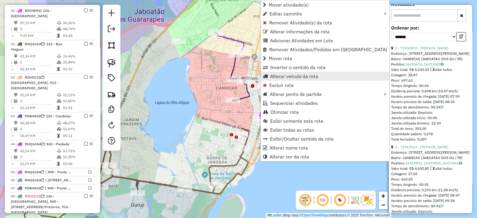
click at [284, 78] on span "Alterar veículo da rota" at bounding box center [294, 76] width 48 height 5
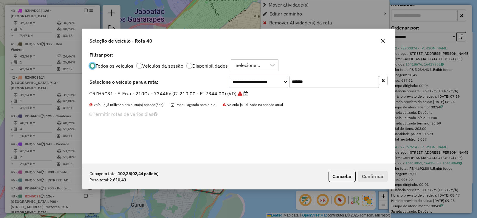
scroll to position [3, 2]
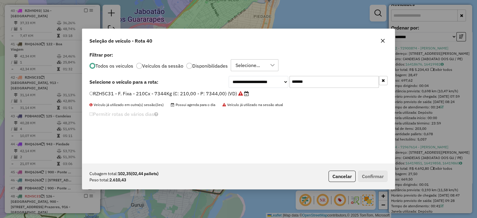
drag, startPoint x: 320, startPoint y: 81, endPoint x: 241, endPoint y: 86, distance: 79.7
click at [241, 86] on div "**********" at bounding box center [308, 82] width 159 height 12
paste input "text"
type input "*******"
click at [222, 94] on label "RZH9D93 - F. Fixa - 210Cx - 7200Kg (C: 210,00 - P: 7200,00) (VD)" at bounding box center [169, 93] width 160 height 7
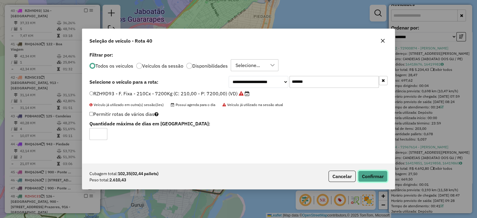
click at [370, 178] on button "Confirmar" at bounding box center [373, 176] width 30 height 11
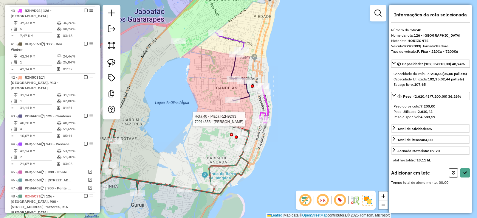
scroll to position [0, 0]
click at [111, 63] on img at bounding box center [111, 63] width 8 height 8
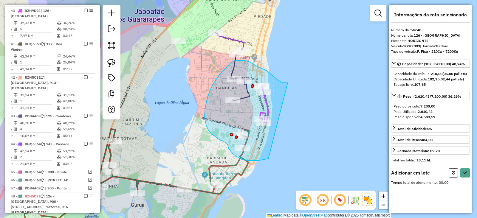
drag, startPoint x: 277, startPoint y: 80, endPoint x: 268, endPoint y: 159, distance: 79.5
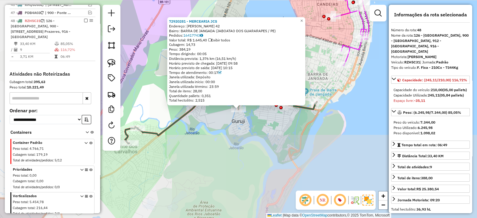
scroll to position [748, 0]
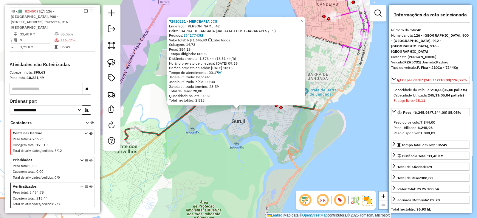
click at [218, 151] on div "72920281 - MERCEARIA JCS Endereço: GETULIO VARGAS 42 Bairro: BARRA DE JANGADA (…" at bounding box center [238, 109] width 477 height 218
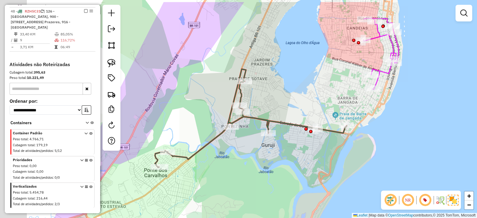
drag, startPoint x: 280, startPoint y: 139, endPoint x: 310, endPoint y: 162, distance: 37.6
click at [310, 162] on div "Janela de atendimento Grade de atendimento Capacidade Transportadoras Veículos …" at bounding box center [238, 109] width 477 height 218
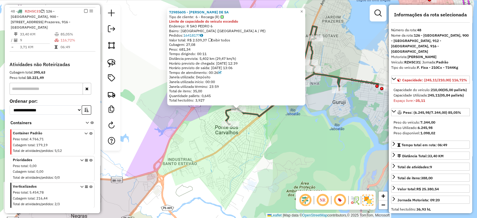
click at [345, 157] on div "72985605 - GEIBSON SANTOS DE SA Tipo de cliente: 6 - Recarga (R) Limite de capa…" at bounding box center [238, 109] width 477 height 218
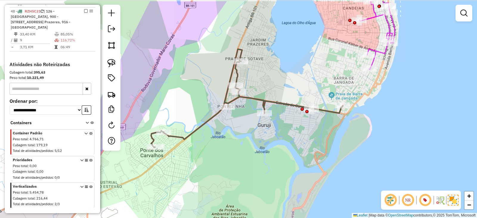
drag, startPoint x: 364, startPoint y: 58, endPoint x: 283, endPoint y: 83, distance: 85.0
click at [283, 83] on div "Janela de atendimento Grade de atendimento Capacidade Transportadoras Veículos …" at bounding box center [238, 109] width 477 height 218
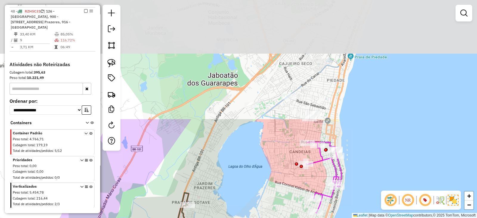
drag, startPoint x: 306, startPoint y: 59, endPoint x: 259, endPoint y: 201, distance: 149.6
click at [259, 201] on div "Janela de atendimento Grade de atendimento Capacidade Transportadoras Veículos …" at bounding box center [238, 109] width 477 height 218
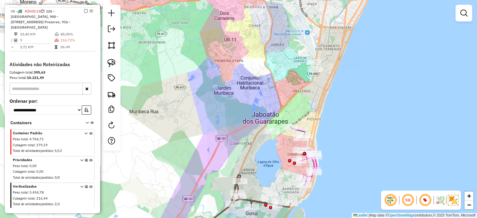
drag, startPoint x: 277, startPoint y: 89, endPoint x: 281, endPoint y: 100, distance: 12.3
click at [281, 100] on div "Janela de atendimento Grade de atendimento Capacidade Transportadoras Veículos …" at bounding box center [238, 109] width 477 height 218
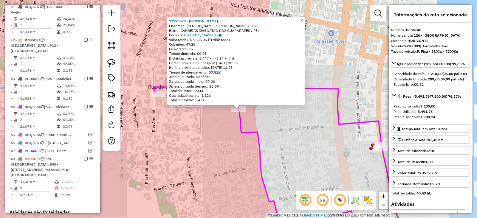
scroll to position [563, 0]
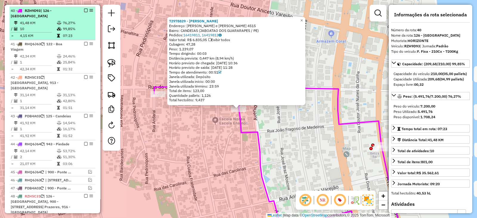
click at [84, 9] on em at bounding box center [86, 11] width 4 height 4
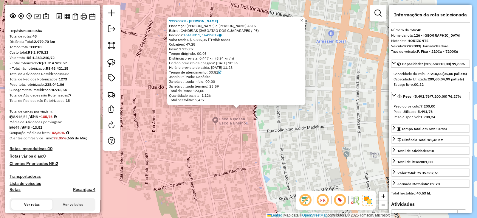
scroll to position [16, 0]
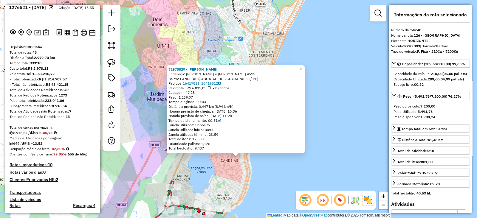
click at [246, 186] on div "72978829 - JOSE EDUARDO DE SOUZ Endereço: Hermano de Barros e Silva 4515 Bairro…" at bounding box center [238, 109] width 477 height 218
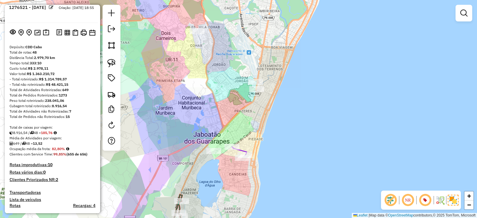
drag, startPoint x: 232, startPoint y: 173, endPoint x: 241, endPoint y: 187, distance: 16.1
click at [241, 187] on div "Janela de atendimento Grade de atendimento Capacidade Transportadoras Veículos …" at bounding box center [238, 109] width 477 height 218
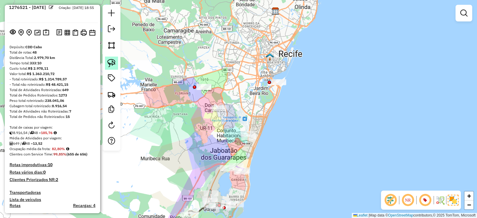
click at [109, 63] on img at bounding box center [111, 63] width 8 height 8
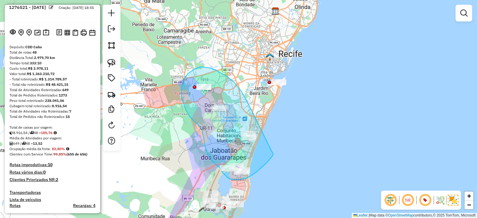
drag, startPoint x: 248, startPoint y: 103, endPoint x: 273, endPoint y: 154, distance: 57.2
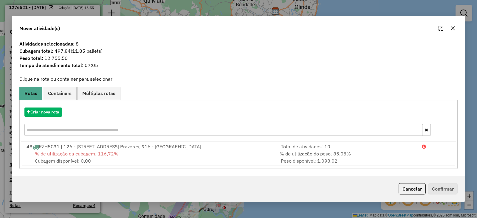
click at [455, 28] on button "button" at bounding box center [453, 29] width 10 height 10
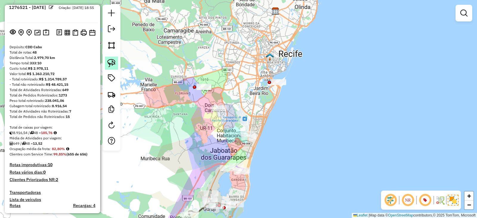
click at [113, 65] on img at bounding box center [111, 63] width 8 height 8
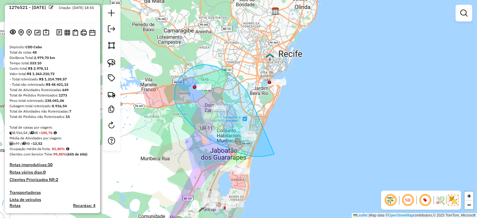
drag, startPoint x: 249, startPoint y: 95, endPoint x: 274, endPoint y: 154, distance: 64.3
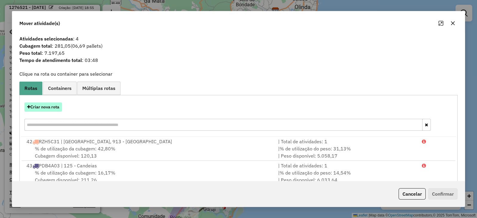
click at [52, 106] on button "Criar nova rota" at bounding box center [43, 107] width 38 height 9
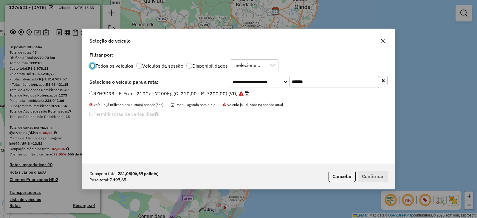
scroll to position [3, 2]
drag, startPoint x: 325, startPoint y: 83, endPoint x: 226, endPoint y: 87, distance: 98.7
click at [226, 87] on div "**********" at bounding box center [238, 82] width 298 height 12
paste input "text"
type input "*******"
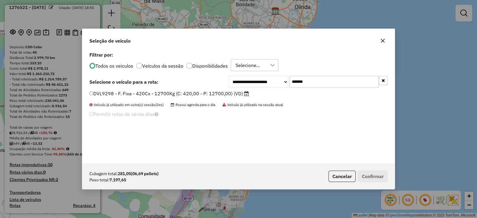
click at [218, 92] on label "DVL9298 - F. Fixa - 420Cx - 12700Kg (C: 420,00 - P: 12700,00) (VD)" at bounding box center [168, 93] width 159 height 7
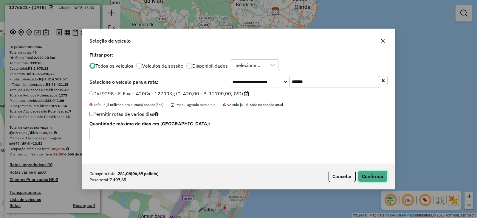
click at [383, 176] on button "Confirmar" at bounding box center [373, 176] width 30 height 11
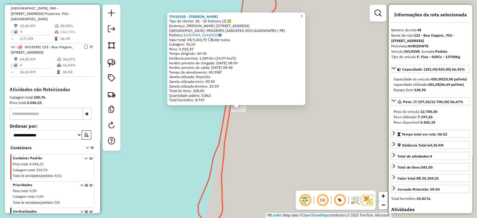
scroll to position [733, 0]
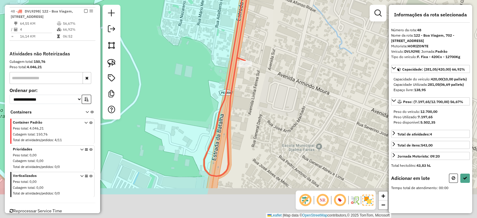
drag, startPoint x: 245, startPoint y: 158, endPoint x: 273, endPoint y: 22, distance: 139.0
click at [273, 22] on div "Janela de atendimento Grade de atendimento Capacidade Transportadoras Veículos …" at bounding box center [238, 109] width 477 height 218
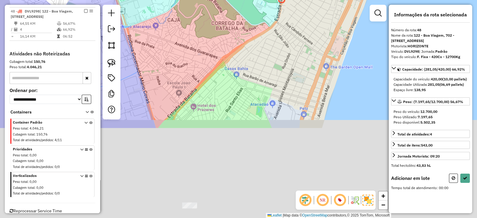
drag, startPoint x: 246, startPoint y: 159, endPoint x: 288, endPoint y: 45, distance: 120.8
click at [288, 46] on div "Janela de atendimento Grade de atendimento Capacidade Transportadoras Veículos …" at bounding box center [238, 109] width 477 height 218
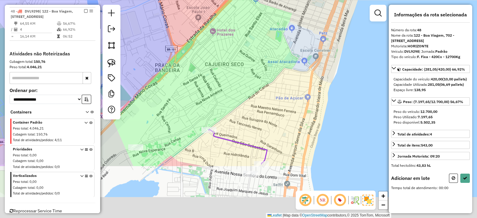
drag, startPoint x: 273, startPoint y: 84, endPoint x: 288, endPoint y: 27, distance: 59.1
click at [288, 27] on div "Janela de atendimento Grade de atendimento Capacidade Transportadoras Veículos …" at bounding box center [238, 109] width 477 height 218
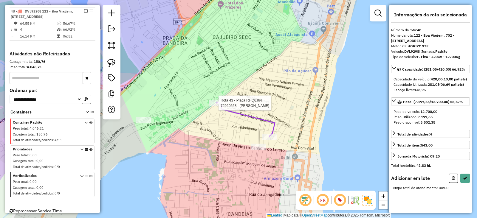
click at [218, 106] on div at bounding box center [216, 103] width 15 height 6
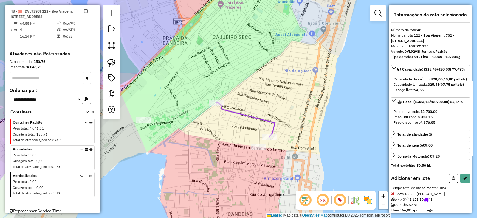
scroll to position [27, 0]
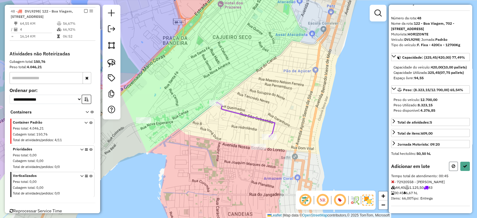
click at [452, 166] on icon at bounding box center [454, 166] width 4 height 4
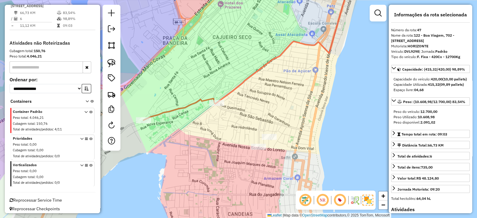
scroll to position [700, 0]
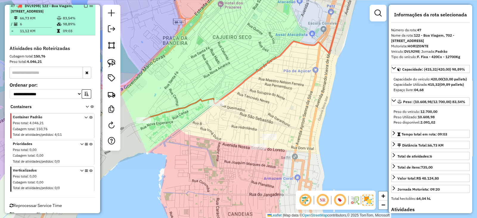
click at [84, 7] on em at bounding box center [86, 6] width 4 height 4
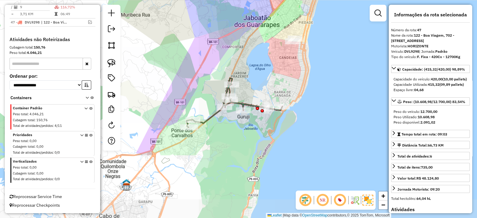
drag, startPoint x: 247, startPoint y: 148, endPoint x: 277, endPoint y: 80, distance: 75.1
click at [277, 80] on div "Janela de atendimento Grade de atendimento Capacidade Transportadoras Veículos …" at bounding box center [238, 109] width 477 height 218
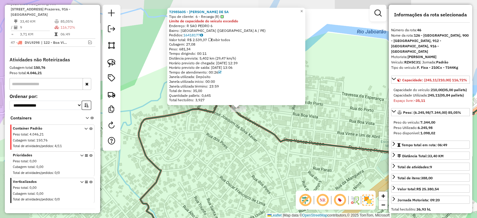
scroll to position [656, 0]
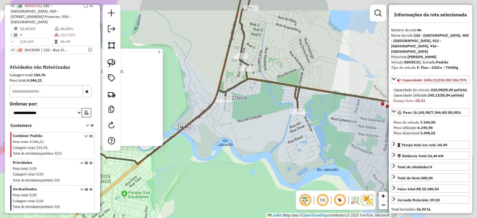
drag, startPoint x: 317, startPoint y: 126, endPoint x: 186, endPoint y: 140, distance: 131.4
click at [186, 140] on div "72985605 - GEIBSON SANTOS DE SA Tipo de cliente: 6 - Recarga (R) Limite de capa…" at bounding box center [238, 109] width 477 height 218
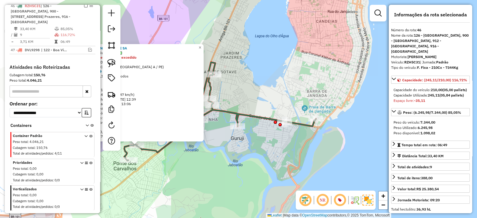
click at [271, 157] on div "72985605 - GEIBSON SANTOS DE SA Tipo de cliente: 6 - Recarga (R) Limite de capa…" at bounding box center [238, 109] width 477 height 218
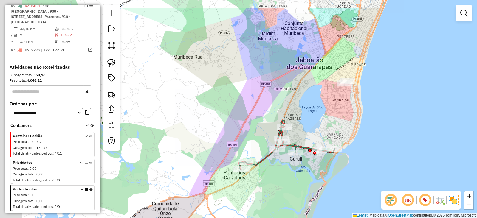
drag, startPoint x: 276, startPoint y: 99, endPoint x: 320, endPoint y: 129, distance: 52.9
click at [320, 129] on div "Janela de atendimento Grade de atendimento Capacidade Transportadoras Veículos …" at bounding box center [238, 109] width 477 height 218
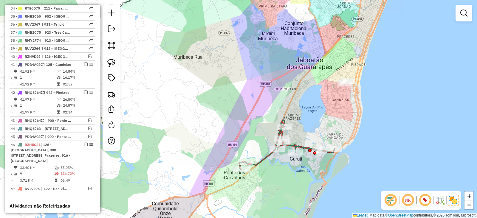
scroll to position [506, 0]
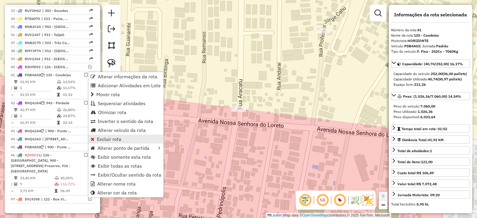
click at [115, 138] on span "Excluir rota" at bounding box center [109, 139] width 24 height 5
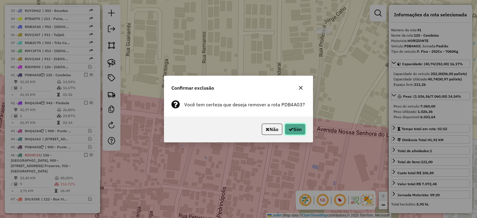
click at [297, 128] on button "Sim" at bounding box center [295, 129] width 21 height 11
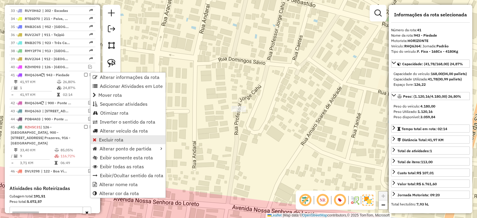
click at [112, 137] on span "Excluir rota" at bounding box center [111, 139] width 24 height 5
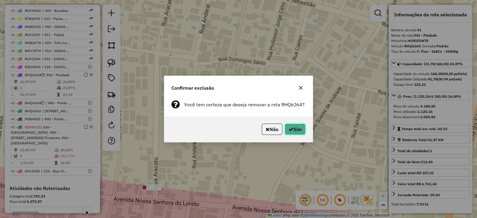
click at [300, 126] on button "Sim" at bounding box center [295, 129] width 21 height 11
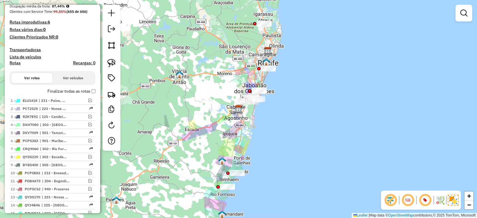
scroll to position [59, 0]
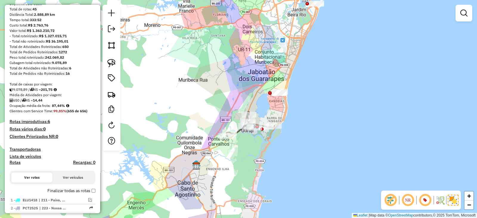
drag, startPoint x: 244, startPoint y: 64, endPoint x: 238, endPoint y: 63, distance: 6.3
click at [238, 63] on div "Janela de atendimento Grade de atendimento Capacidade Transportadoras Veículos …" at bounding box center [238, 109] width 477 height 218
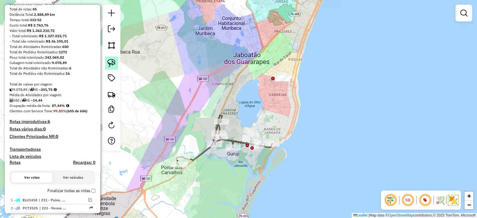
click at [108, 57] on link at bounding box center [111, 63] width 13 height 13
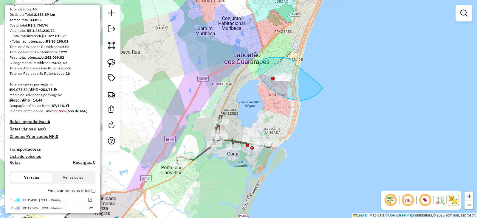
drag, startPoint x: 285, startPoint y: 58, endPoint x: 325, endPoint y: 84, distance: 47.8
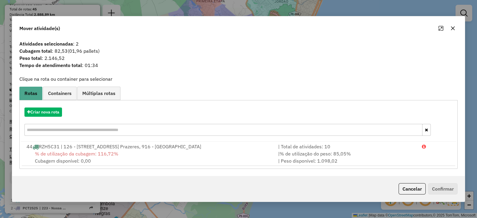
click at [454, 29] on icon "button" at bounding box center [452, 28] width 5 height 5
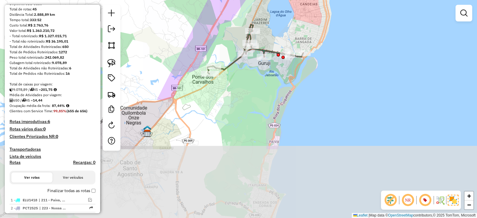
drag, startPoint x: 247, startPoint y: 129, endPoint x: 278, endPoint y: 38, distance: 95.8
click at [278, 38] on div "Janela de atendimento Grade de atendimento Capacidade Transportadoras Veículos …" at bounding box center [238, 109] width 477 height 218
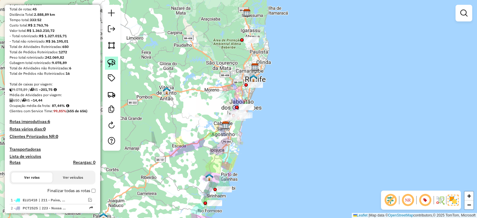
click at [113, 66] on img at bounding box center [111, 63] width 8 height 8
drag, startPoint x: 279, startPoint y: 27, endPoint x: 293, endPoint y: 68, distance: 42.5
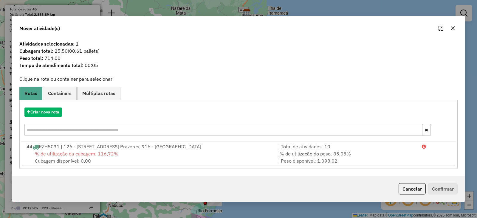
click at [452, 29] on icon "button" at bounding box center [452, 28] width 5 height 5
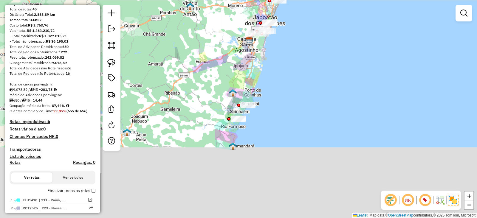
drag, startPoint x: 245, startPoint y: 186, endPoint x: 269, endPoint y: 98, distance: 91.8
click at [269, 98] on div "Janela de atendimento Grade de atendimento Capacidade Transportadoras Veículos …" at bounding box center [238, 109] width 477 height 218
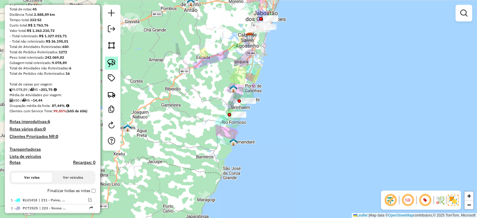
click at [112, 63] on img at bounding box center [111, 63] width 8 height 8
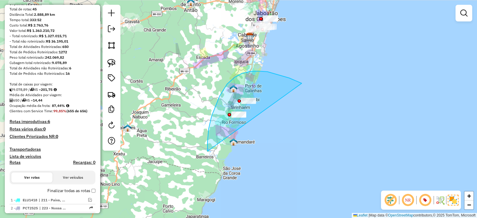
drag, startPoint x: 302, startPoint y: 83, endPoint x: 254, endPoint y: 173, distance: 101.3
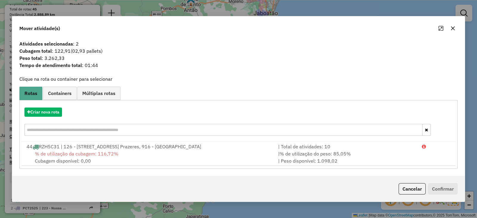
click at [454, 29] on icon "button" at bounding box center [453, 28] width 4 height 4
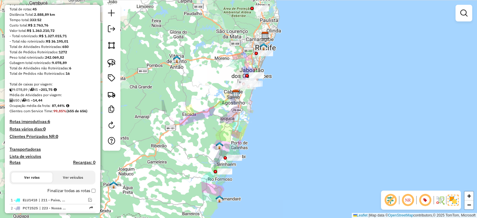
drag, startPoint x: 246, startPoint y: 64, endPoint x: 221, endPoint y: 168, distance: 107.3
click at [221, 168] on div "Janela de atendimento Grade de atendimento Capacidade Transportadoras Veículos …" at bounding box center [238, 109] width 477 height 218
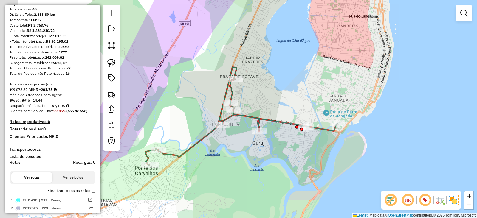
drag, startPoint x: 225, startPoint y: 139, endPoint x: 311, endPoint y: 100, distance: 95.1
click at [311, 100] on div "Janela de atendimento Grade de atendimento Capacidade Transportadoras Veículos …" at bounding box center [238, 109] width 477 height 218
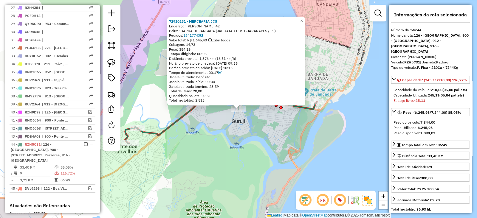
scroll to position [594, 0]
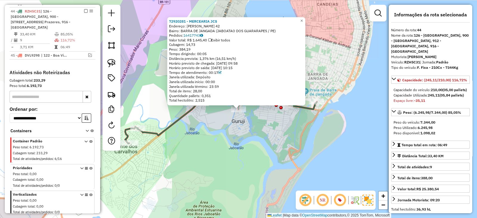
click at [213, 142] on div "72920281 - MERCEARIA JCS Endereço: GETULIO VARGAS 42 Bairro: BARRA DE JANGADA (…" at bounding box center [238, 109] width 477 height 218
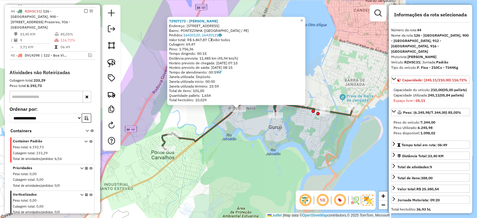
click at [256, 141] on div "72907173 - ELIENAIDE GASPAR DE Endereço: 081 RUA NOVA 06 Bairro: PONTEZINHA (CA…" at bounding box center [238, 109] width 477 height 218
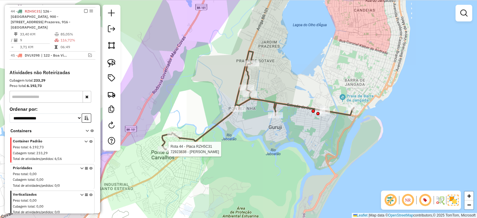
click at [170, 152] on div at bounding box center [167, 149] width 18 height 6
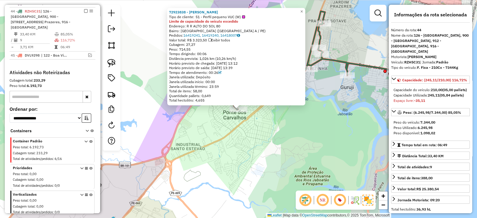
scroll to position [545, 0]
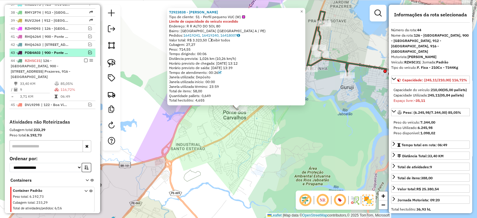
click at [88, 51] on em at bounding box center [90, 53] width 4 height 4
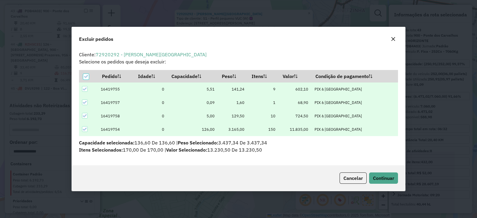
scroll to position [0, 0]
click at [362, 182] on button "Cancelar" at bounding box center [352, 178] width 27 height 11
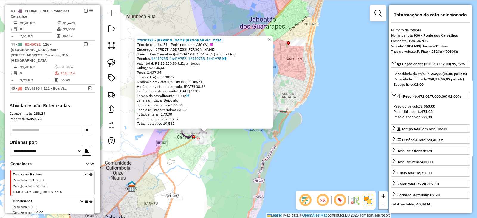
click at [249, 156] on div "72920292 - ALEXANDRO SEVERO DE LIMA Tipo de cliente: 51 - Perfil pequeno VUC (W…" at bounding box center [238, 109] width 477 height 218
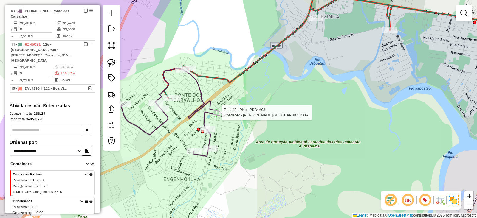
click at [220, 116] on div at bounding box center [220, 113] width 15 height 6
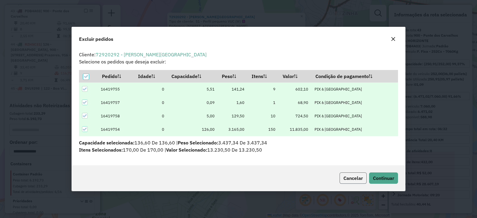
click at [360, 181] on span "Cancelar" at bounding box center [352, 178] width 19 height 6
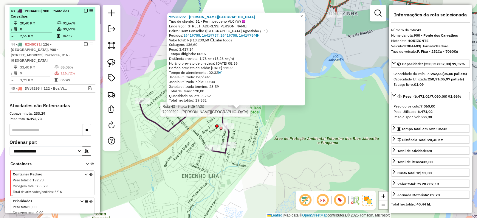
click at [86, 9] on div at bounding box center [84, 11] width 18 height 4
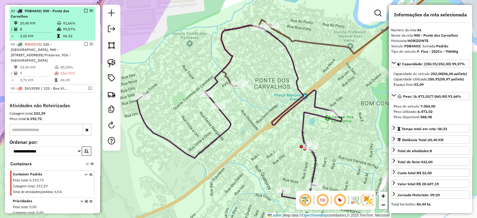
click at [84, 9] on em at bounding box center [86, 11] width 4 height 4
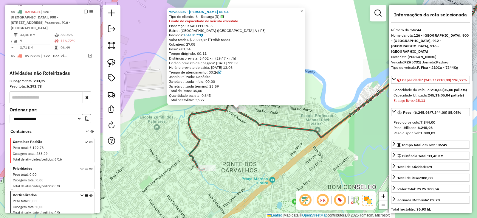
scroll to position [594, 0]
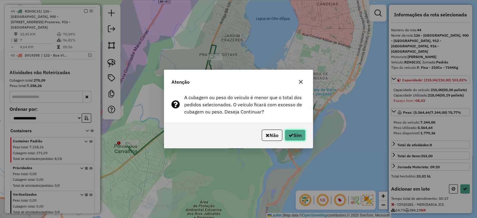
click at [290, 135] on icon "button" at bounding box center [291, 135] width 5 height 5
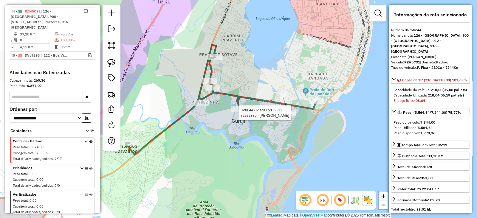
click at [283, 116] on div at bounding box center [288, 113] width 15 height 6
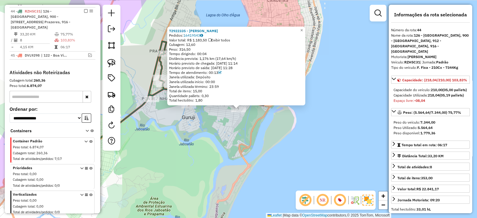
click at [241, 136] on div "72922335 - IOMO BATISTA Pedidos: 16419543 Valor total: R$ 1.183,50 Exibir todos…" at bounding box center [238, 109] width 477 height 218
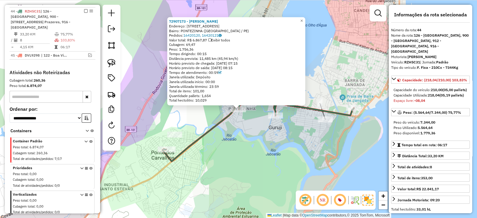
click at [234, 137] on div "72907173 - ELIENAIDE GASPAR DE Endereço: 081 RUA NOVA 06 Bairro: PONTEZINHA (CA…" at bounding box center [238, 109] width 477 height 218
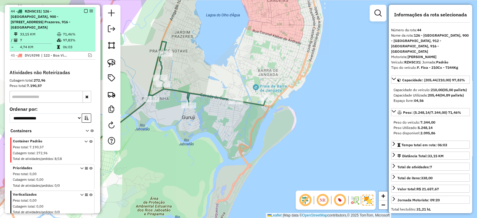
click at [84, 9] on em at bounding box center [86, 11] width 4 height 4
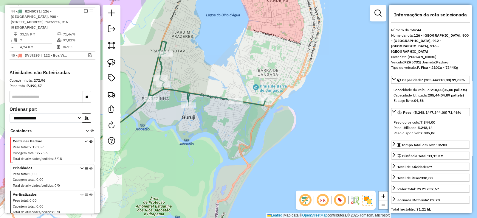
scroll to position [559, 0]
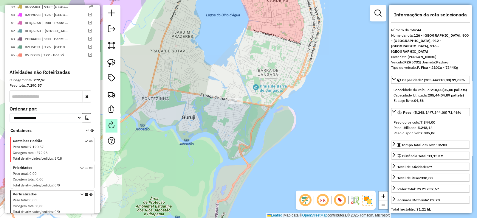
click at [112, 124] on em at bounding box center [111, 125] width 7 height 7
select select "*"
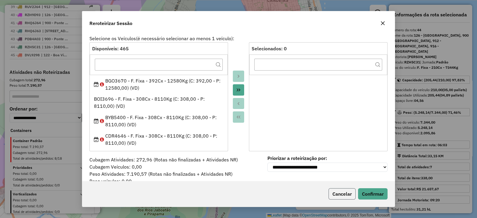
click at [339, 196] on button "Cancelar" at bounding box center [341, 193] width 27 height 11
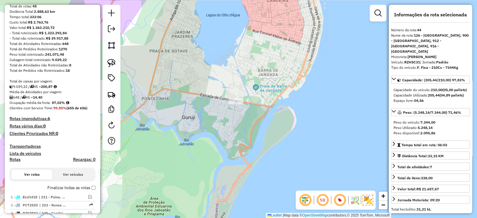
scroll to position [62, 0]
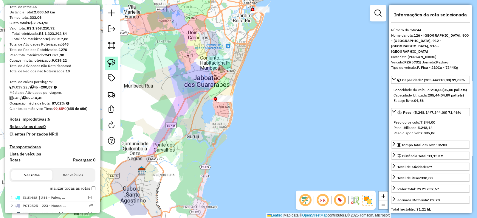
click at [113, 62] on img at bounding box center [111, 63] width 8 height 8
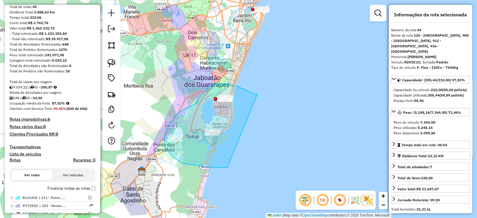
drag, startPoint x: 252, startPoint y: 93, endPoint x: 227, endPoint y: 168, distance: 78.5
click at [227, 168] on div "Janela de atendimento Grade de atendimento Capacidade Transportadoras Veículos …" at bounding box center [238, 109] width 477 height 218
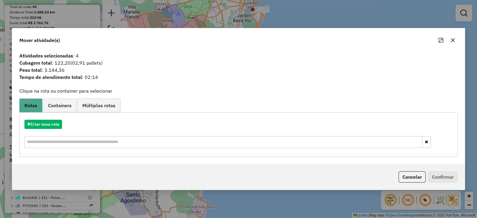
click at [453, 41] on icon "button" at bounding box center [452, 40] width 5 height 5
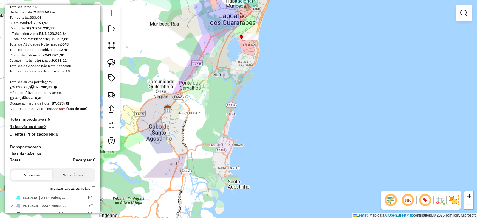
drag, startPoint x: 228, startPoint y: 73, endPoint x: 254, endPoint y: 11, distance: 67.2
click at [254, 11] on div "Janela de atendimento Grade de atendimento Capacidade Transportadoras Veículos …" at bounding box center [238, 109] width 477 height 218
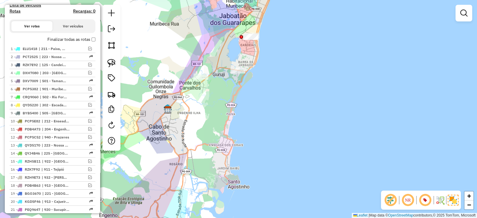
scroll to position [0, 0]
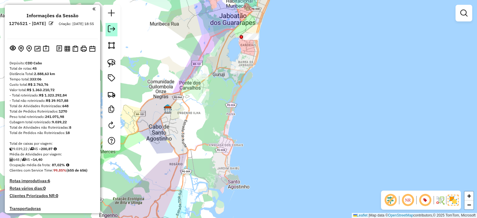
click at [115, 26] on link at bounding box center [112, 29] width 12 height 13
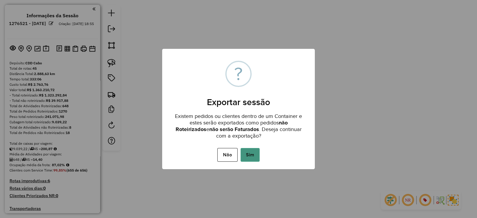
click at [253, 153] on button "Sim" at bounding box center [250, 155] width 19 height 14
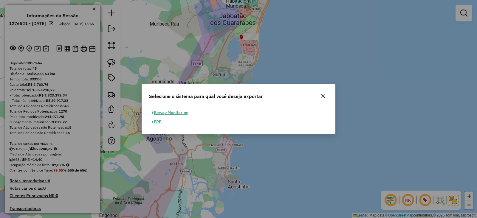
click at [157, 124] on button "ERP" at bounding box center [156, 121] width 15 height 9
select select "**"
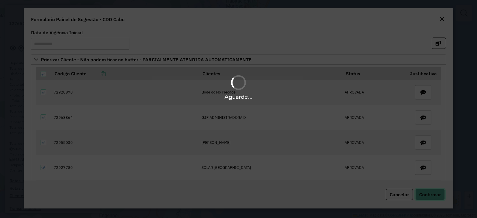
click at [432, 190] on button "Confirmar" at bounding box center [430, 194] width 30 height 11
click at [432, 194] on div "Aguarde..." at bounding box center [238, 109] width 477 height 218
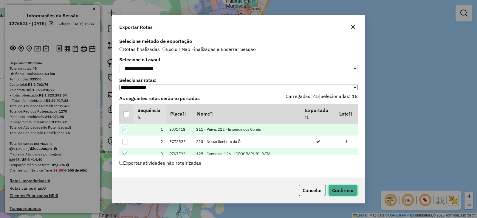
click at [344, 192] on button "Confirmar" at bounding box center [343, 190] width 30 height 11
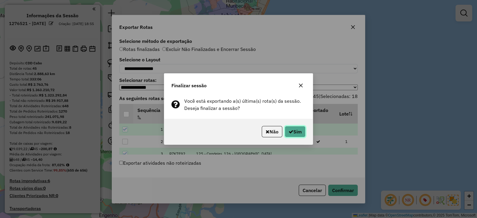
click at [292, 126] on button "Sim" at bounding box center [295, 131] width 21 height 11
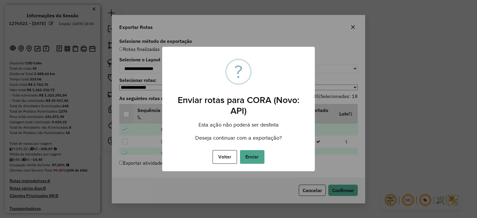
click at [258, 157] on button "Enviar" at bounding box center [252, 157] width 24 height 14
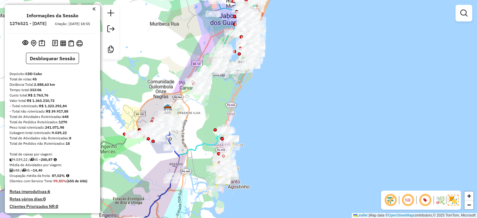
drag, startPoint x: 44, startPoint y: 165, endPoint x: 56, endPoint y: 166, distance: 12.3
click at [56, 162] on div "9.039,22 / 45 = 200,87" at bounding box center [53, 159] width 86 height 5
copy div "200,87"
drag, startPoint x: 54, startPoint y: 182, endPoint x: 63, endPoint y: 182, distance: 8.9
click at [63, 178] on strong "87,02%" at bounding box center [58, 175] width 13 height 4
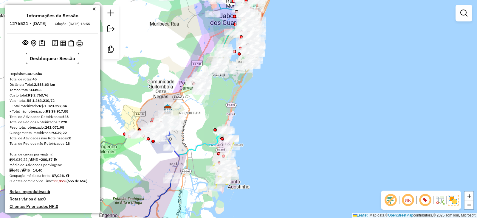
copy strong "87,02"
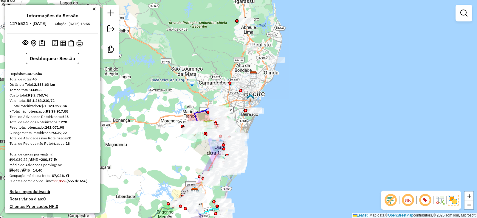
drag, startPoint x: 243, startPoint y: 101, endPoint x: 252, endPoint y: 152, distance: 52.0
click at [233, 186] on div "Janela de atendimento Grade de atendimento Capacidade Transportadoras Veículos …" at bounding box center [238, 109] width 477 height 218
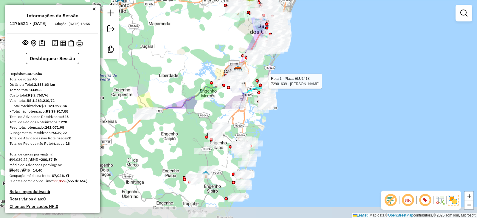
drag, startPoint x: 263, startPoint y: 147, endPoint x: 314, endPoint y: 16, distance: 140.0
click at [314, 16] on div "Rota 1 - Placa ELU1418 72901639 - AMARO JORGE DA SILVA Janela de atendimento Gr…" at bounding box center [238, 109] width 477 height 218
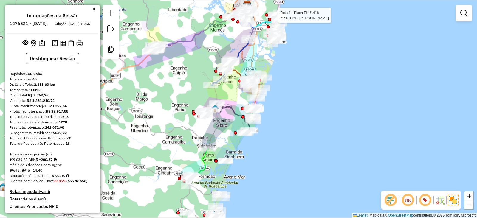
drag, startPoint x: 277, startPoint y: 168, endPoint x: 286, endPoint y: 94, distance: 74.2
click at [286, 94] on div "Rota 1 - Placa ELU1418 72901639 - AMARO JORGE DA SILVA Janela de atendimento Gr…" at bounding box center [238, 109] width 477 height 218
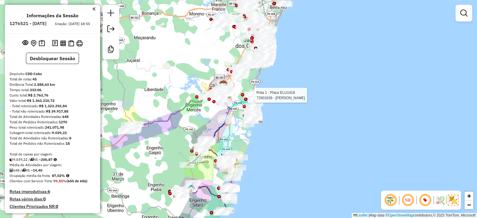
drag, startPoint x: 289, startPoint y: 62, endPoint x: 265, endPoint y: 149, distance: 90.7
click at [265, 149] on div "Rota 1 - Placa ELU1418 72901639 - AMARO JORGE DA SILVA Janela de atendimento Gr…" at bounding box center [238, 109] width 477 height 218
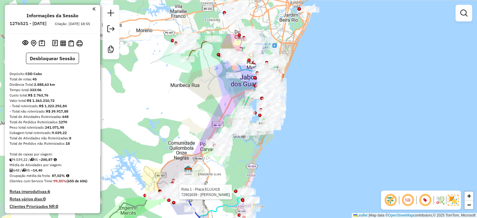
drag, startPoint x: 241, startPoint y: 38, endPoint x: 232, endPoint y: 95, distance: 57.7
click at [232, 95] on div "Rota 1 - Placa ELU1418 72901639 - AMARO JORGE DA SILVA Janela de atendimento Gr…" at bounding box center [238, 109] width 477 height 218
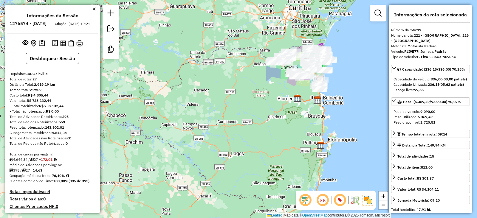
select select "*********"
drag, startPoint x: 44, startPoint y: 165, endPoint x: 56, endPoint y: 164, distance: 12.8
click at [56, 162] on div "4.644,34 / 27 = 172,01" at bounding box center [53, 159] width 86 height 5
copy div "172,01"
drag, startPoint x: 52, startPoint y: 181, endPoint x: 63, endPoint y: 182, distance: 10.8
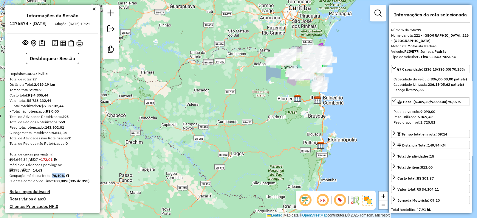
click at [63, 178] on strong "76,10%" at bounding box center [58, 175] width 13 height 4
copy strong "76,10"
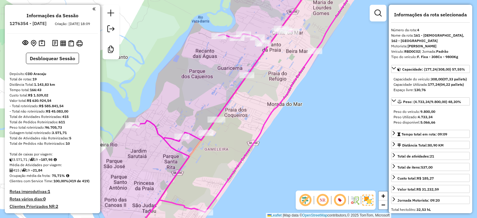
select select "**********"
drag, startPoint x: 44, startPoint y: 167, endPoint x: 57, endPoint y: 164, distance: 12.9
click at [57, 162] on div "3.571,71 / 19 = 187,98" at bounding box center [53, 159] width 86 height 5
copy div "187,98"
drag, startPoint x: 53, startPoint y: 180, endPoint x: 62, endPoint y: 180, distance: 8.6
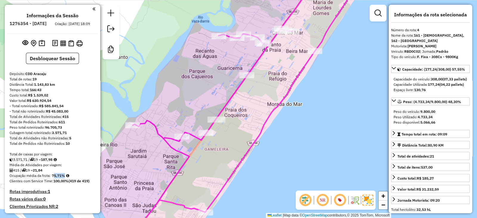
click at [62, 178] on strong "75,71%" at bounding box center [58, 175] width 13 height 4
copy strong "75,71"
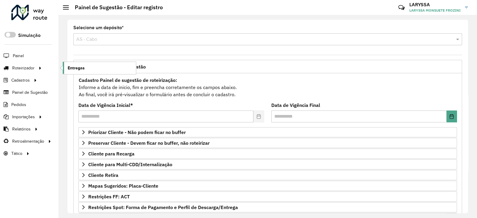
scroll to position [49, 0]
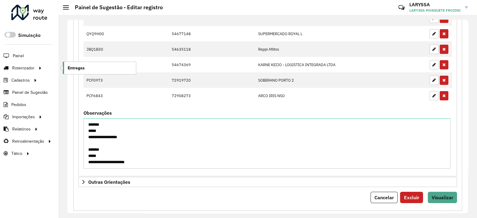
click at [93, 66] on link "Entregas" at bounding box center [99, 68] width 73 height 12
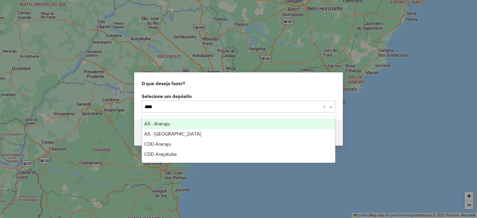
type input "*****"
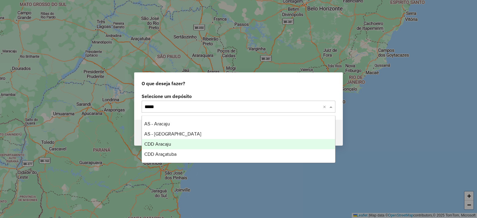
click at [170, 145] on span "CDD Aracaju" at bounding box center [157, 144] width 27 height 5
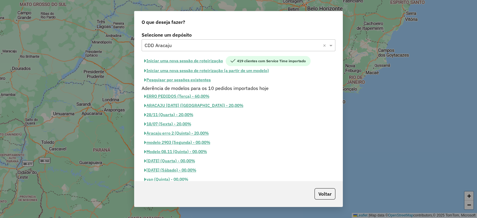
click at [203, 58] on button "Iniciar uma nova sessão de roteirização" at bounding box center [184, 61] width 84 height 10
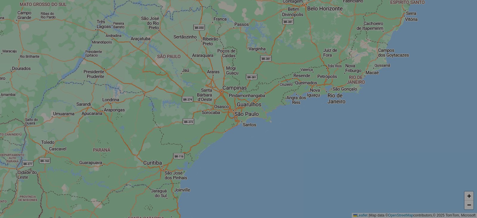
select select "*"
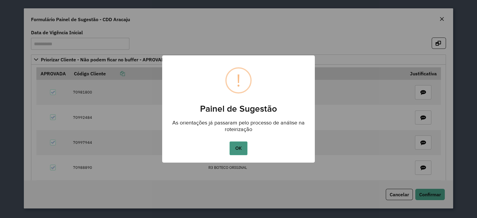
click at [236, 145] on button "OK" at bounding box center [238, 149] width 18 height 14
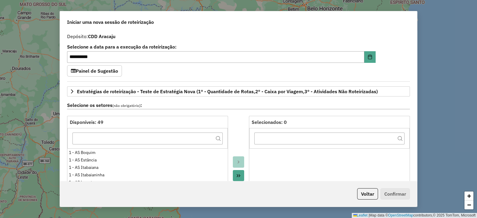
click at [400, 36] on div "Depósito: CDD Aracaju" at bounding box center [238, 36] width 343 height 7
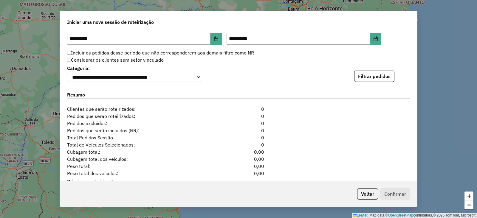
scroll to position [635, 0]
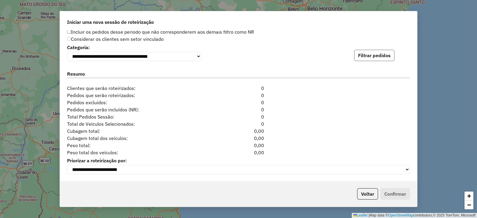
click at [381, 55] on button "Filtrar pedidos" at bounding box center [374, 55] width 40 height 11
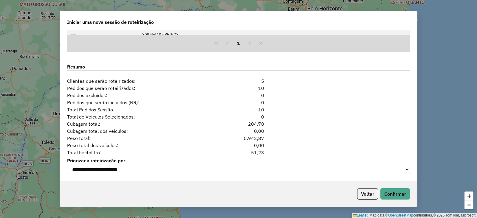
scroll to position [765, 0]
drag, startPoint x: 245, startPoint y: 151, endPoint x: 270, endPoint y: 150, distance: 25.1
click at [270, 150] on div "Total hectolitro: 51,23" at bounding box center [238, 152] width 350 height 7
copy div "51,23"
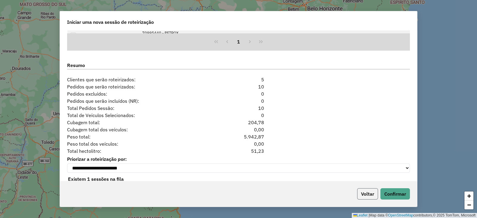
click at [369, 193] on button "Voltar" at bounding box center [367, 193] width 21 height 11
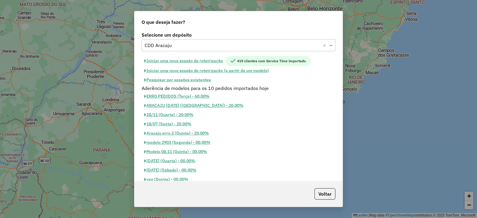
scroll to position [754, 0]
click at [179, 46] on input "text" at bounding box center [233, 45] width 176 height 7
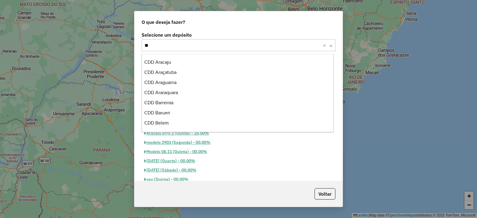
scroll to position [182, 0]
type input "***"
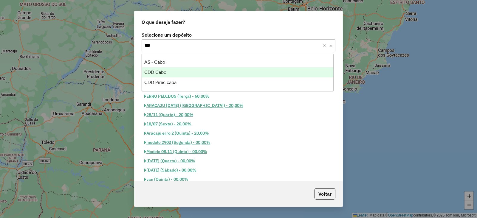
click at [172, 70] on div "CDD Cabo" at bounding box center [238, 72] width 192 height 10
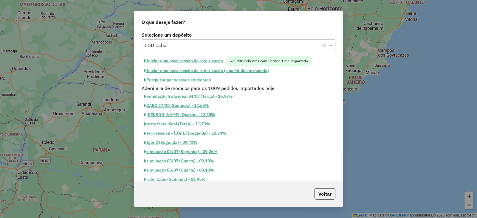
click at [198, 61] on button "Iniciar uma nova sessão de roteirização" at bounding box center [184, 61] width 84 height 10
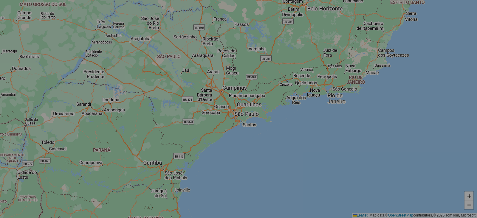
select select "*"
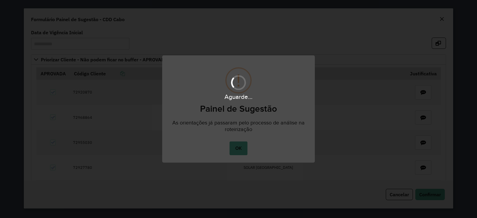
click at [240, 151] on div "Aguarde..." at bounding box center [238, 109] width 477 height 218
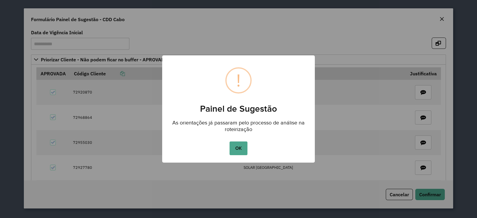
click at [240, 151] on button "OK" at bounding box center [238, 149] width 18 height 14
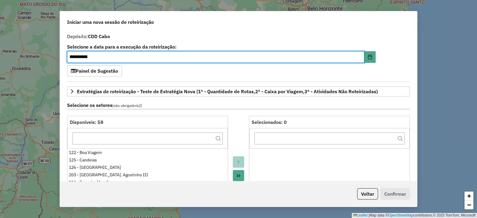
click at [411, 34] on div "**********" at bounding box center [238, 105] width 357 height 151
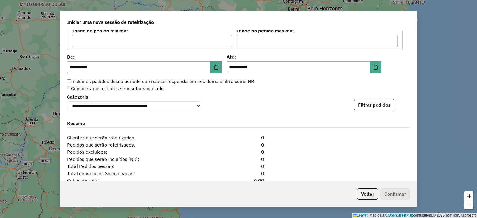
scroll to position [666, 0]
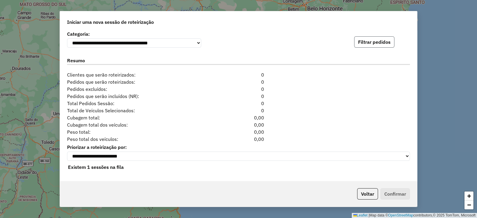
click at [385, 42] on button "Filtrar pedidos" at bounding box center [374, 41] width 40 height 11
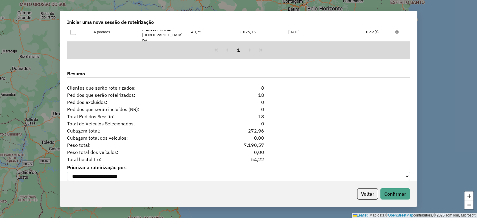
scroll to position [796, 0]
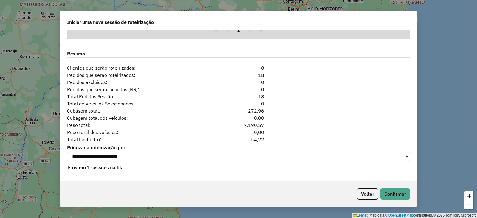
drag, startPoint x: 253, startPoint y: 139, endPoint x: 265, endPoint y: 139, distance: 11.6
click at [265, 139] on div "54,22" at bounding box center [238, 139] width 58 height 7
copy div "54,22"
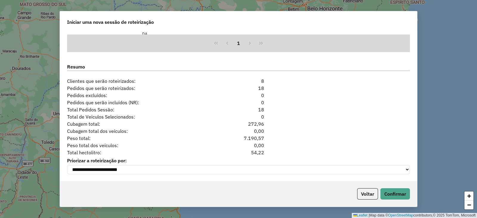
scroll to position [782, 0]
